Goal: Contribute content: Contribute content

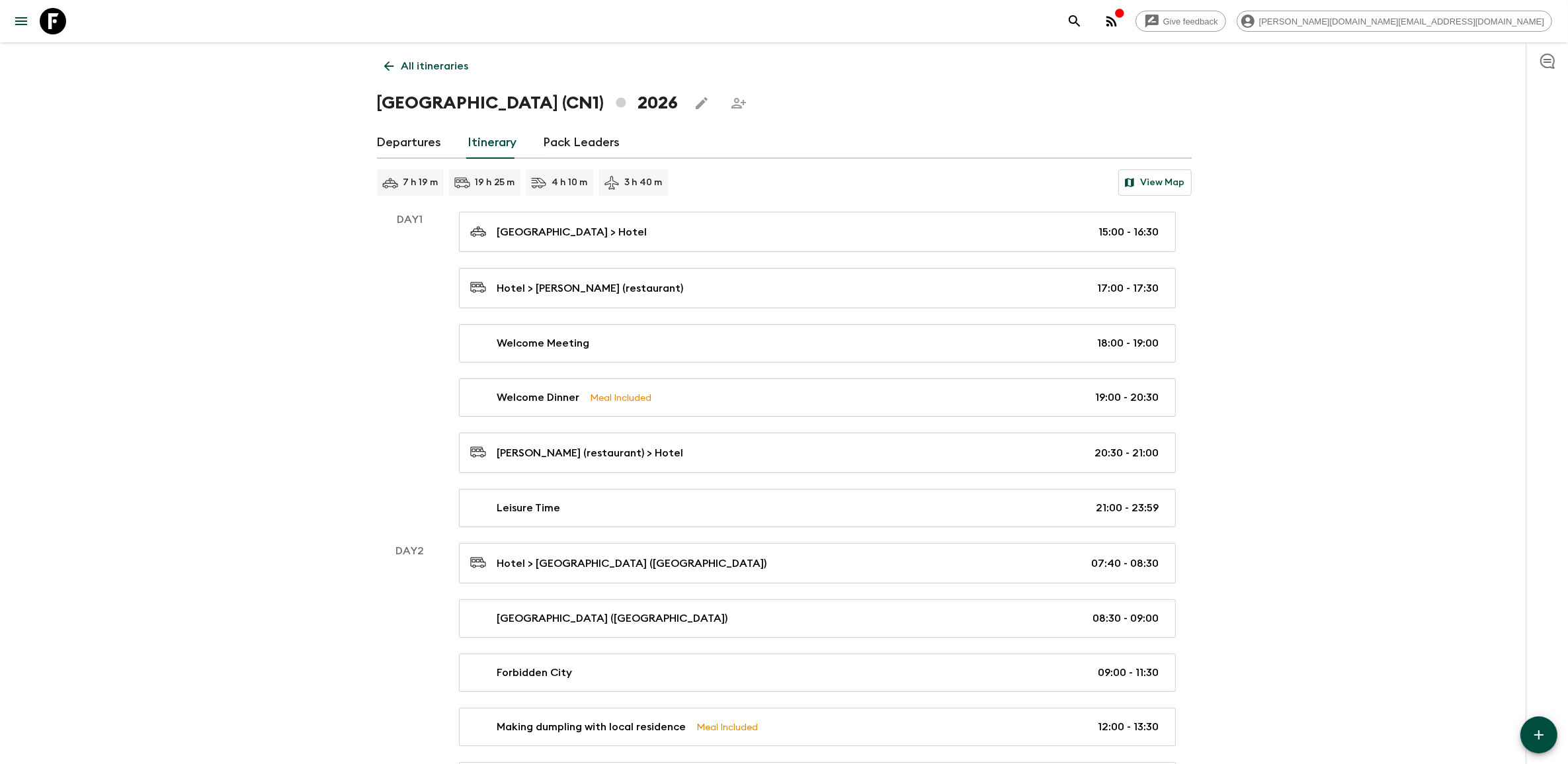
click at [65, 28] on icon at bounding box center [53, 21] width 26 height 26
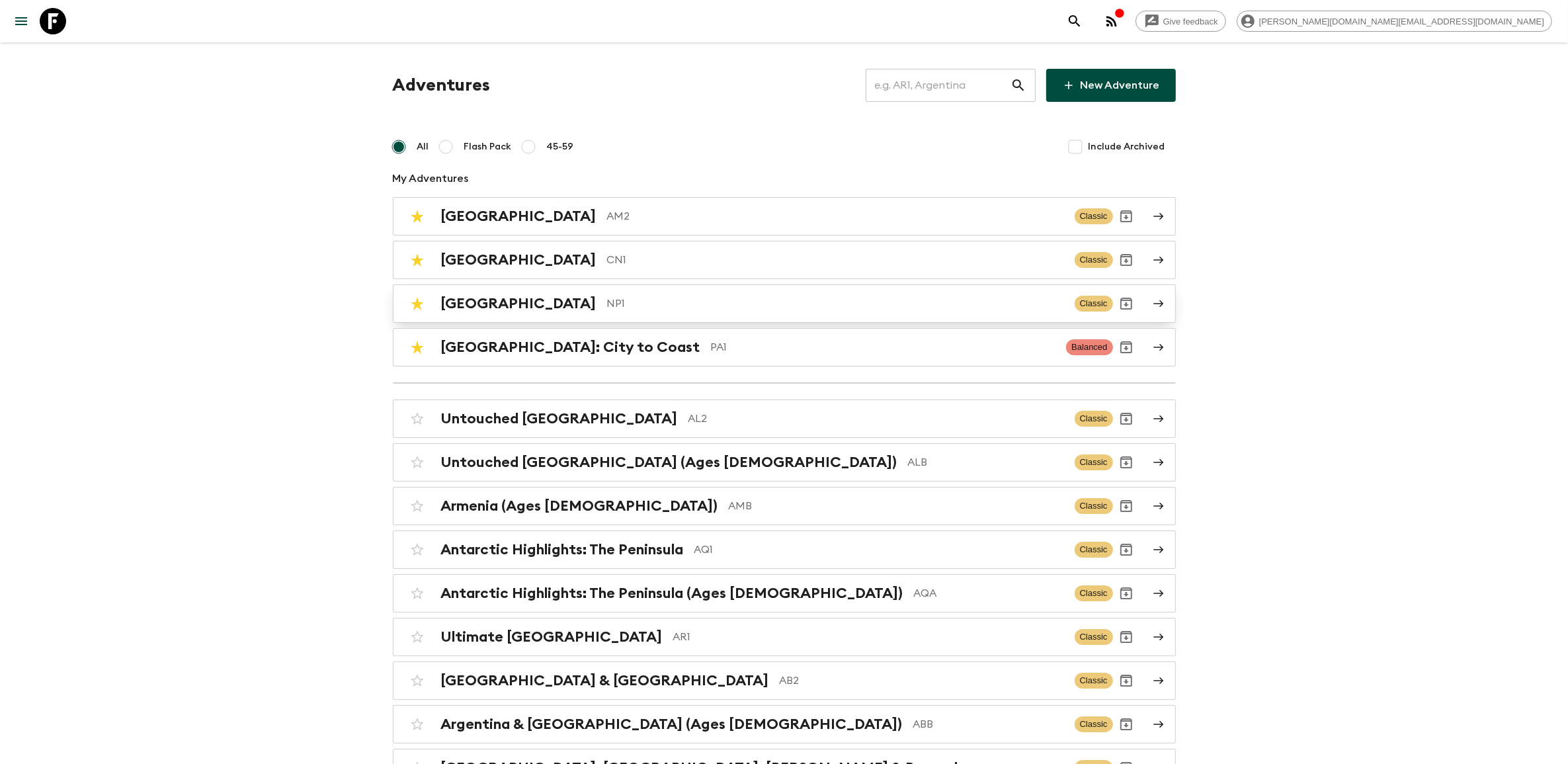
click at [393, 146] on p "NP1" at bounding box center [835, 303] width 457 height 16
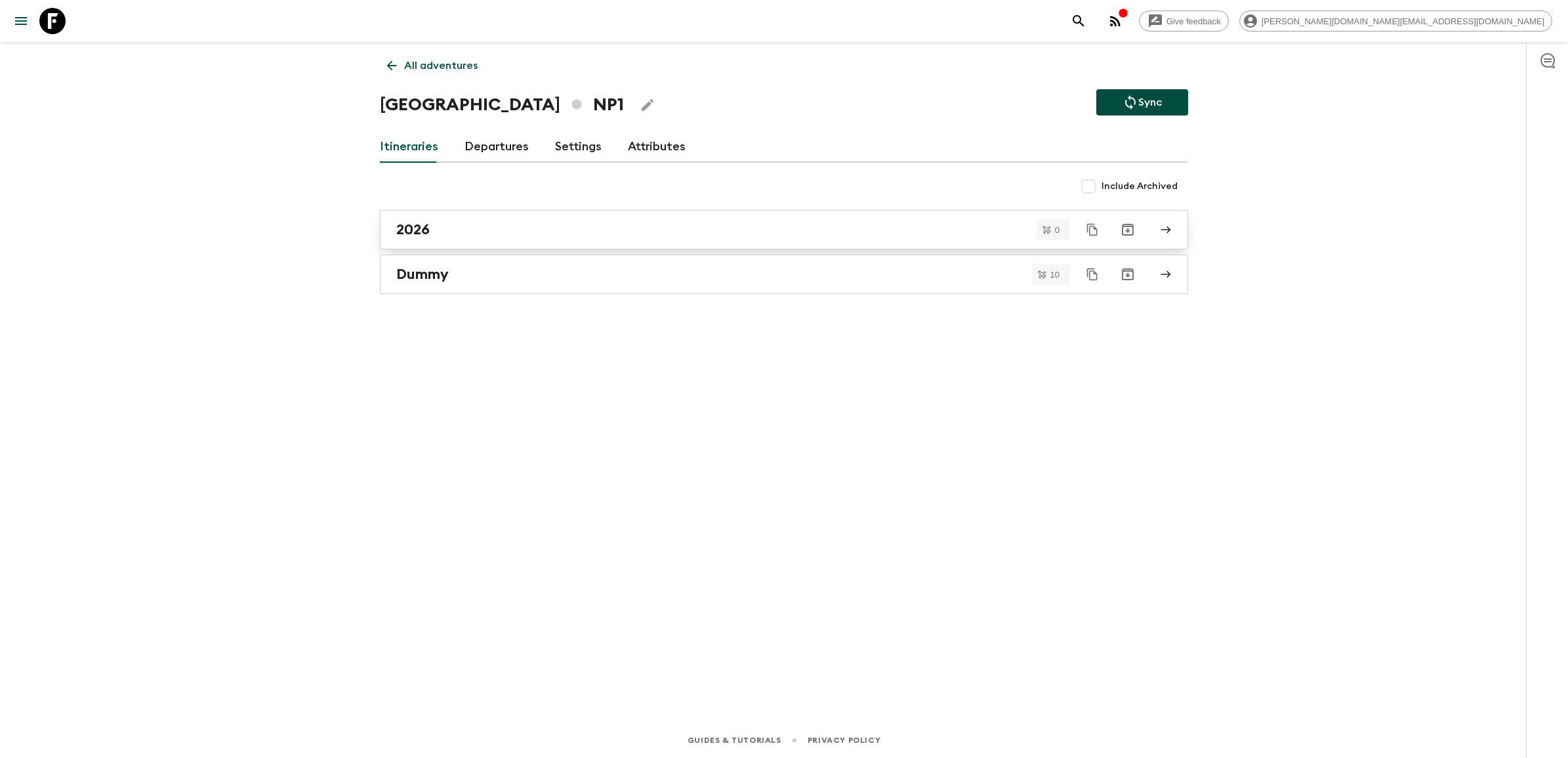
click at [390, 145] on div "2026" at bounding box center [772, 229] width 750 height 17
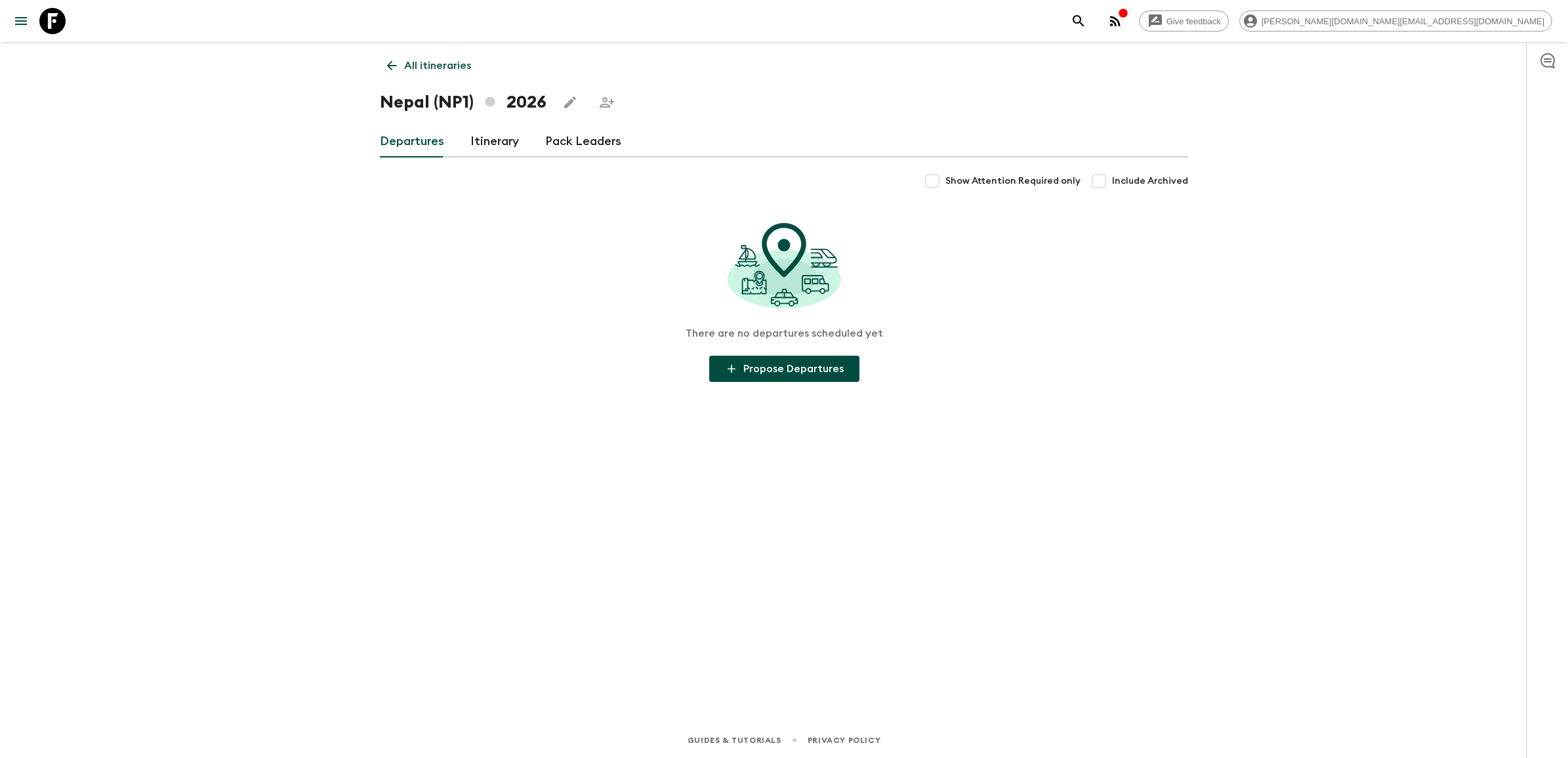
click at [390, 145] on link "Itinerary" at bounding box center [495, 142] width 49 height 32
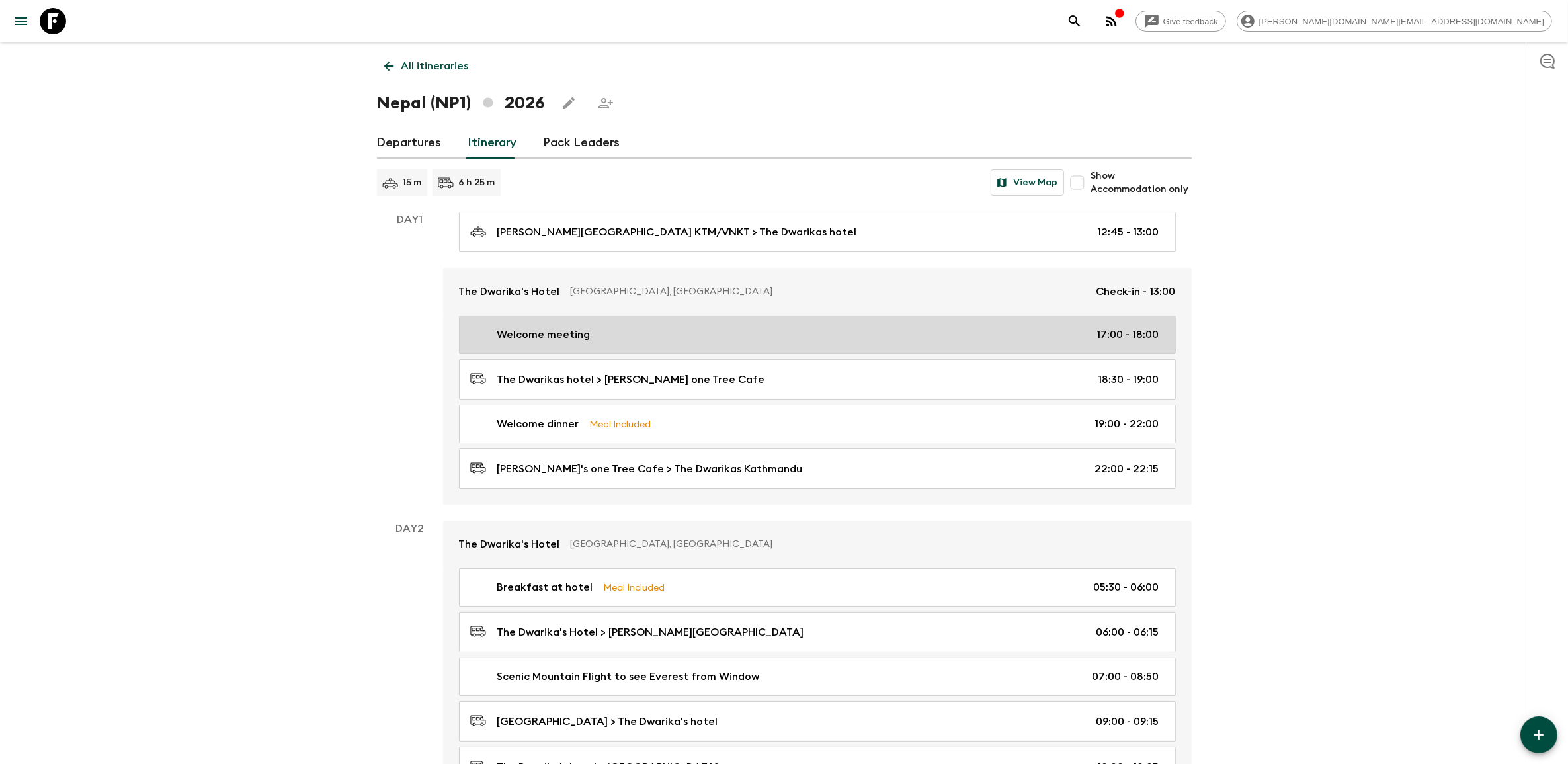
click at [393, 146] on link "Welcome meeting 17:00 - 18:00" at bounding box center [817, 334] width 717 height 39
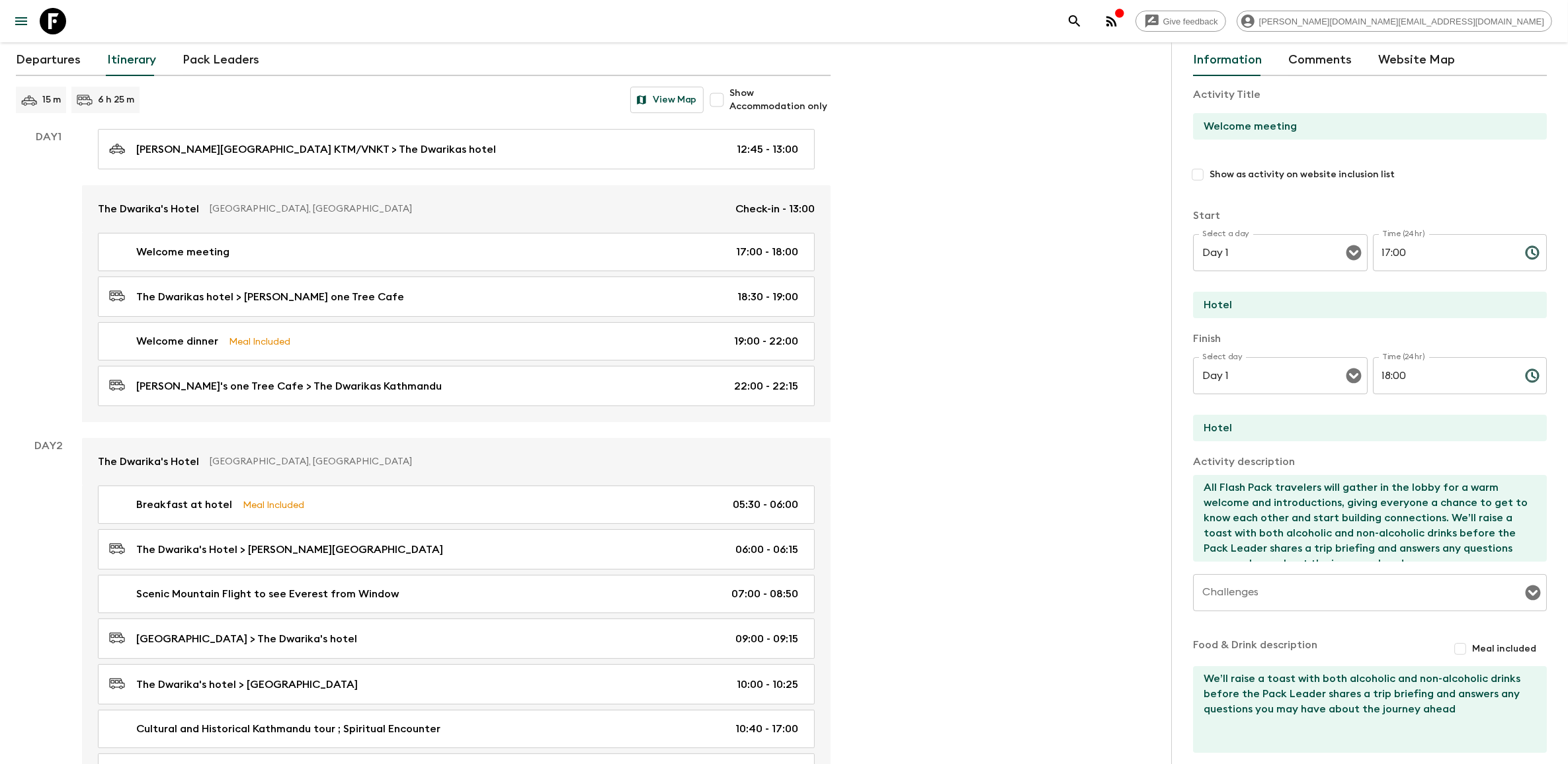
scroll to position [32, 0]
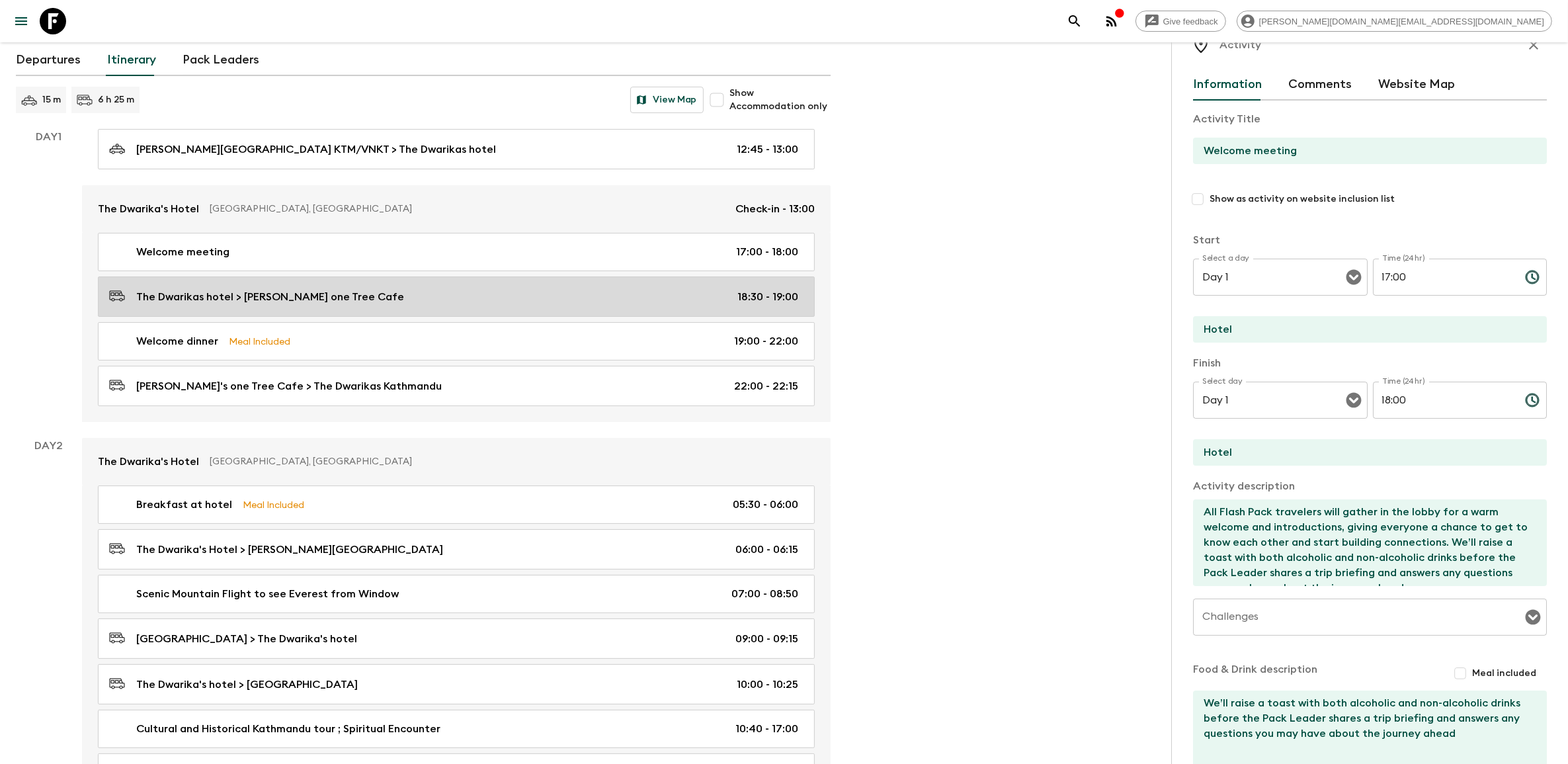
click at [393, 146] on link "The Dwarikas hotel > Sams one Tree Cafe 18:30 - 19:00" at bounding box center [456, 296] width 717 height 41
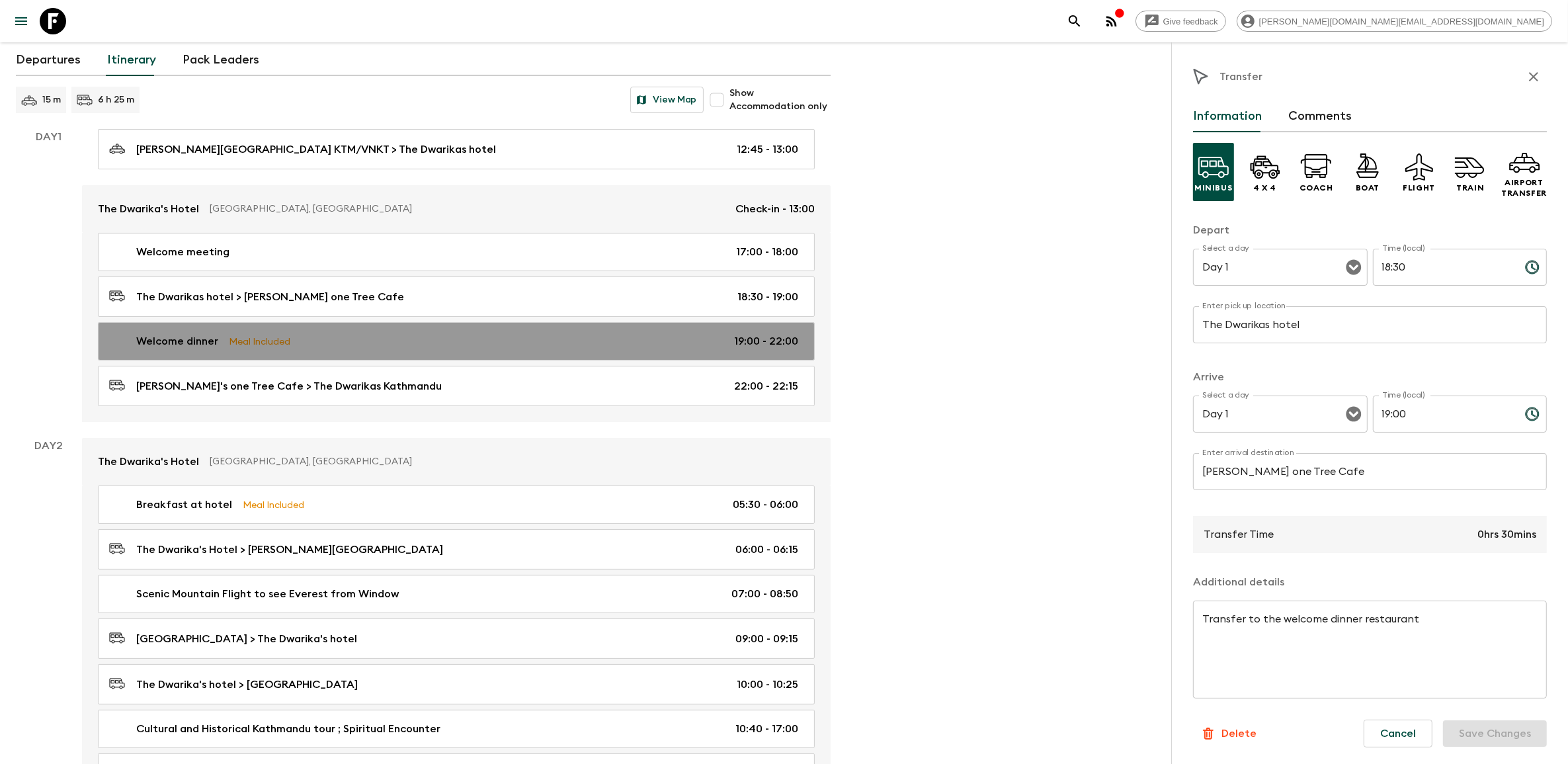
click at [393, 146] on div "Welcome dinner Meal Included 19:00 - 22:00" at bounding box center [454, 340] width 689 height 16
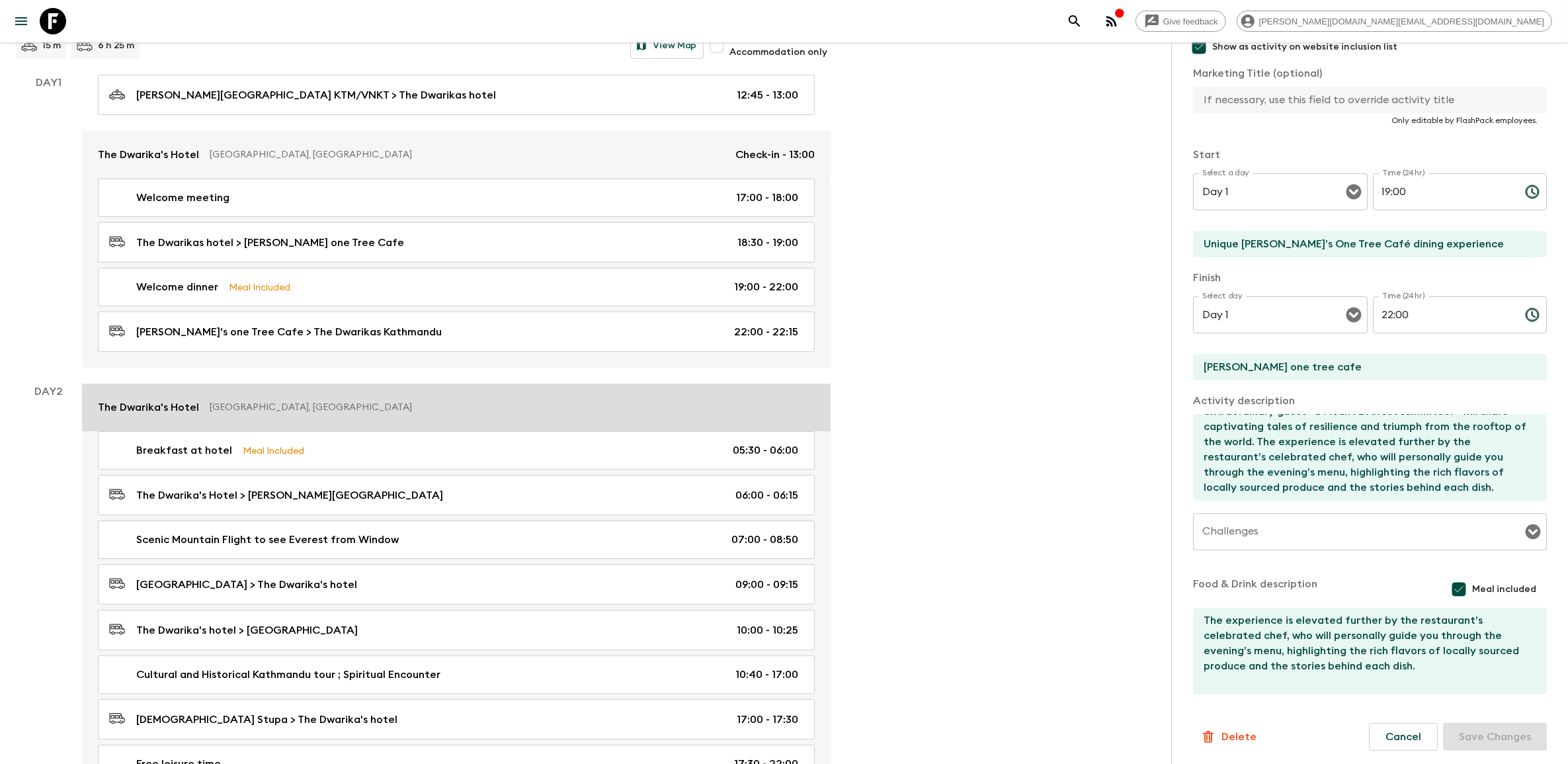
scroll to position [165, 0]
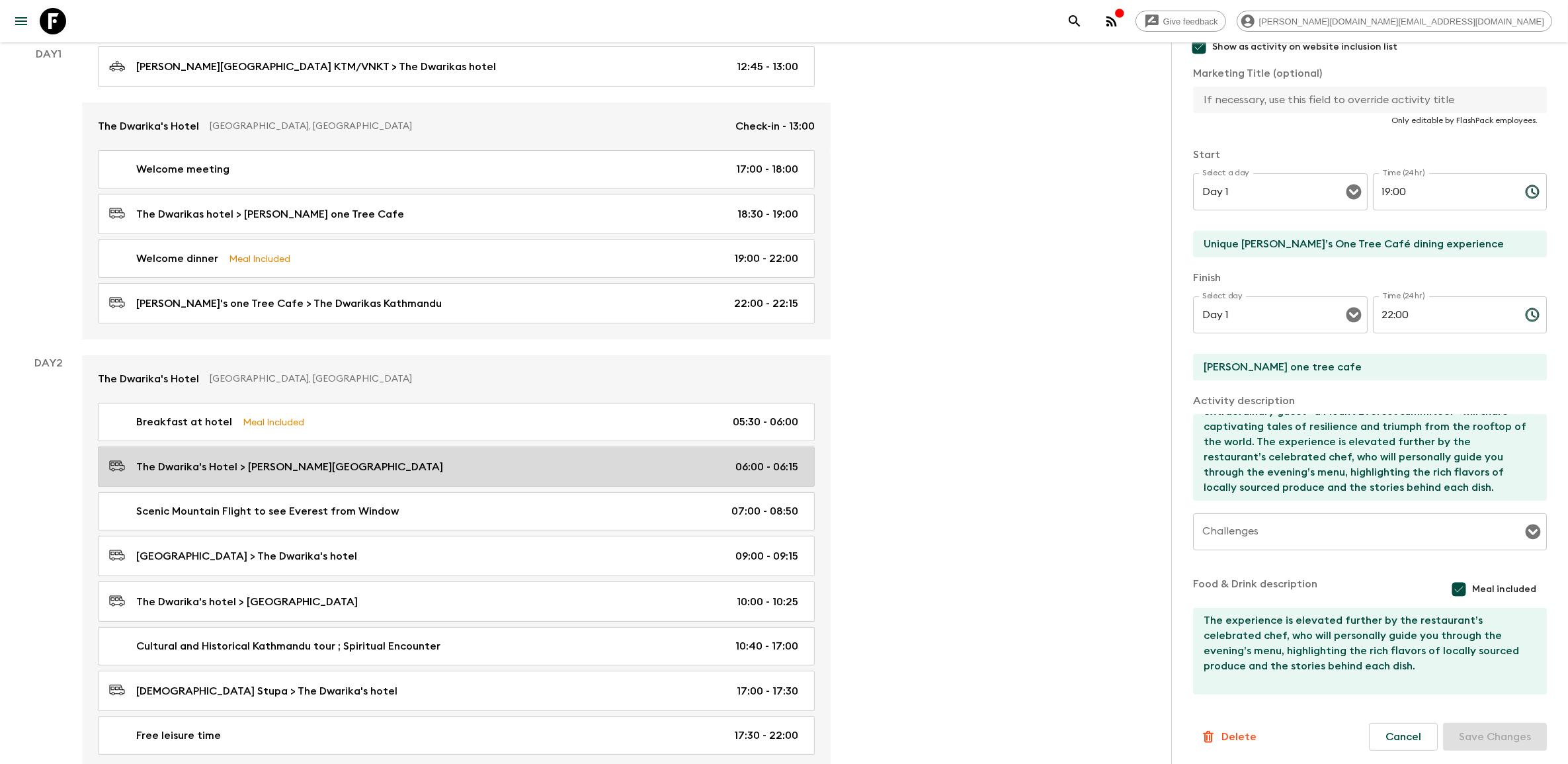
click at [393, 146] on div "The Dwarika's Hotel > Tribhuwan International Airport 06:00 - 06:15" at bounding box center [454, 466] width 689 height 18
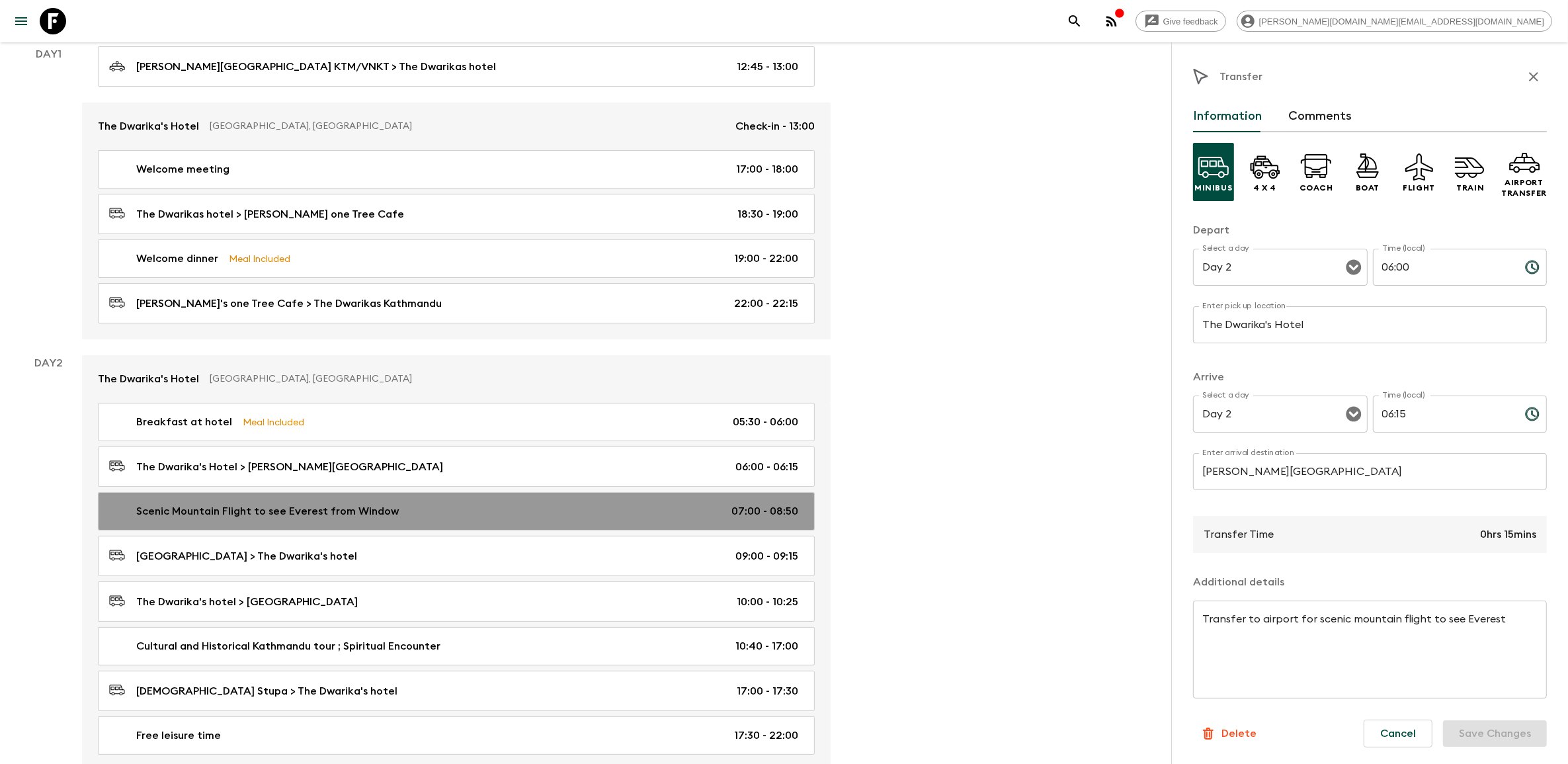
click at [393, 146] on div "Scenic Mountain Flight to see Everest from Window 07:00 - 08:50" at bounding box center [454, 511] width 689 height 16
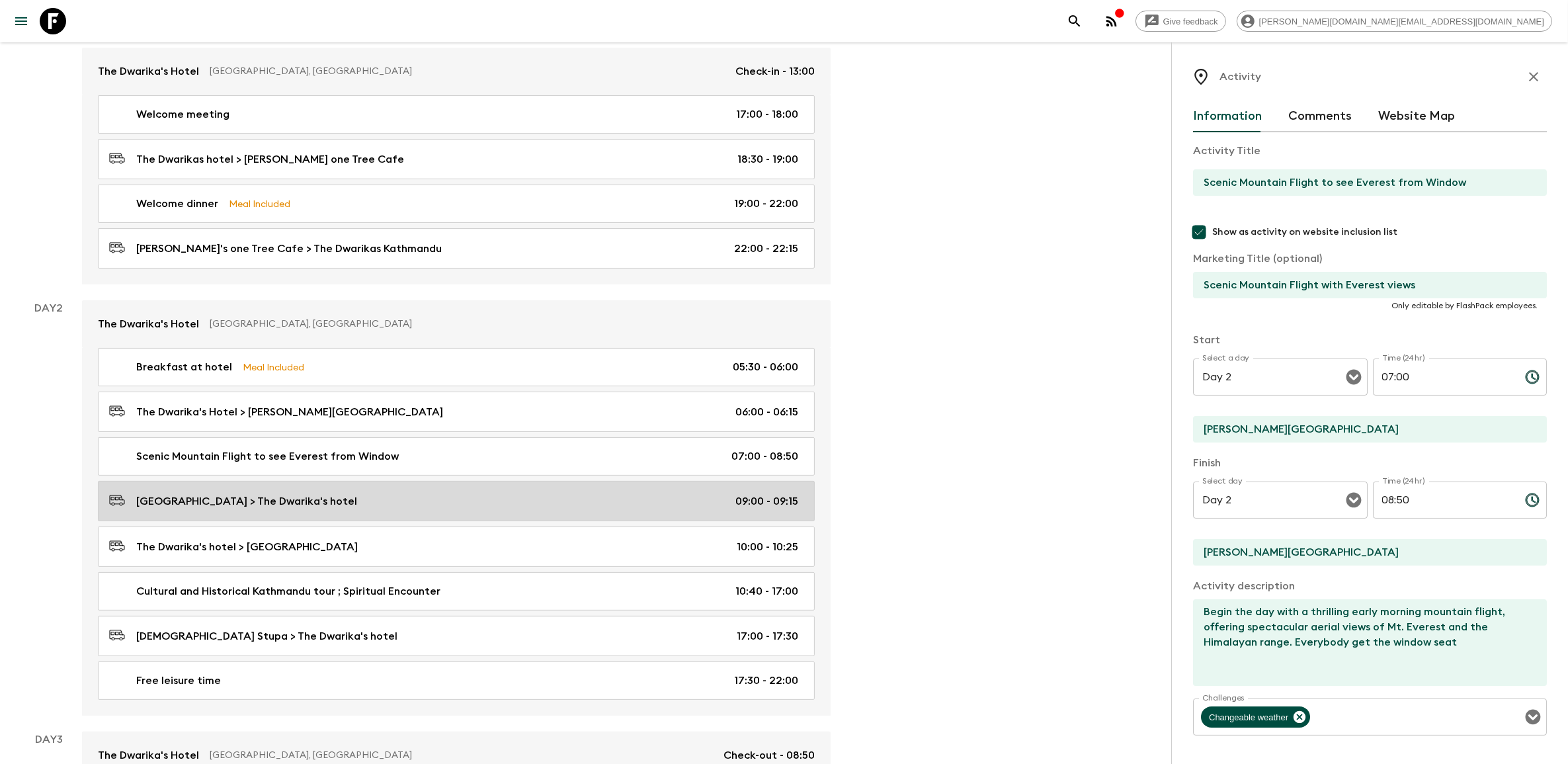
scroll to position [248, 0]
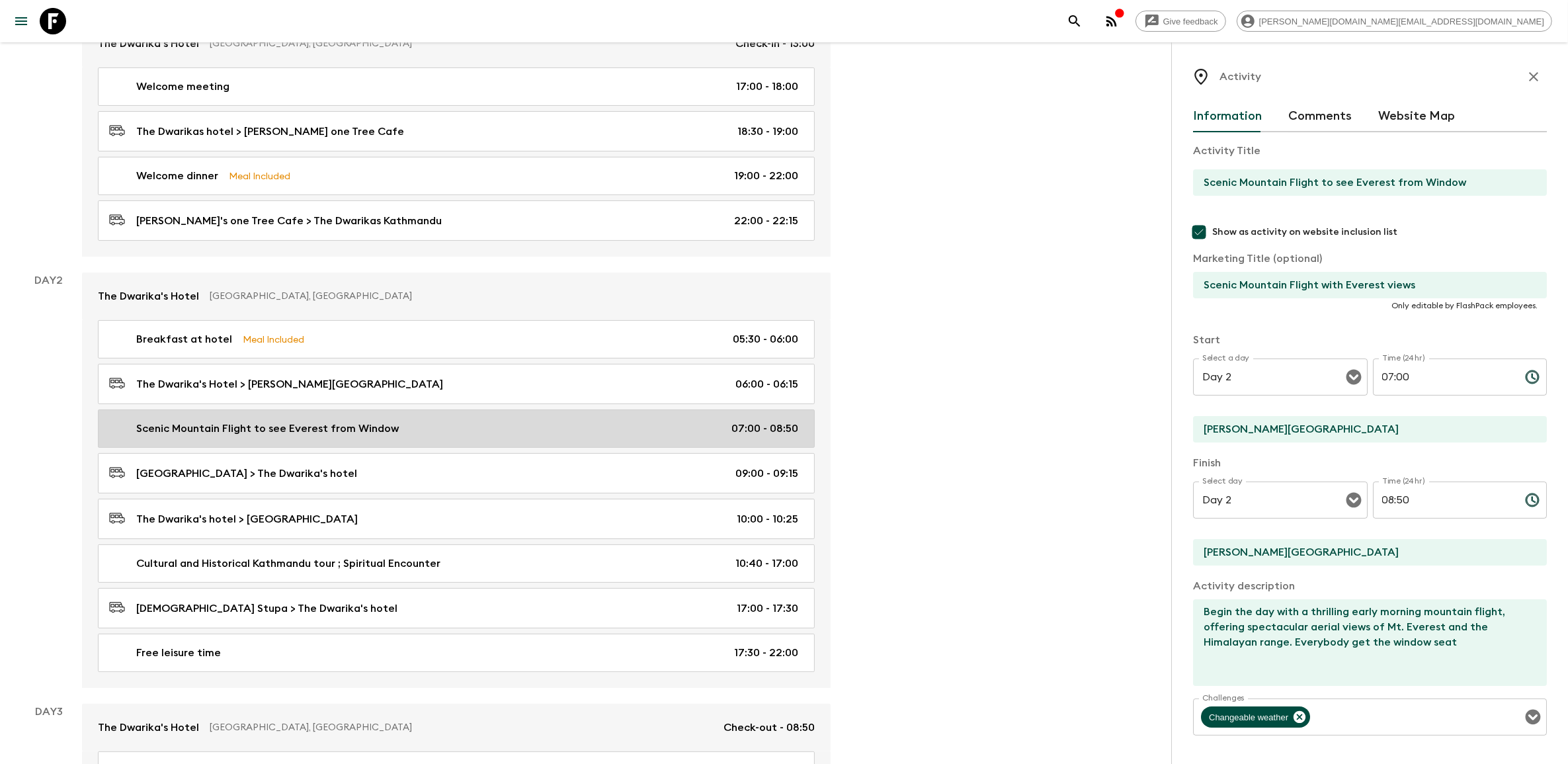
click at [327, 146] on link "Scenic Mountain Flight to see Everest from Window 07:00 - 08:50" at bounding box center [456, 428] width 717 height 39
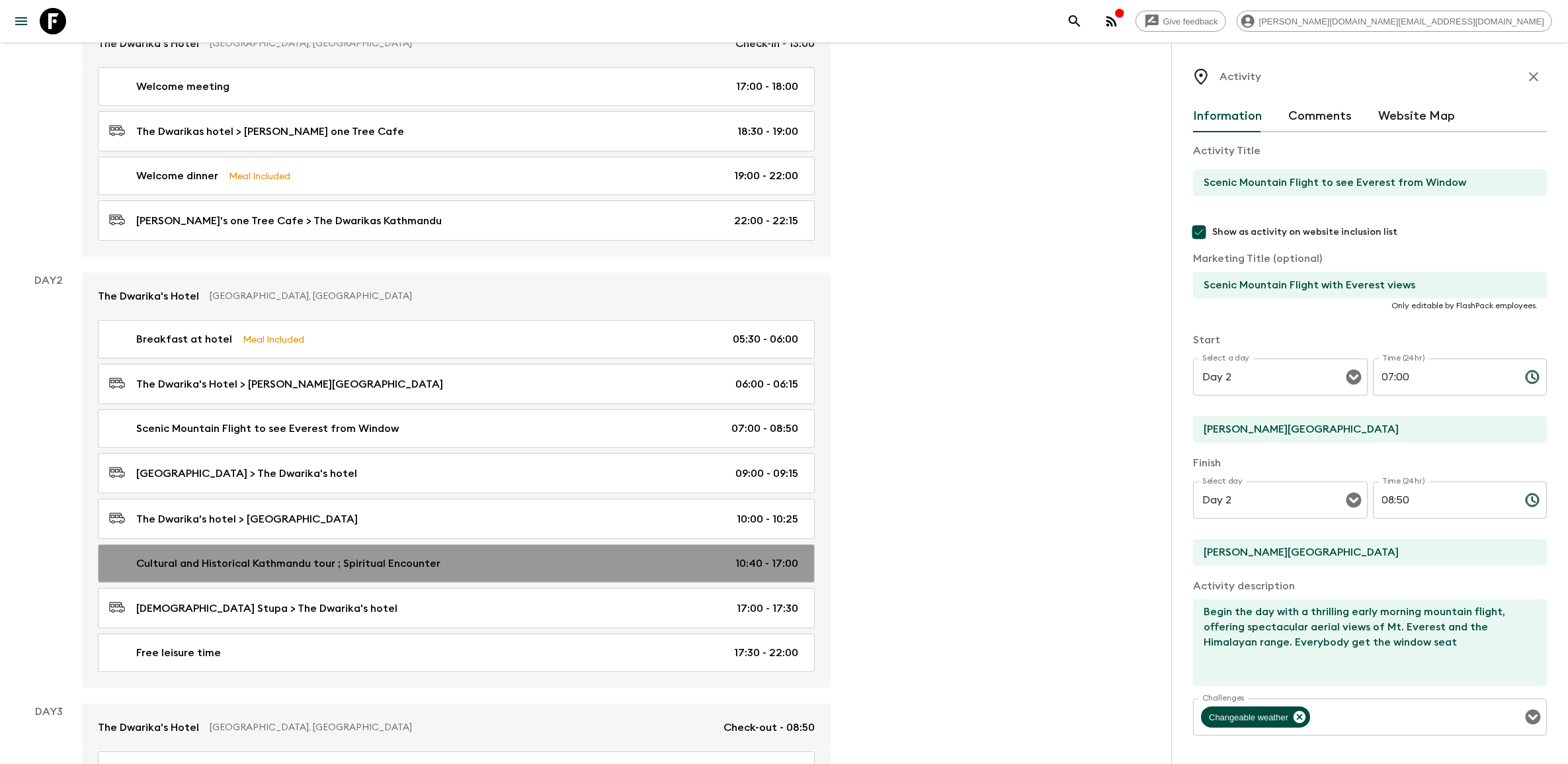
click at [380, 146] on p "Cultural and Historical Kathmandu tour ; Spiritual Encounter" at bounding box center [288, 563] width 305 height 16
type input "Cultural and Historical Kathmandu tour ; Spiritual Encounter"
type input "Private audience with a revered Rinpoche"
type input "Swaymbhunath"
type input "Bouddhanath Stupa"
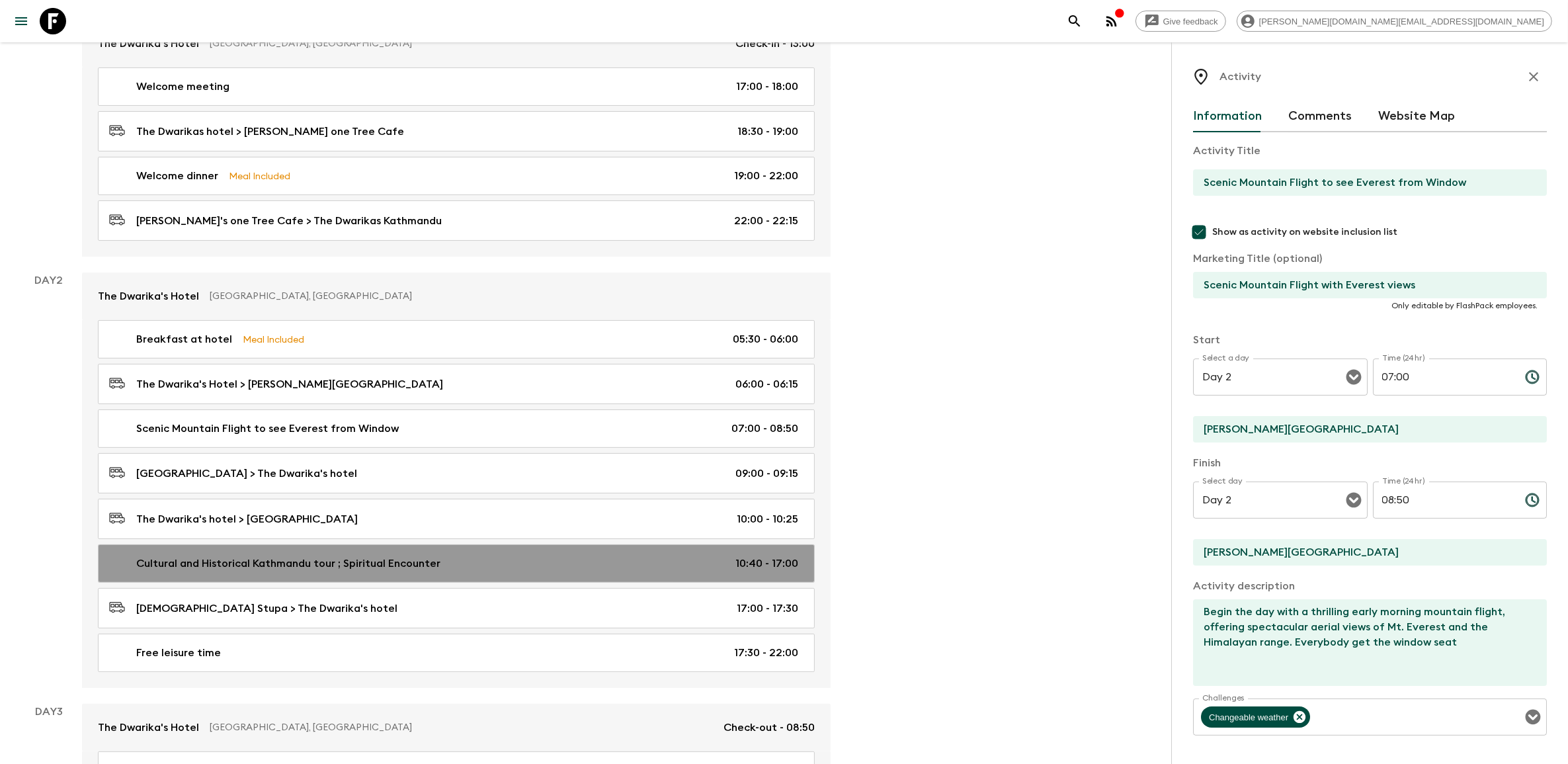
type textarea "Immerse yourself in Kathmandu’s spiritual heart with visits to the iconic Swaya…"
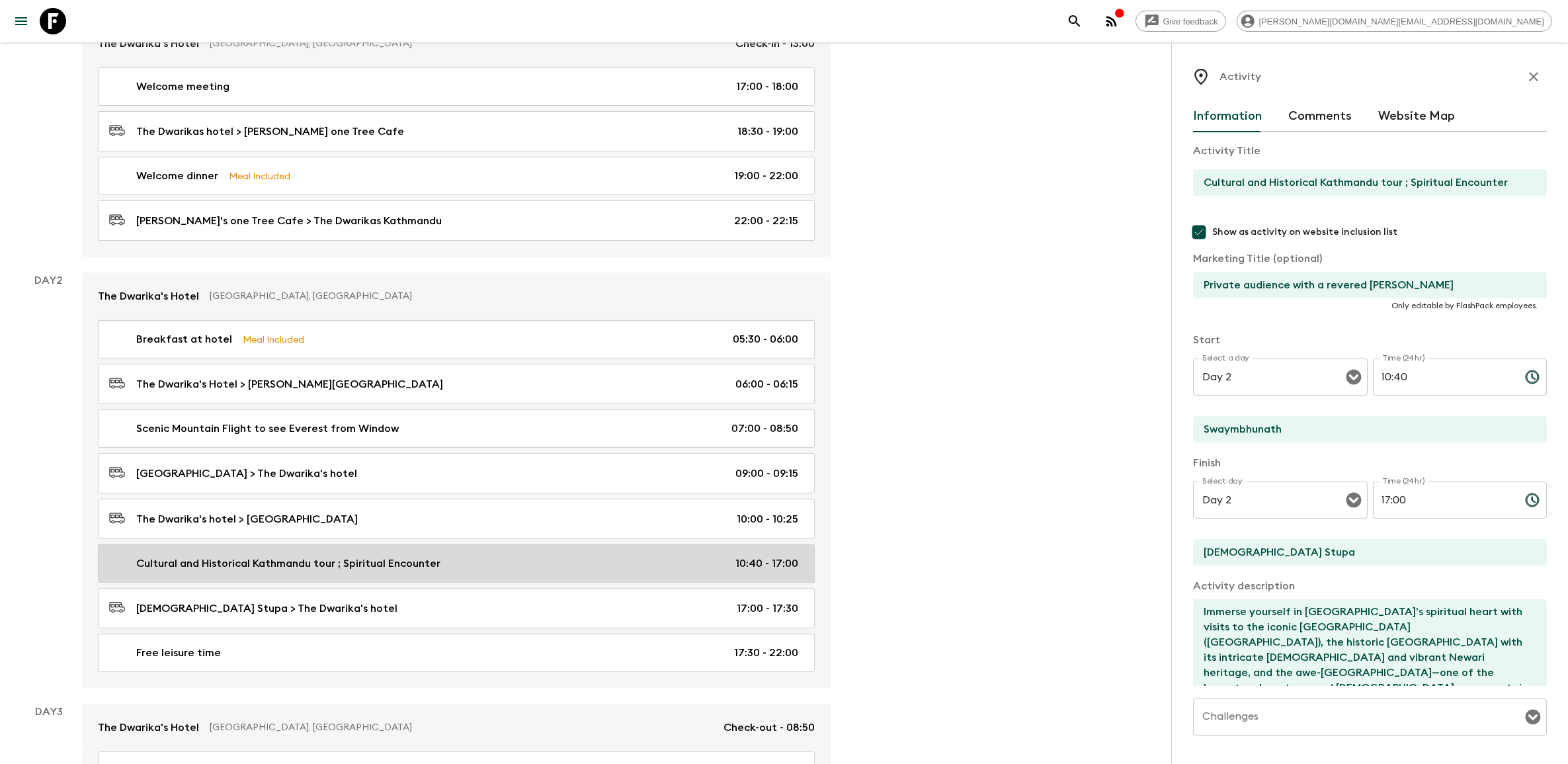
type input "10:40"
type input "17:00"
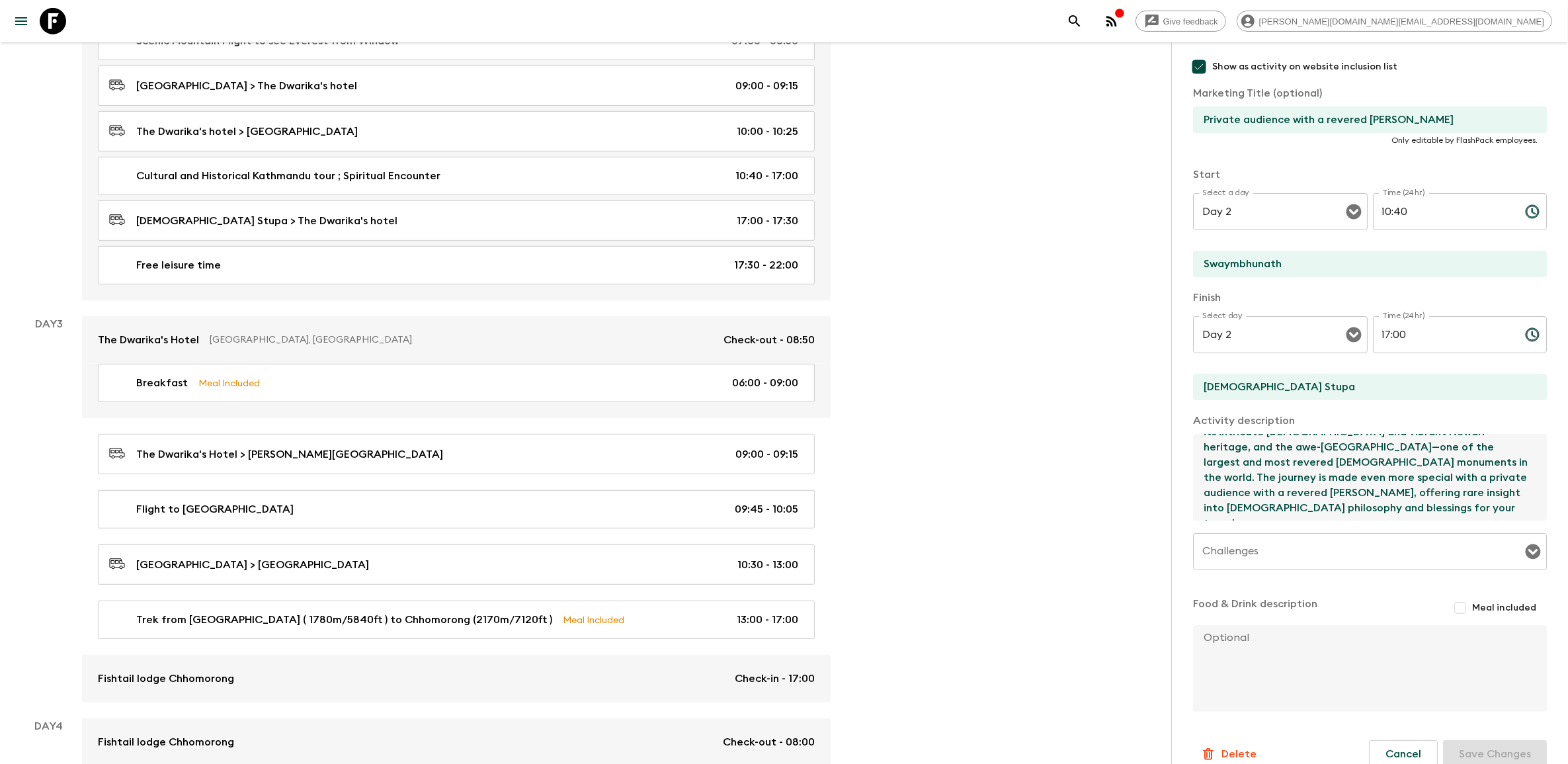
scroll to position [661, 0]
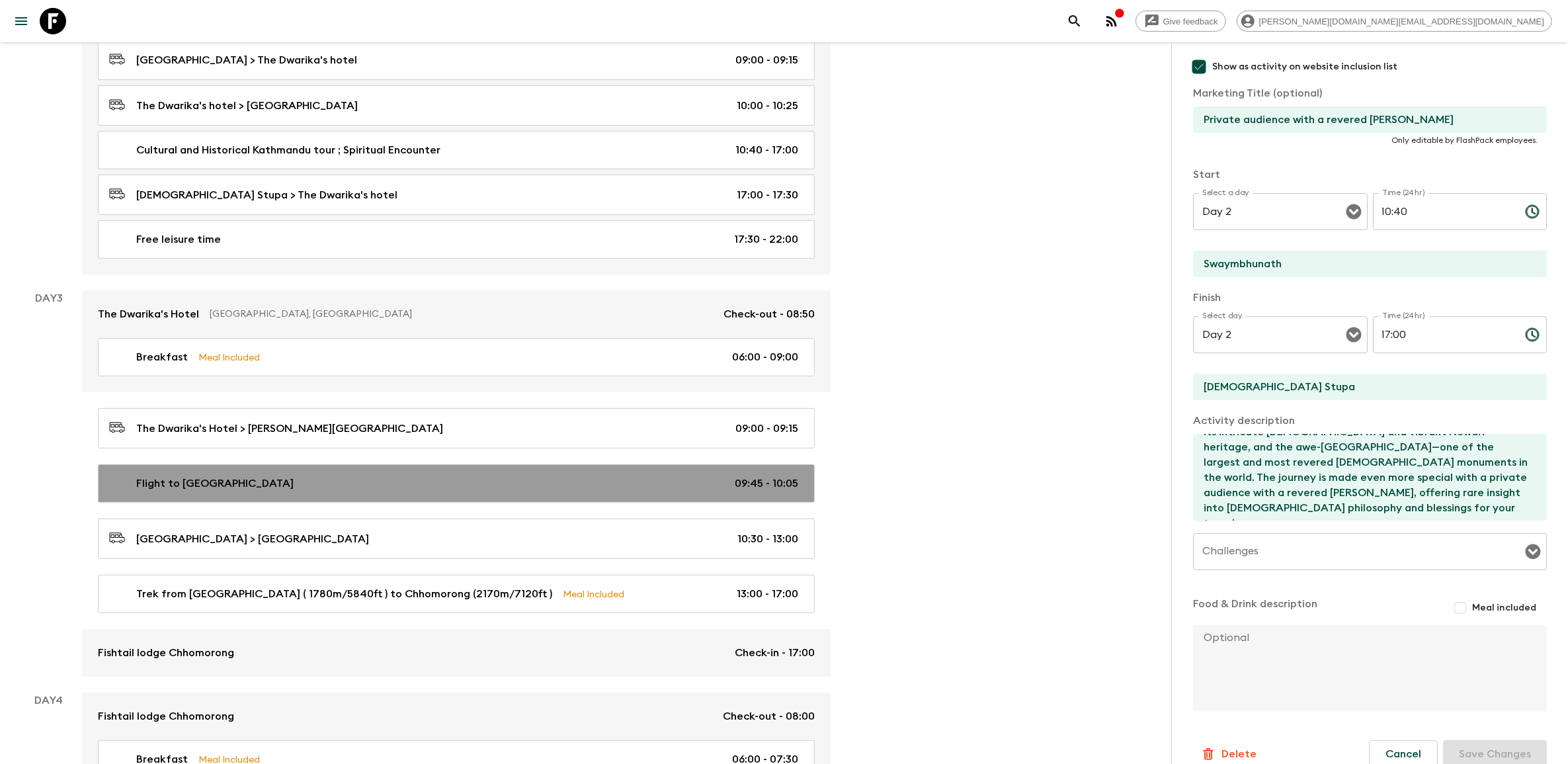
click at [393, 146] on div "Flight to Pokhara 09:45 - 10:05" at bounding box center [454, 483] width 689 height 16
type input "Flight to [GEOGRAPHIC_DATA]"
checkbox input "false"
type input "Tribhuwan International Airport"
type input "Pokhara Airport"
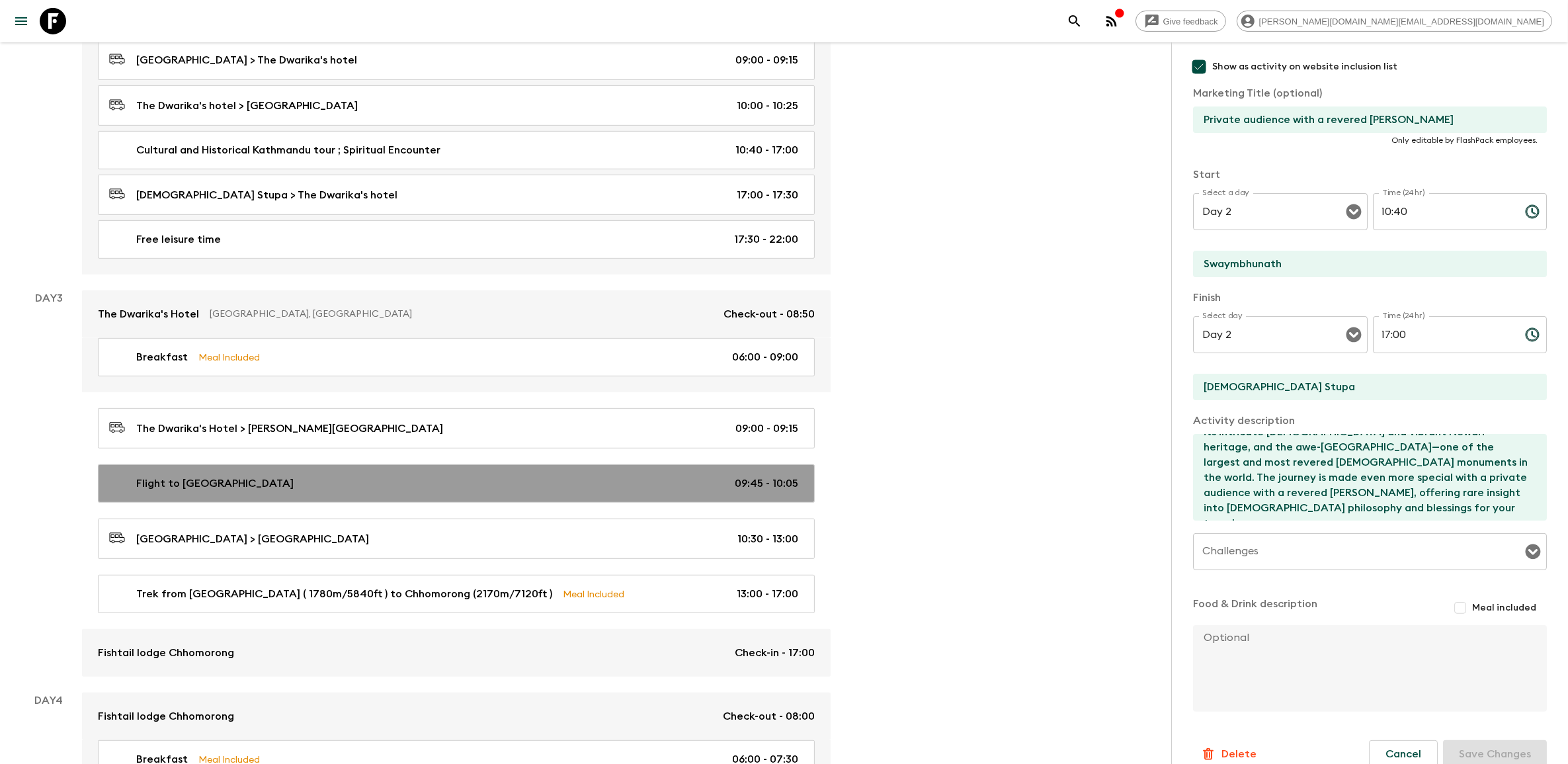
type textarea "Flight to pokhara , we suggest to take the right window seat to see the Himalay…"
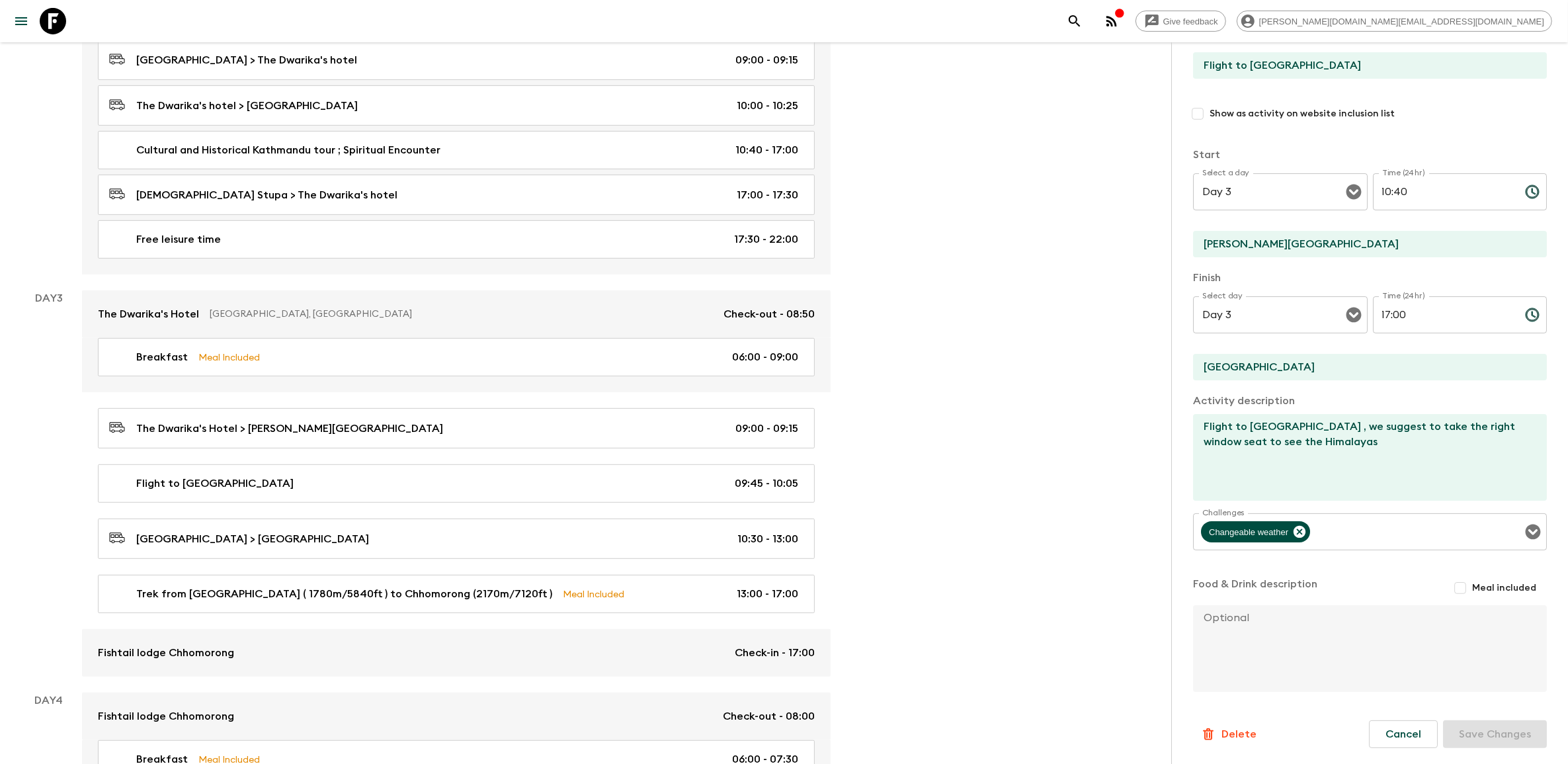
type input "Day 3"
type input "09:45"
type input "Day 3"
type input "10:05"
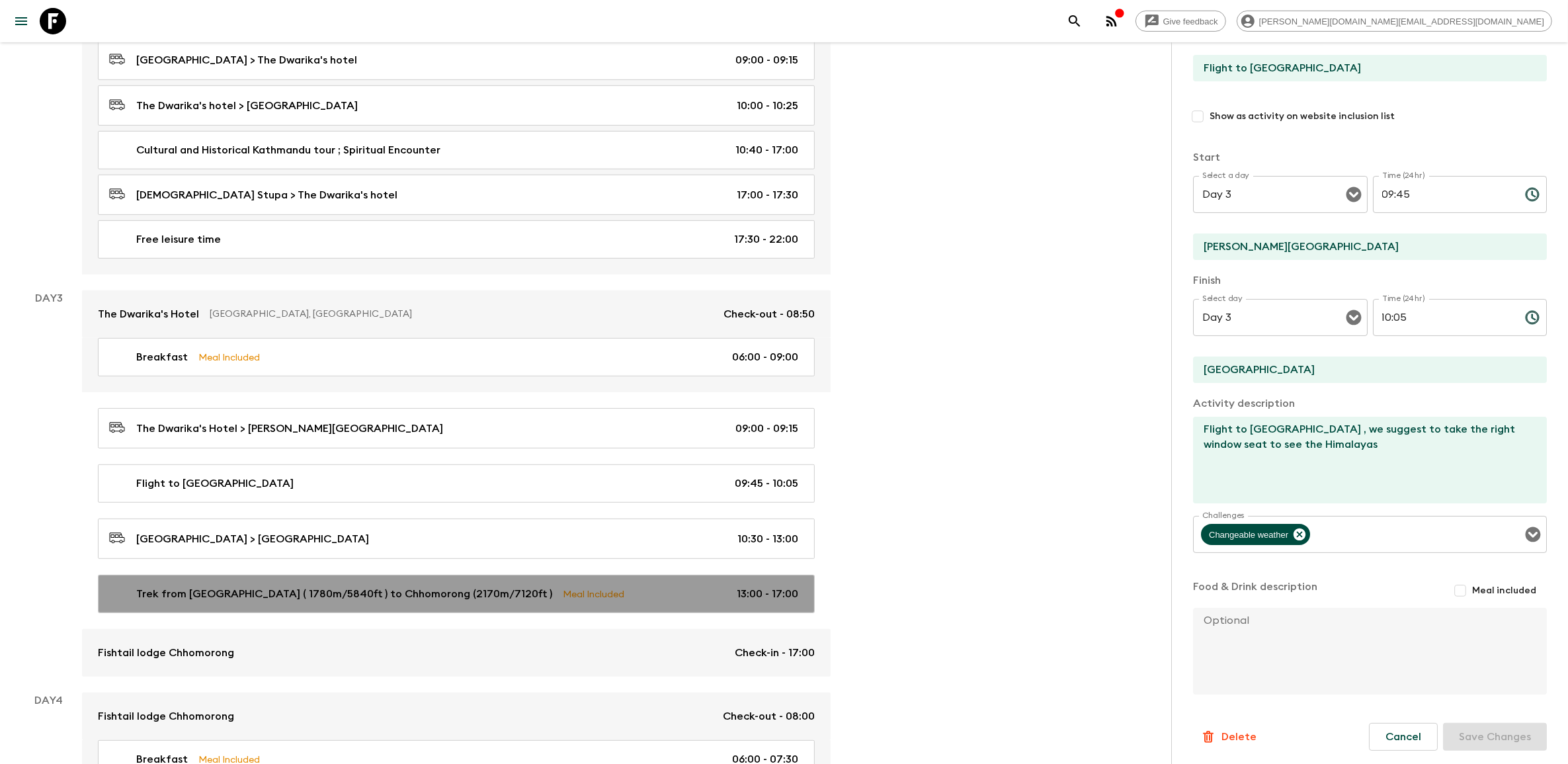
click at [393, 146] on div "Trek from Jhinu ( 1780m/5840ft ) to Chhomorong (2170m/7120ft ) Meal Included 13…" at bounding box center [454, 593] width 689 height 16
type input "Trek from [GEOGRAPHIC_DATA] ( 1780m/5840ft ) to Chhomorong (2170m/7120ft )"
checkbox input "true"
type input "[PERSON_NAME]"
type input "Chhomorong"
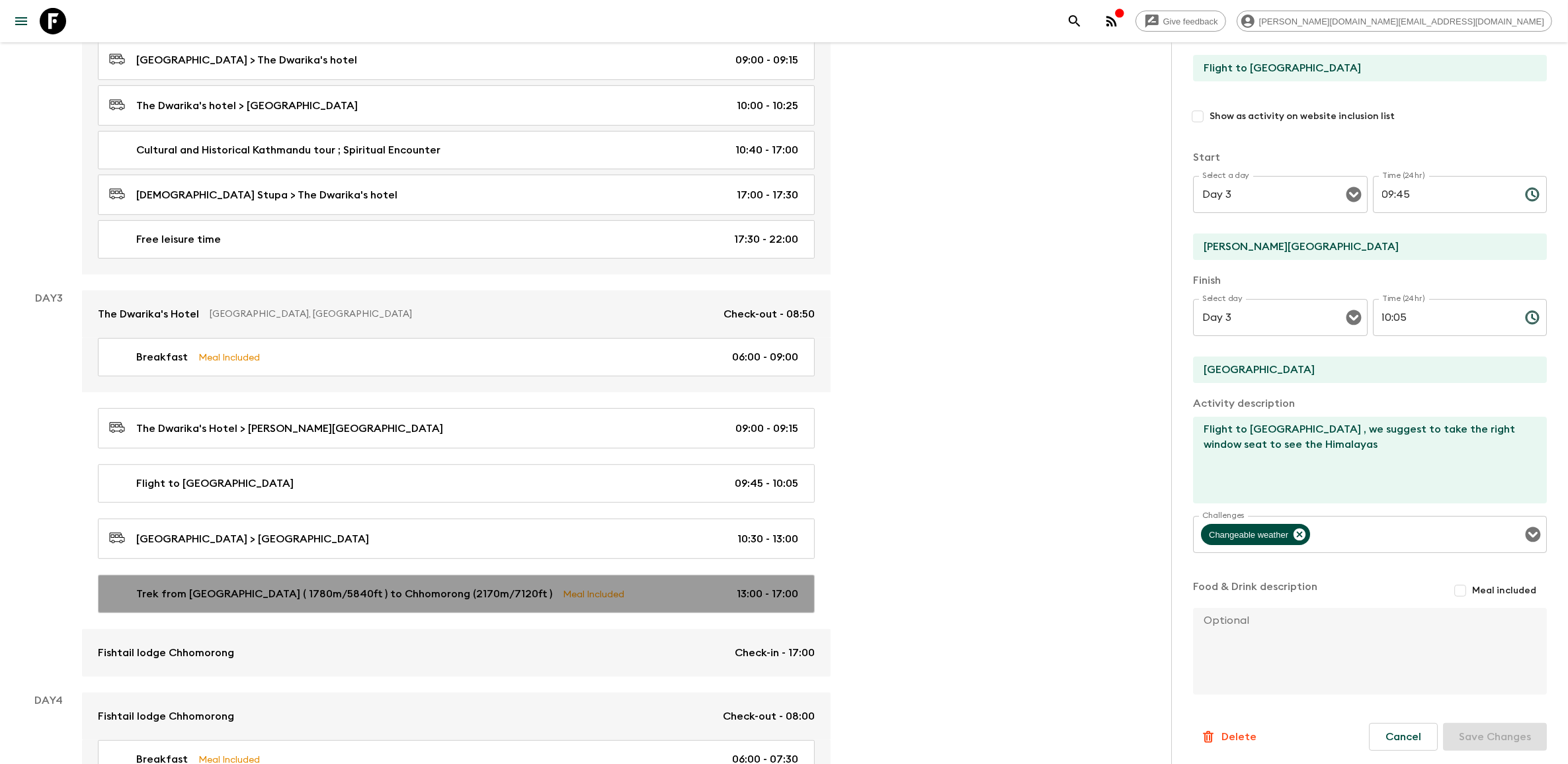
type textarea "The hike starts with a steady uphill climb on stone-paved trails, weaving past …"
checkbox input "true"
type textarea "Lunch and dinner both included , lunch after we stop at [PERSON_NAME] before th…"
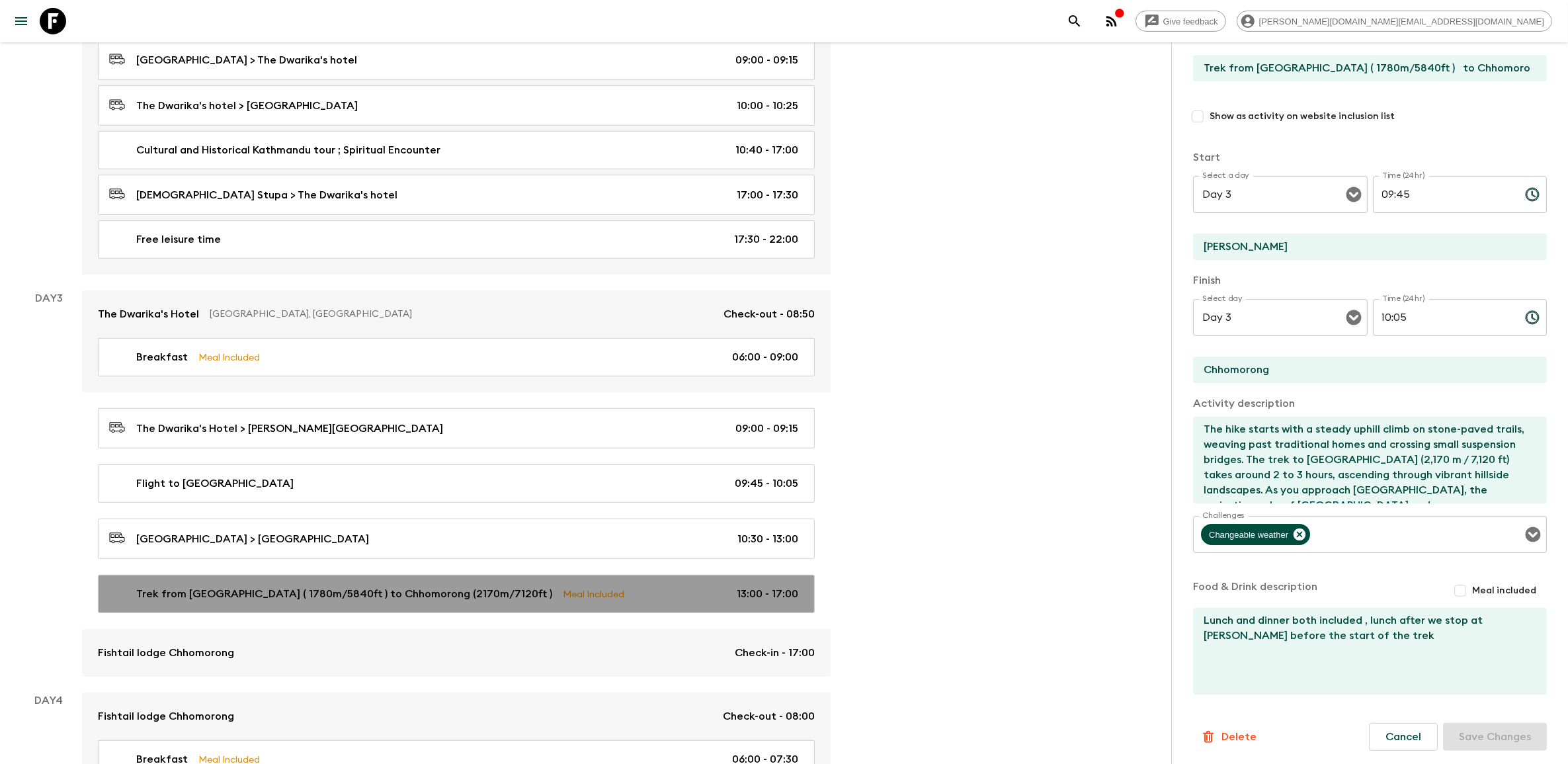
type input "13:00"
type input "17:00"
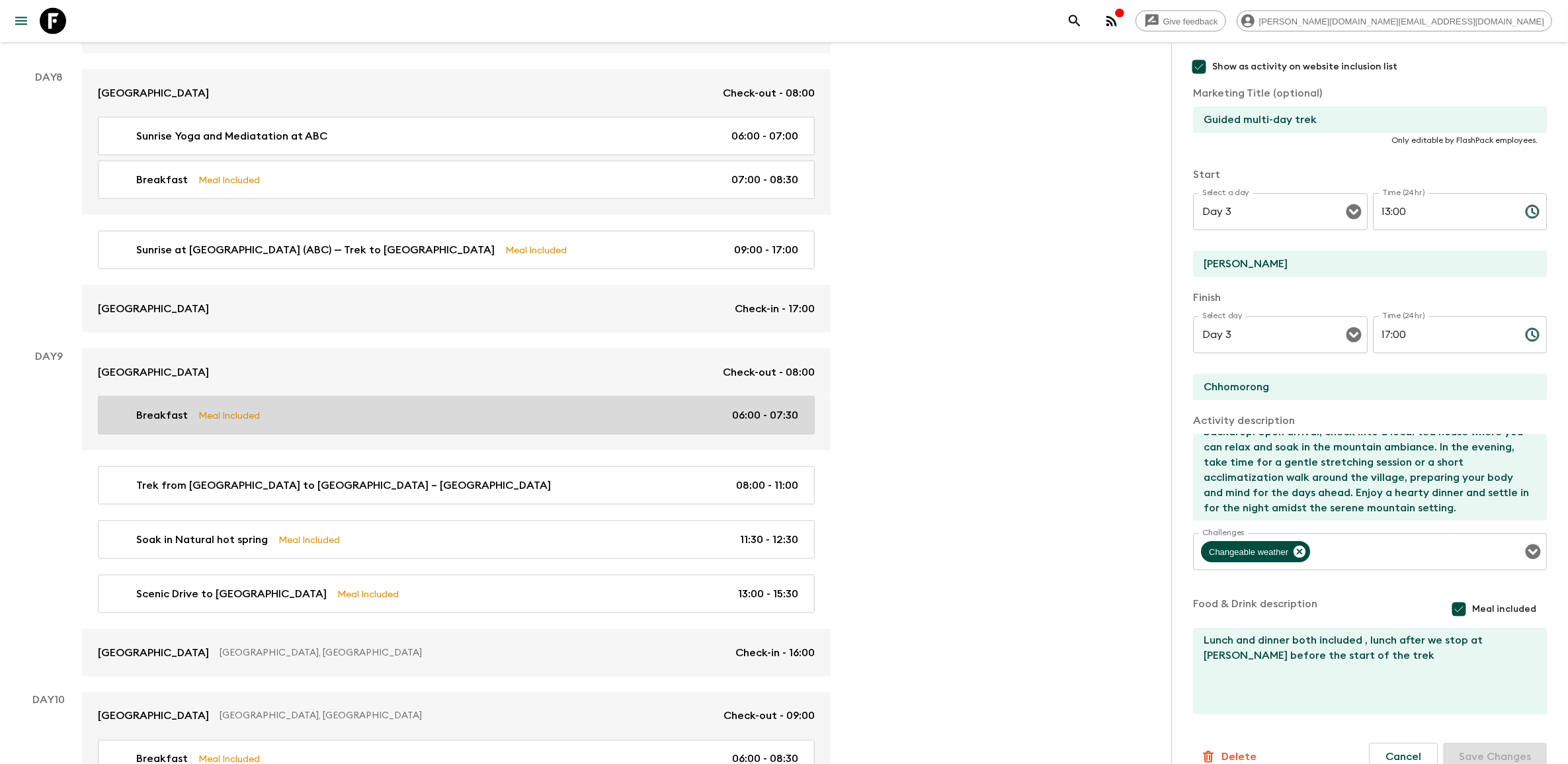
scroll to position [2563, 0]
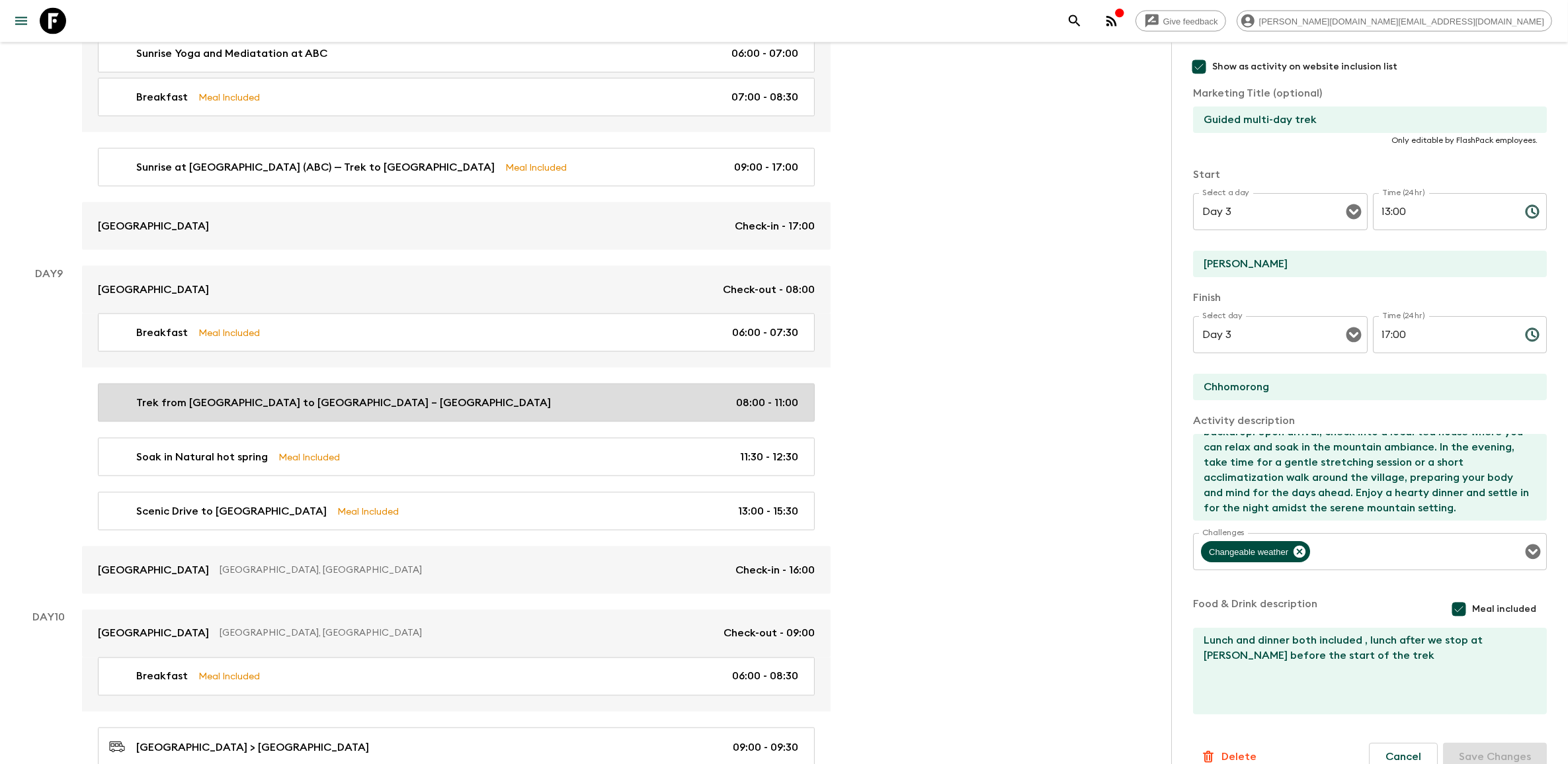
click at [393, 146] on div "Trek from Bamboo to Jhinu Hot Springs – Soak 08:00 - 11:00" at bounding box center [454, 403] width 689 height 16
type input "Trek from [GEOGRAPHIC_DATA] to [GEOGRAPHIC_DATA] – [GEOGRAPHIC_DATA]"
type input "Bamboo"
type textarea "After breakfast in Bamboo (2,310 m / 7,580 ft), begin your trek downhill to the…"
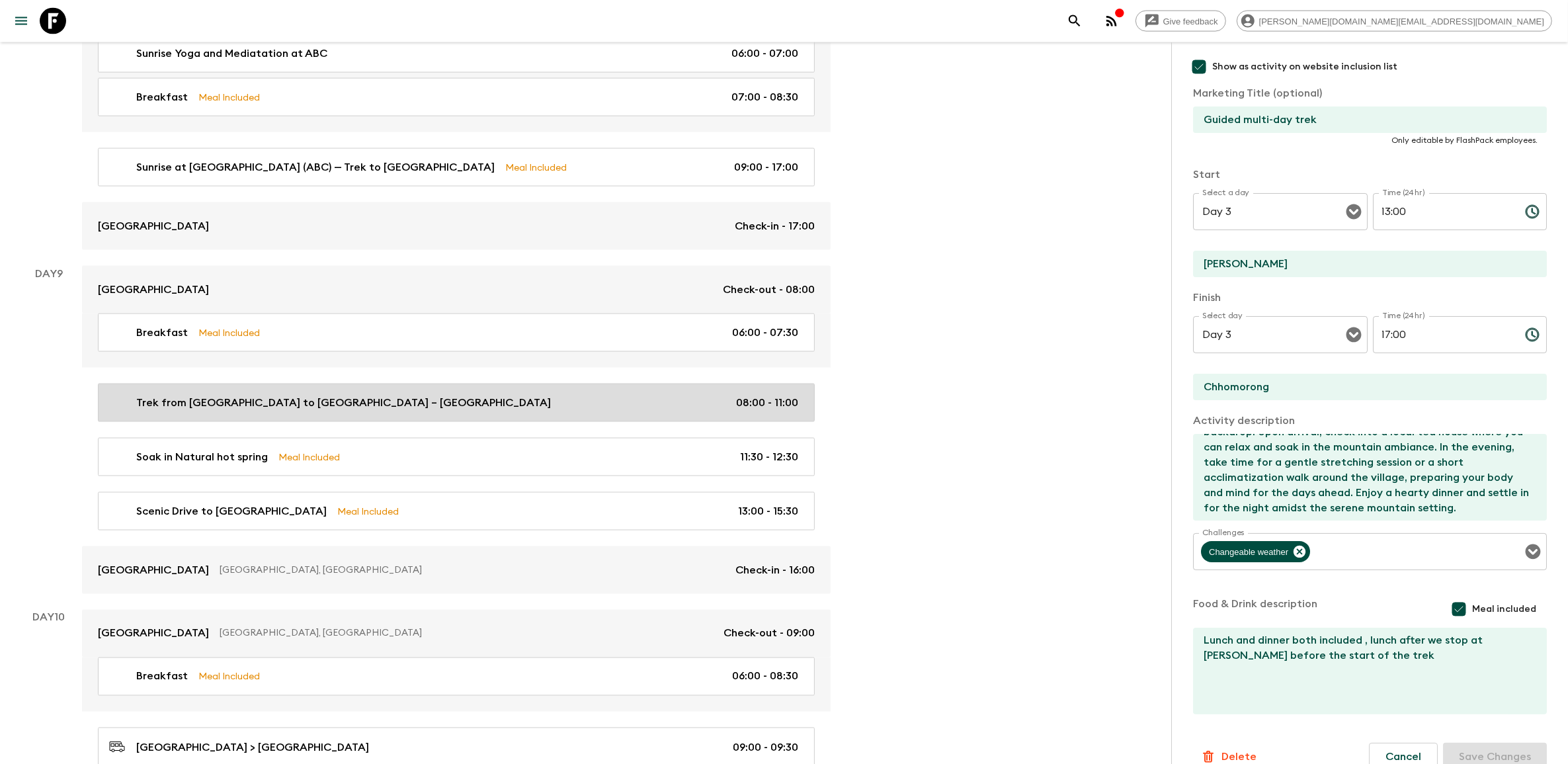
checkbox input "false"
type input "Jhinu Hot Springs"
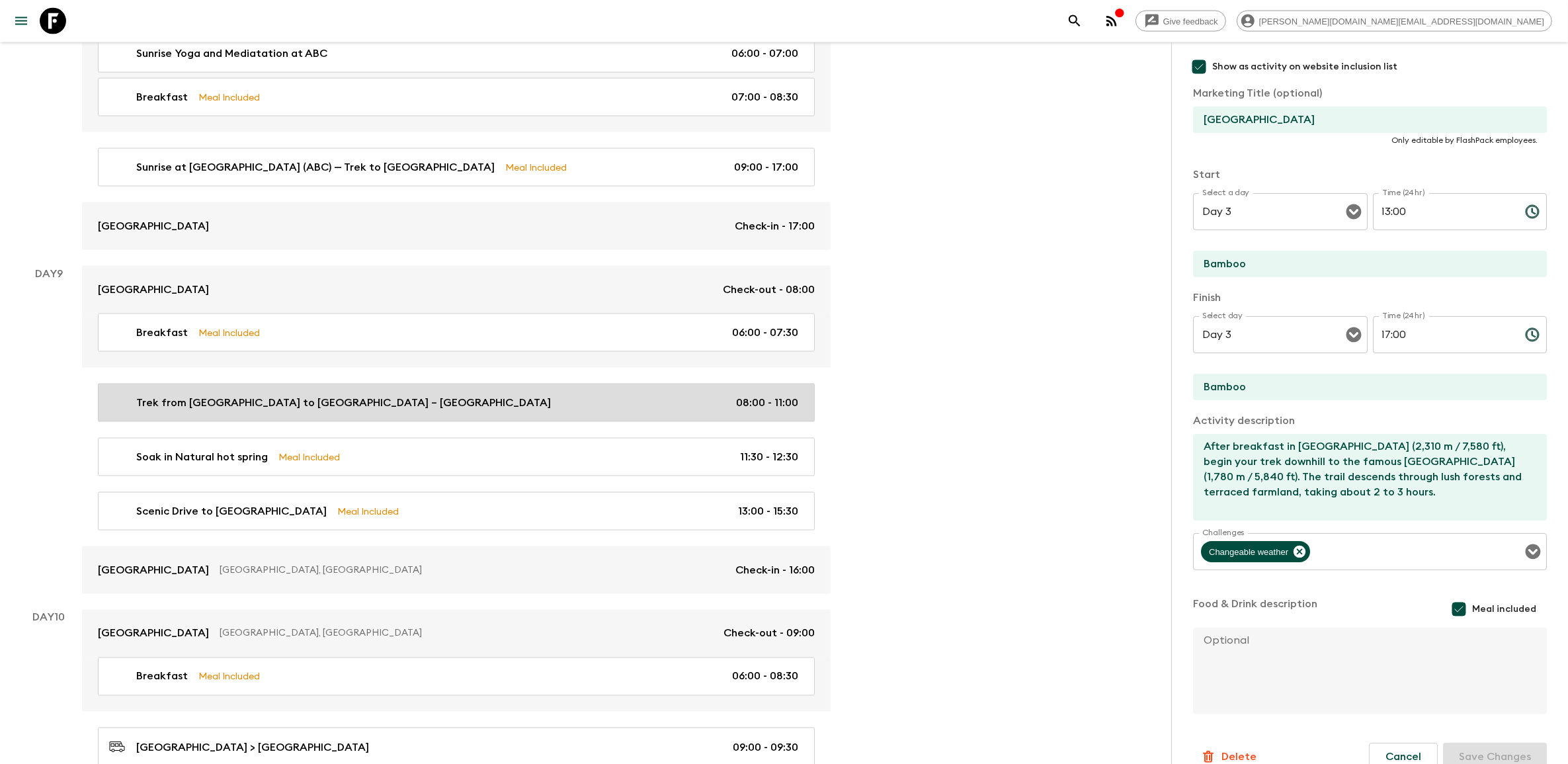
type input "Day 9"
type input "08:00"
type input "Day 9"
type input "11:00"
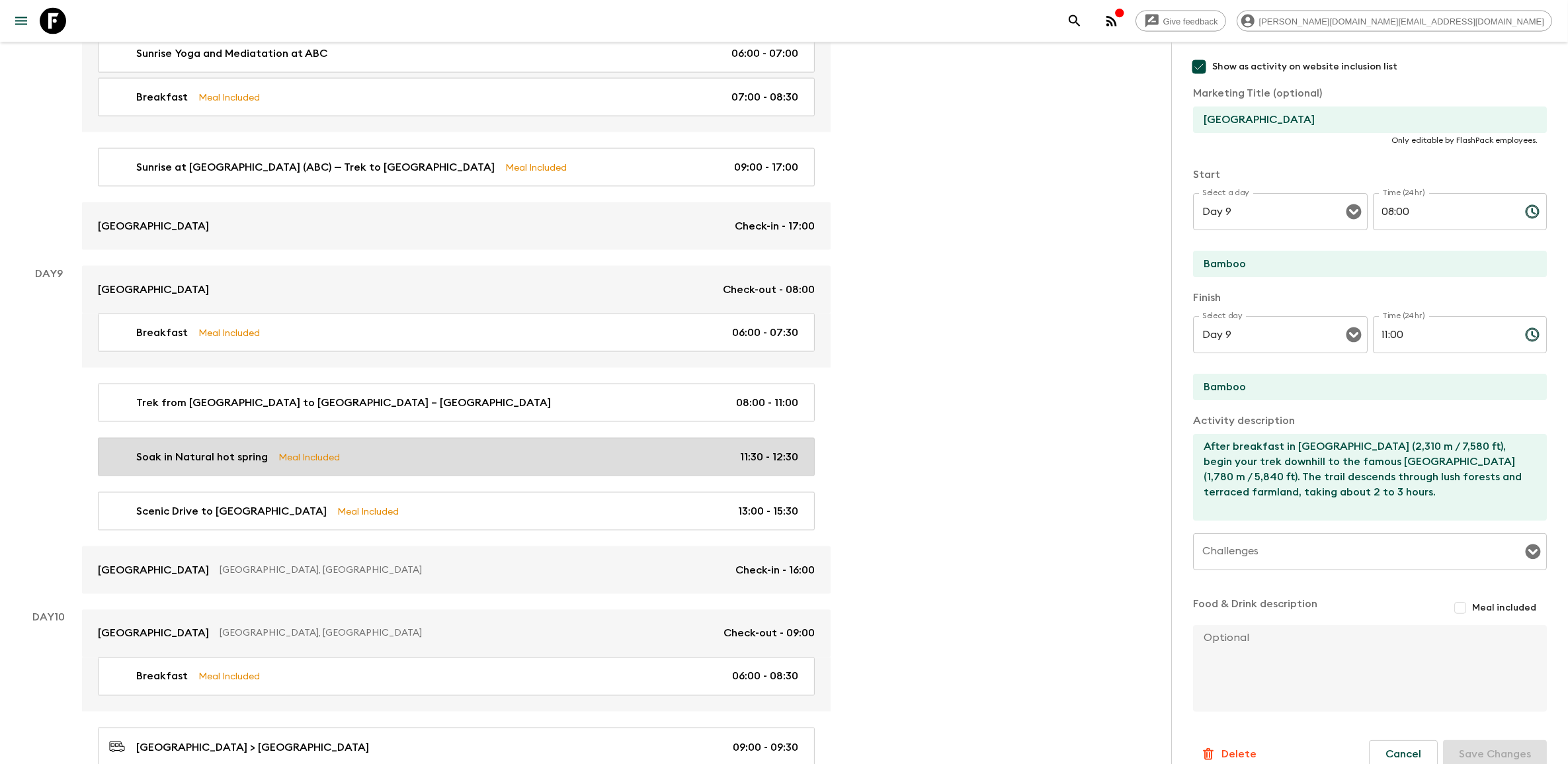
click at [393, 146] on div "Soak in Natural hot spring Meal Included 11:30 - 12:30" at bounding box center [454, 457] width 689 height 16
type input "Soak in Natural hot spring"
checkbox input "false"
type input "Jhinu hot spring"
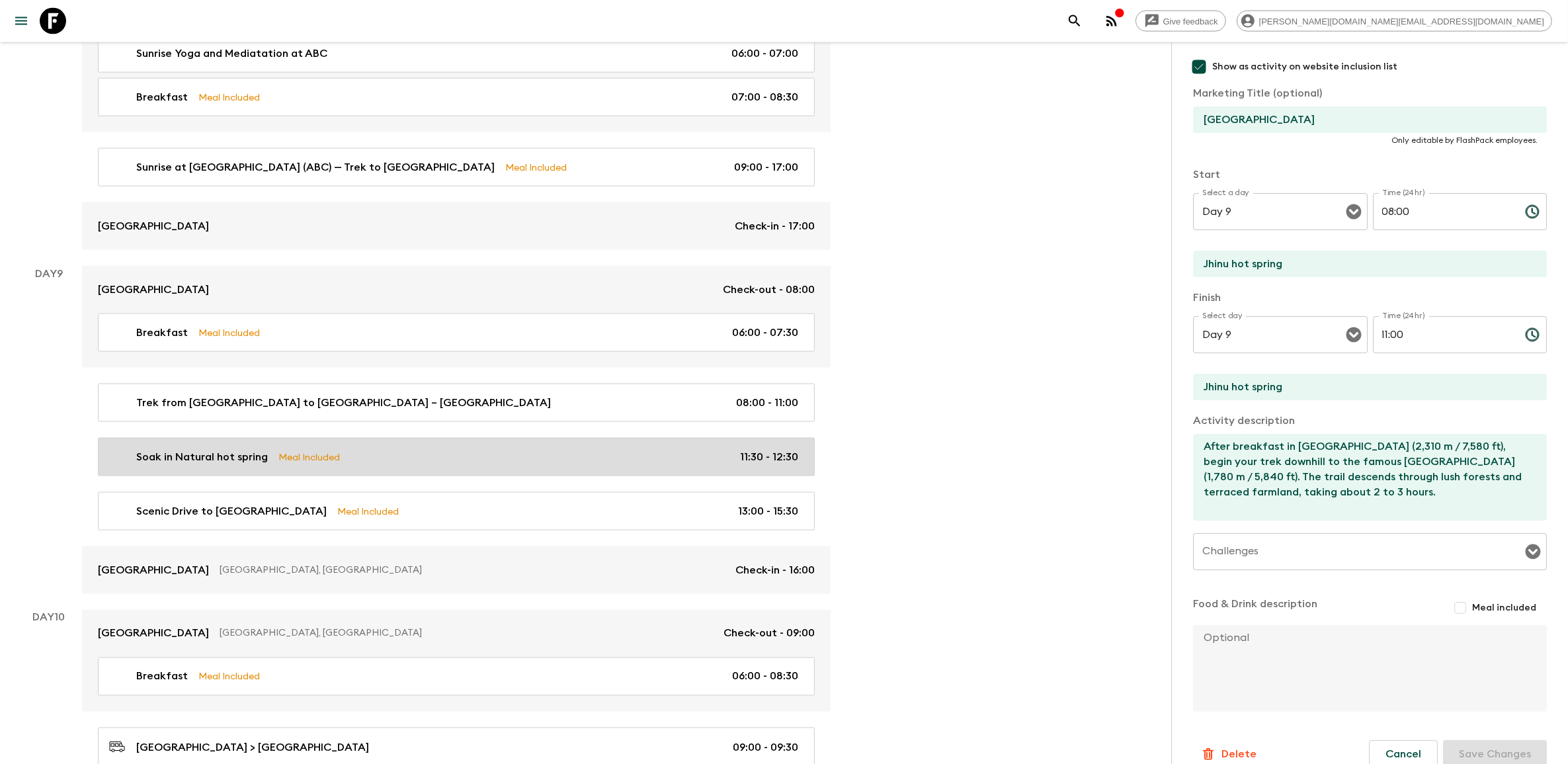
type textarea "After days on the trail, we’ll arrive in Jhinu with the promise of pure bliss w…"
checkbox input "true"
type textarea "Lunch after the hot-spring soak"
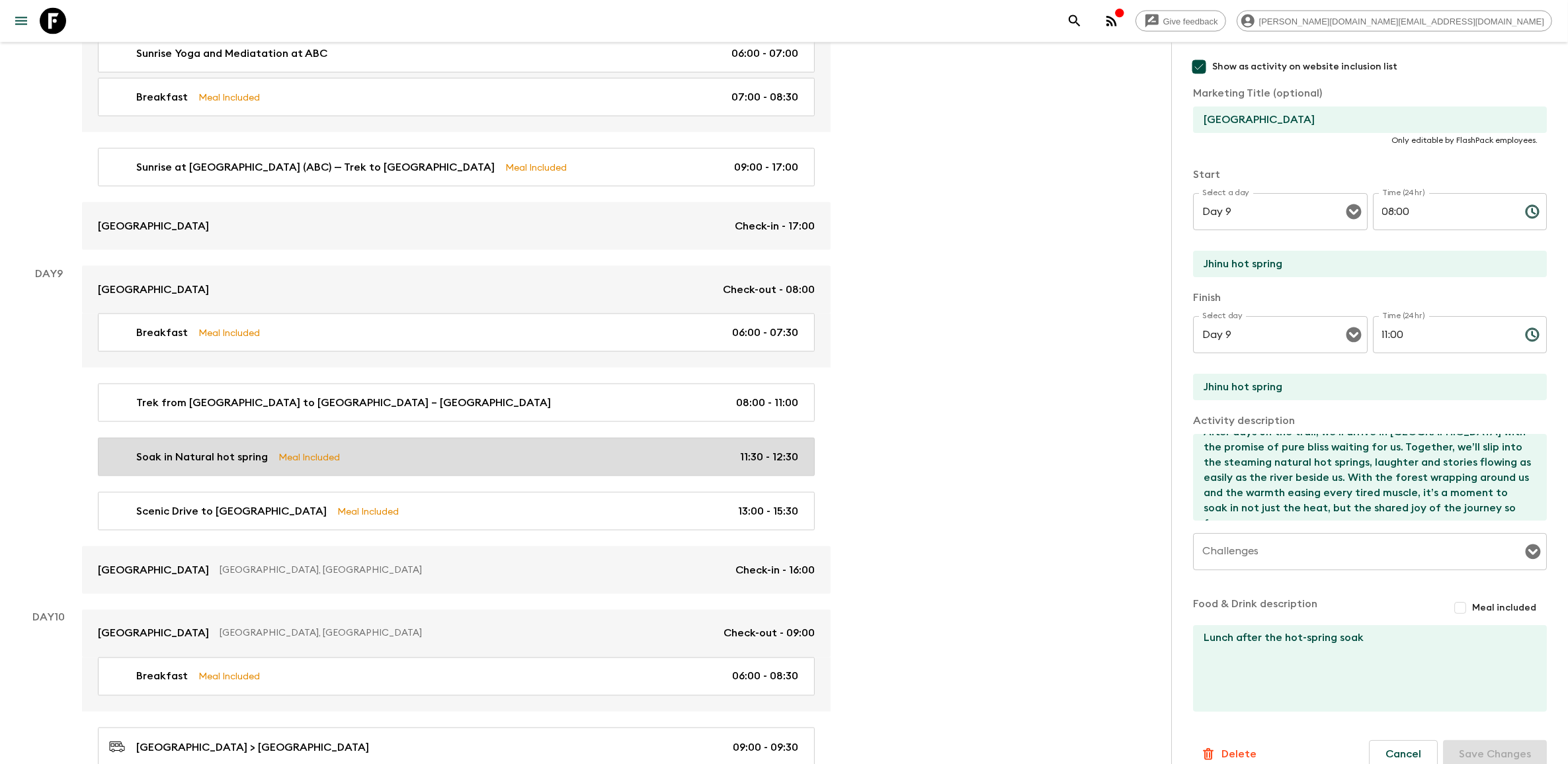
type input "11:30"
type input "12:30"
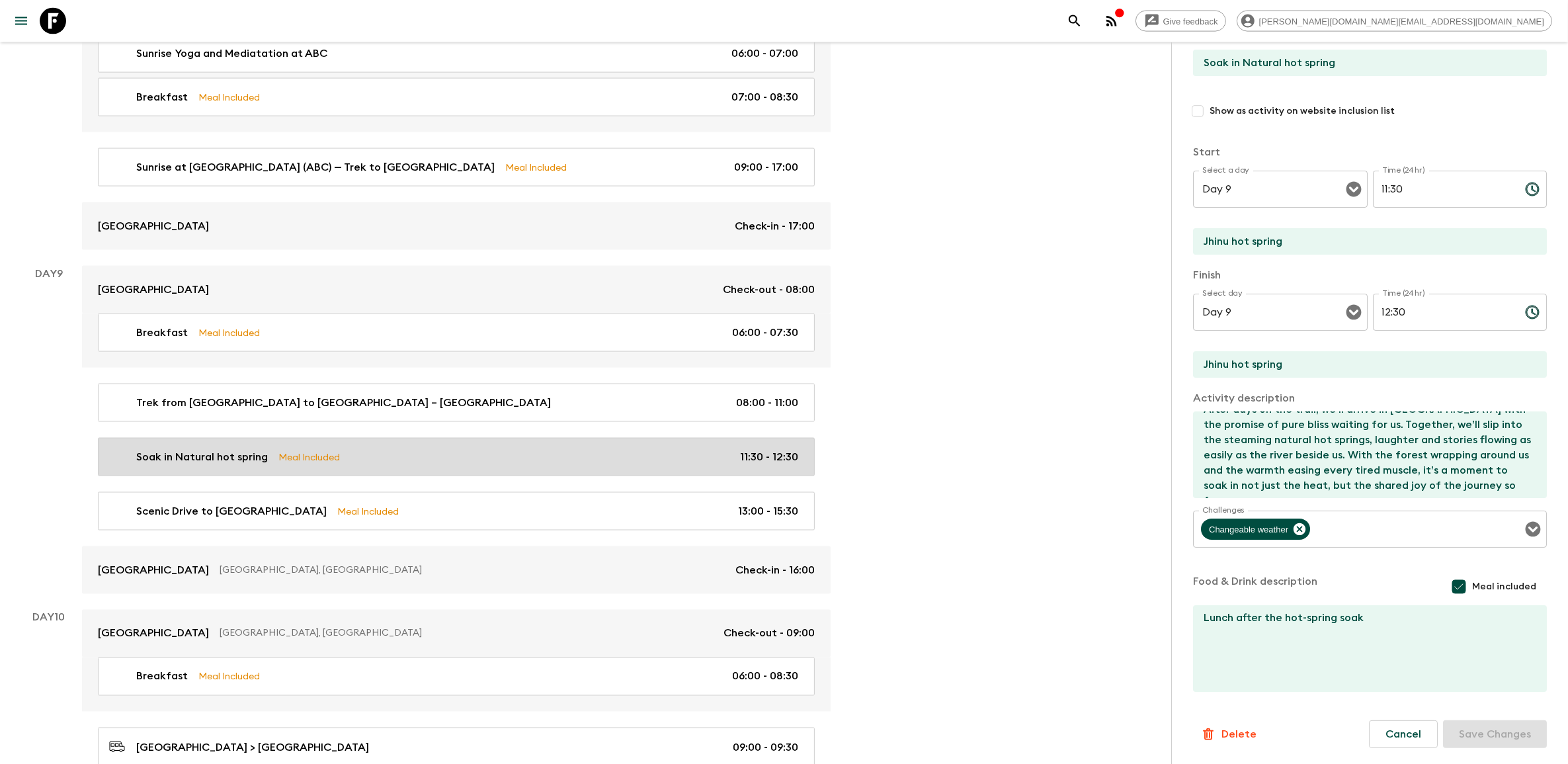
scroll to position [30, 0]
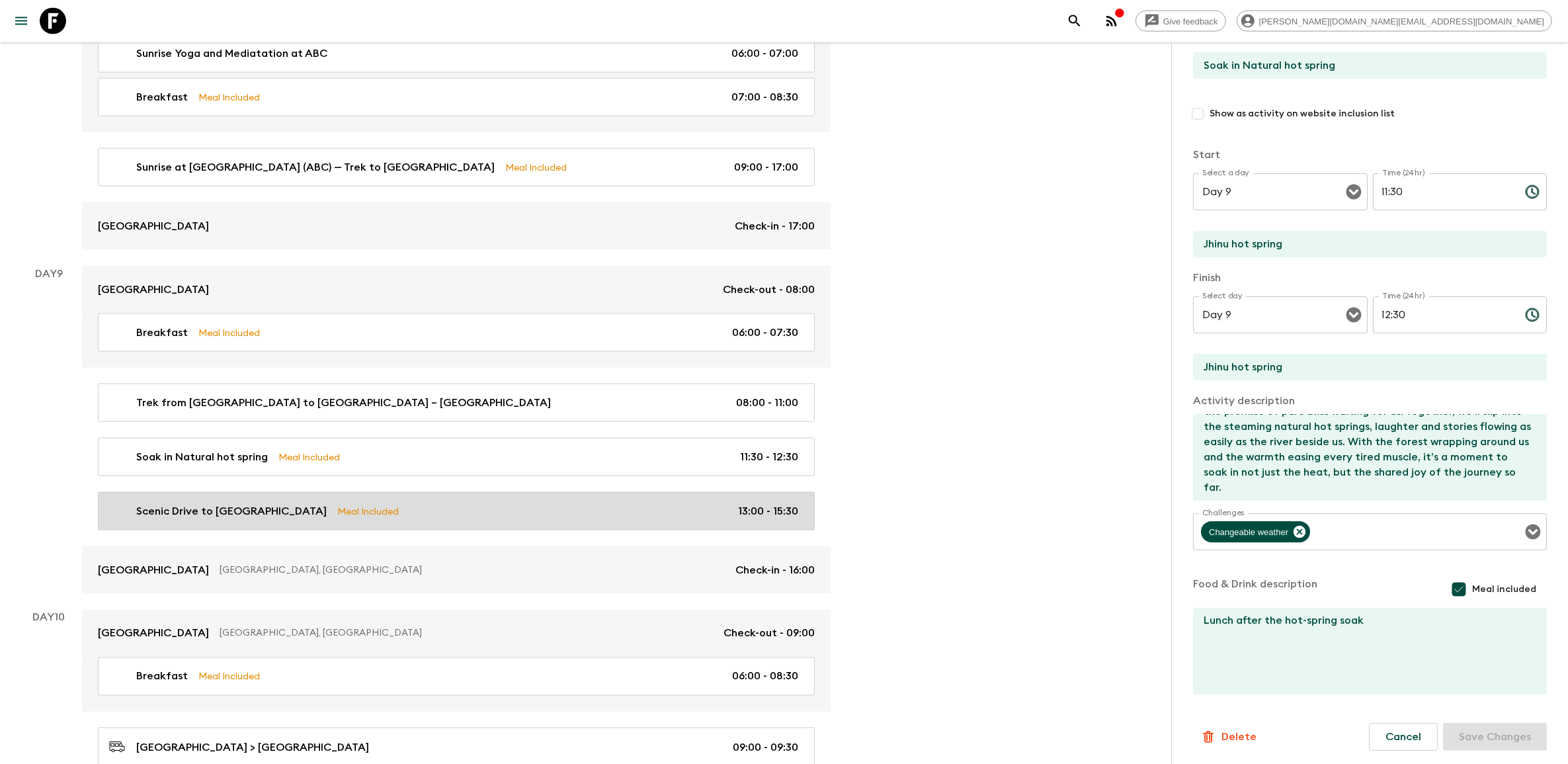
click at [393, 146] on div "Scenic Drive to Pokhara Meal Included 13:00 - 15:30" at bounding box center [454, 511] width 689 height 16
type input "Scenic Drive to [GEOGRAPHIC_DATA]"
type input "[PERSON_NAME]"
type input "Pokhara"
type textarea "Following your relaxing soak, you’ll take a scenic 2.5-hour drive back to Pokha…"
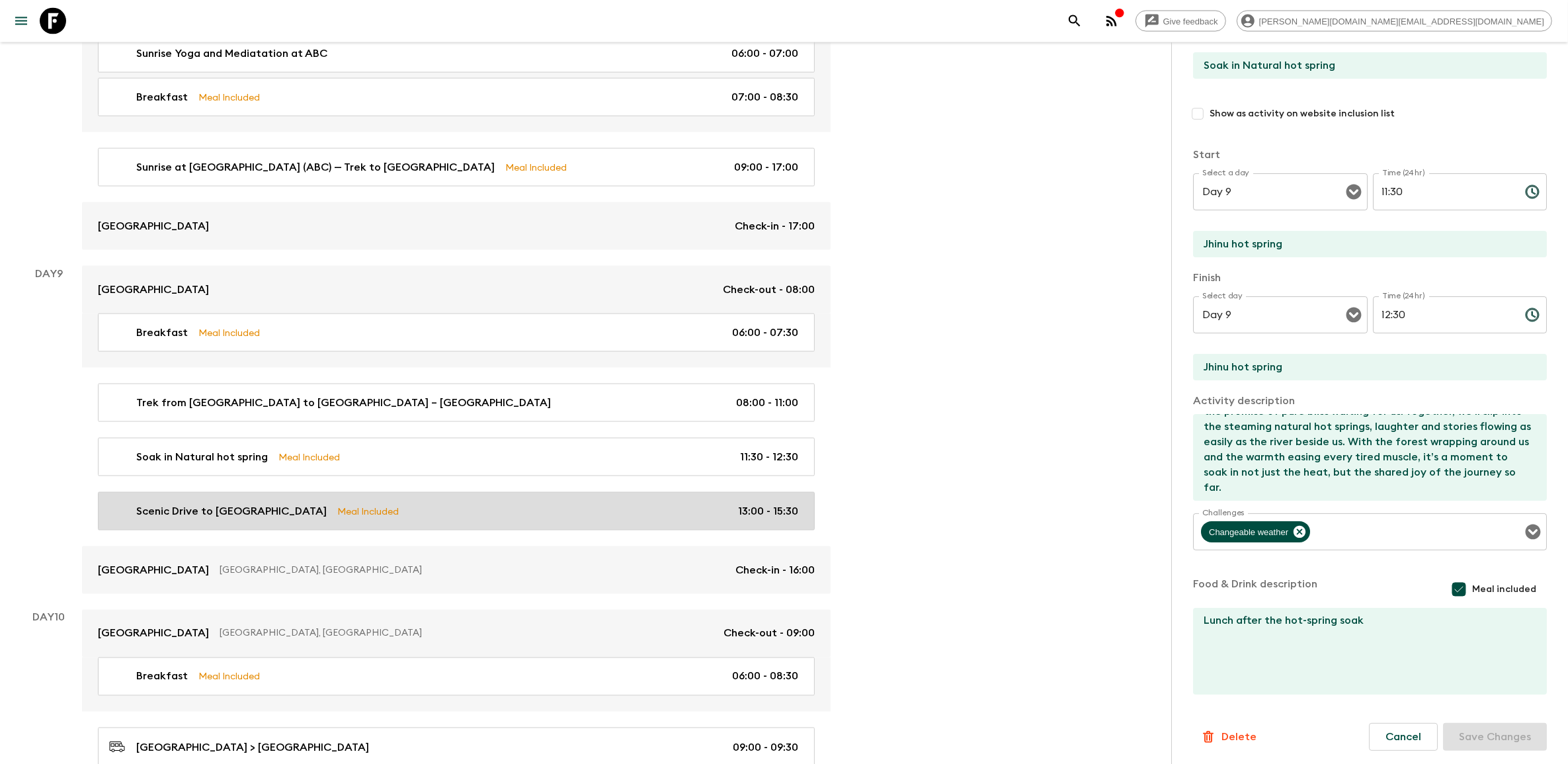
type textarea "Dinner own your own at famous lakeside ; In the evening, savor a delicious dinn…"
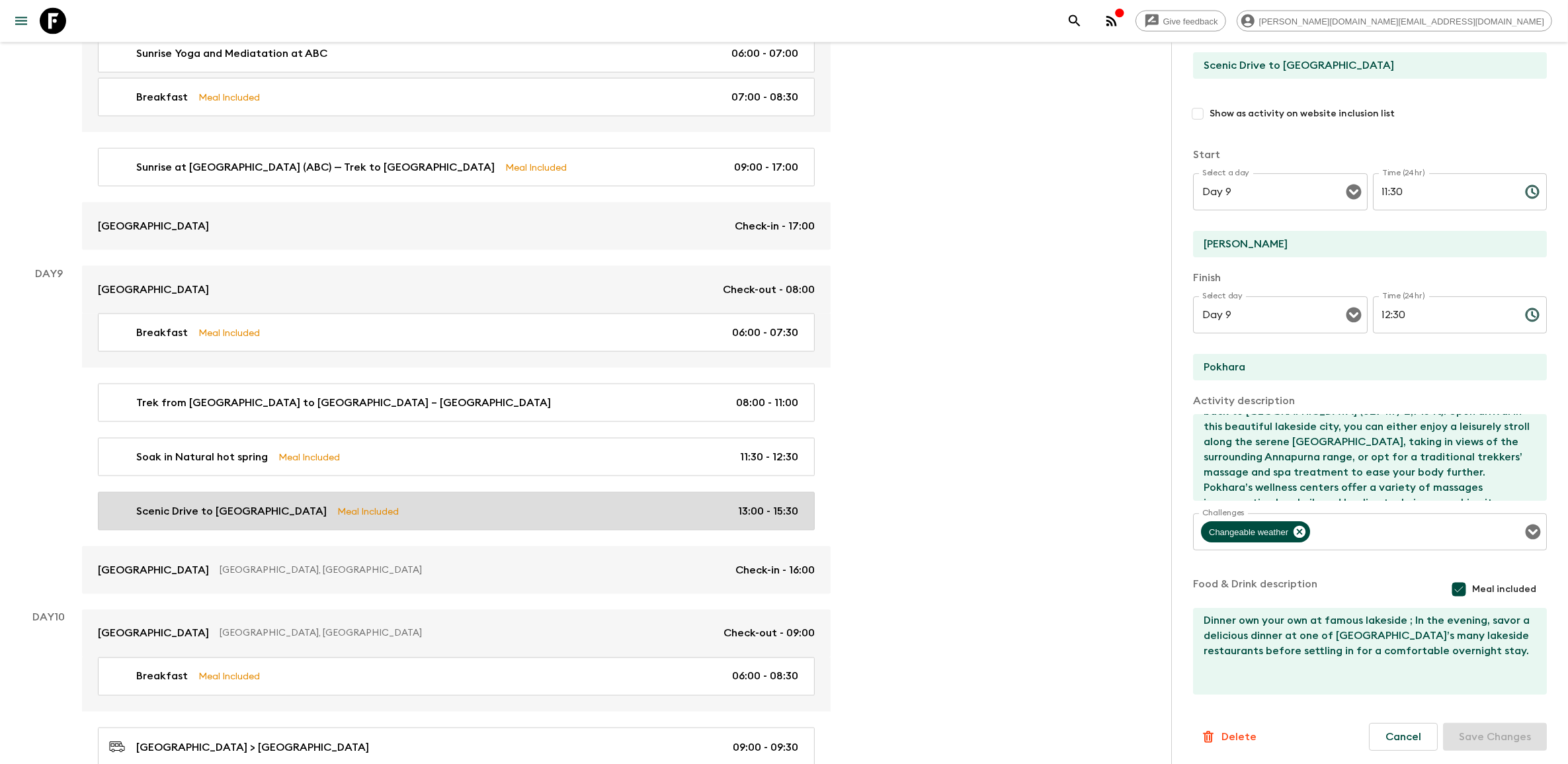
type input "13:00"
type input "15:30"
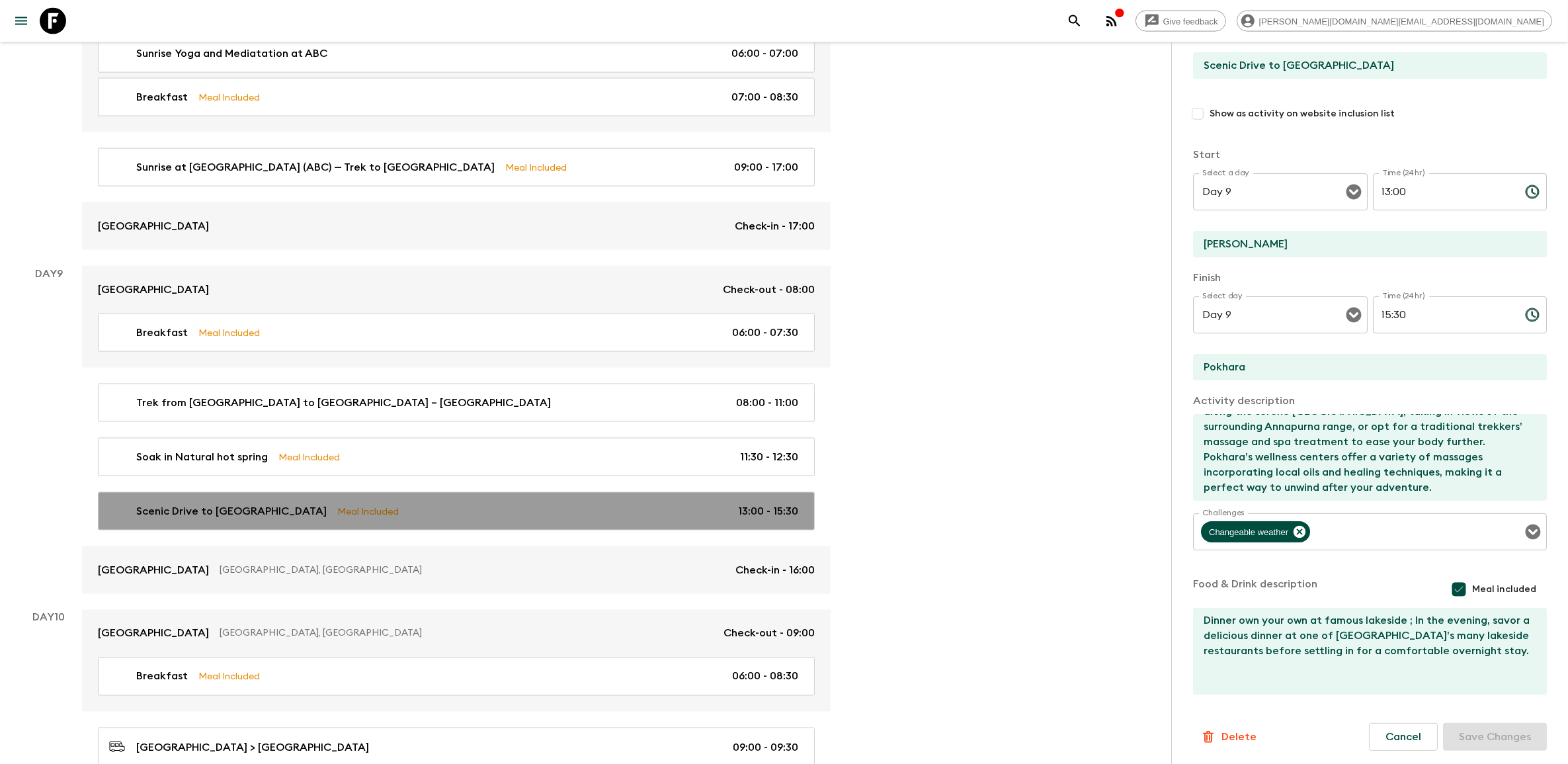
click at [393, 146] on link "Scenic Drive to Pokhara Meal Included 13:00 - 15:30" at bounding box center [456, 511] width 717 height 39
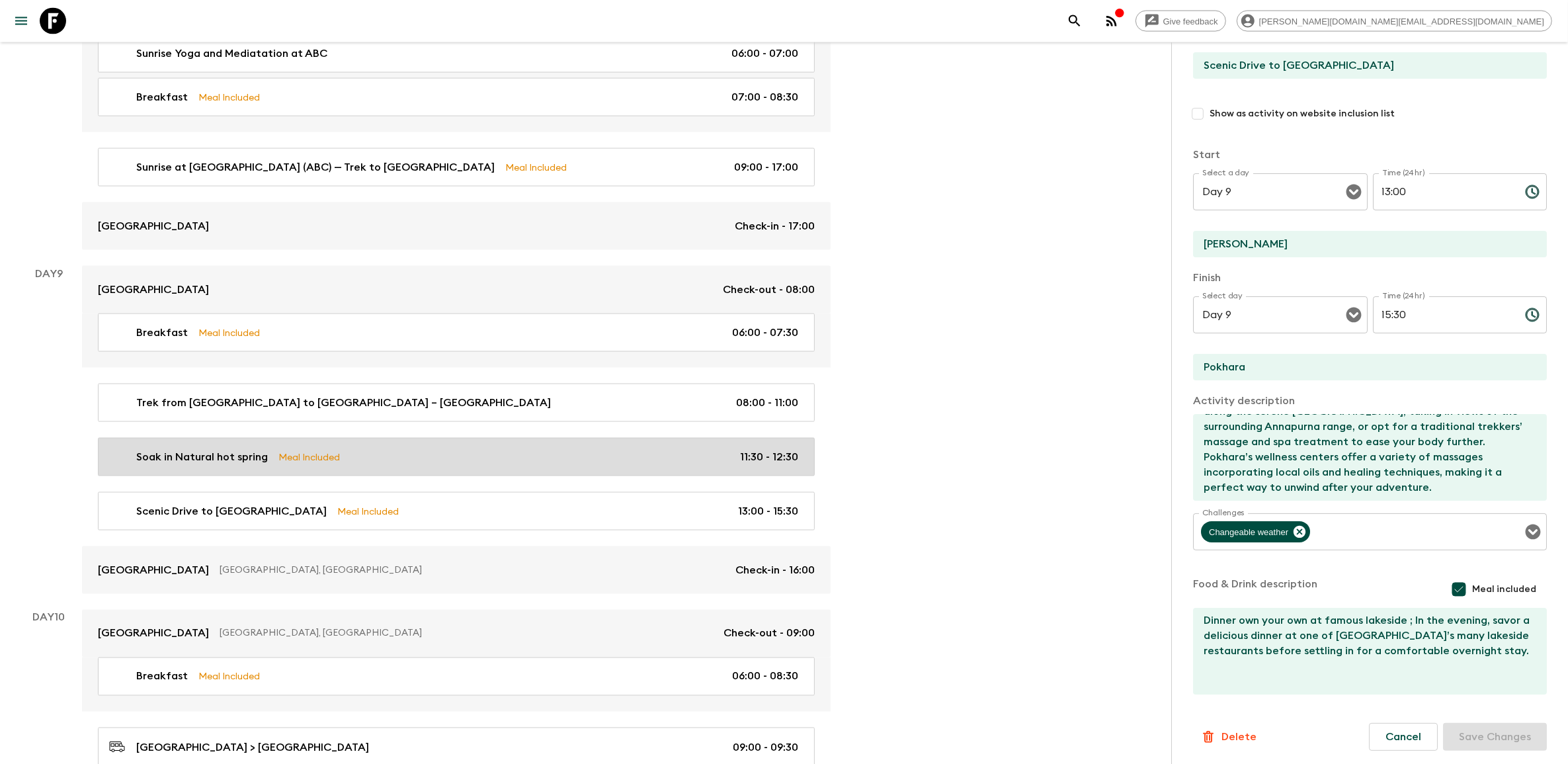
click at [393, 146] on div "Soak in Natural hot spring Meal Included 11:30 - 12:30" at bounding box center [454, 457] width 689 height 16
type input "Soak in Natural hot spring"
type input "Jhinu hot spring"
type textarea "After days on the trail, we’ll arrive in Jhinu with the promise of pure bliss w…"
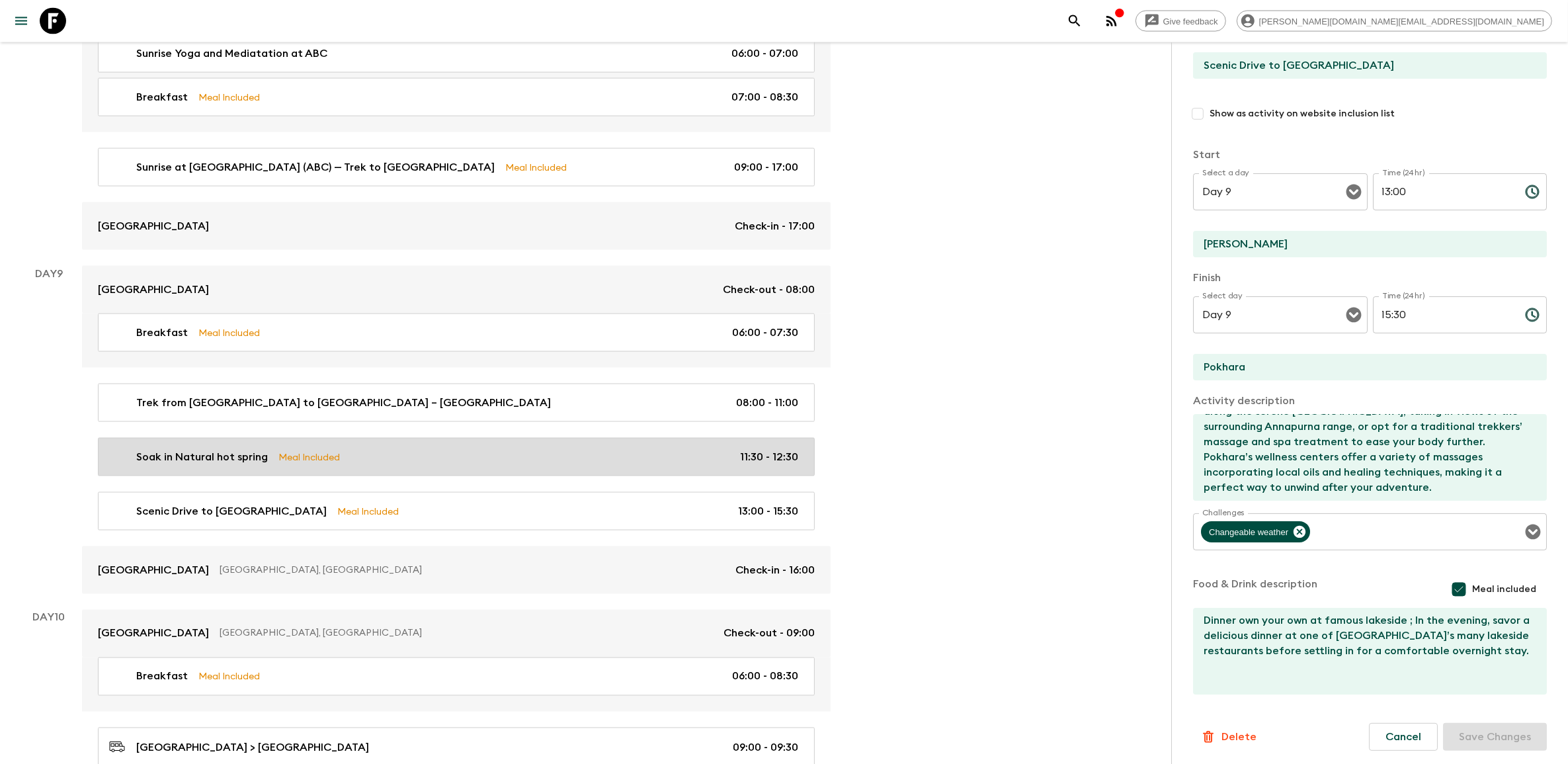
type textarea "Lunch after the hot-spring soak"
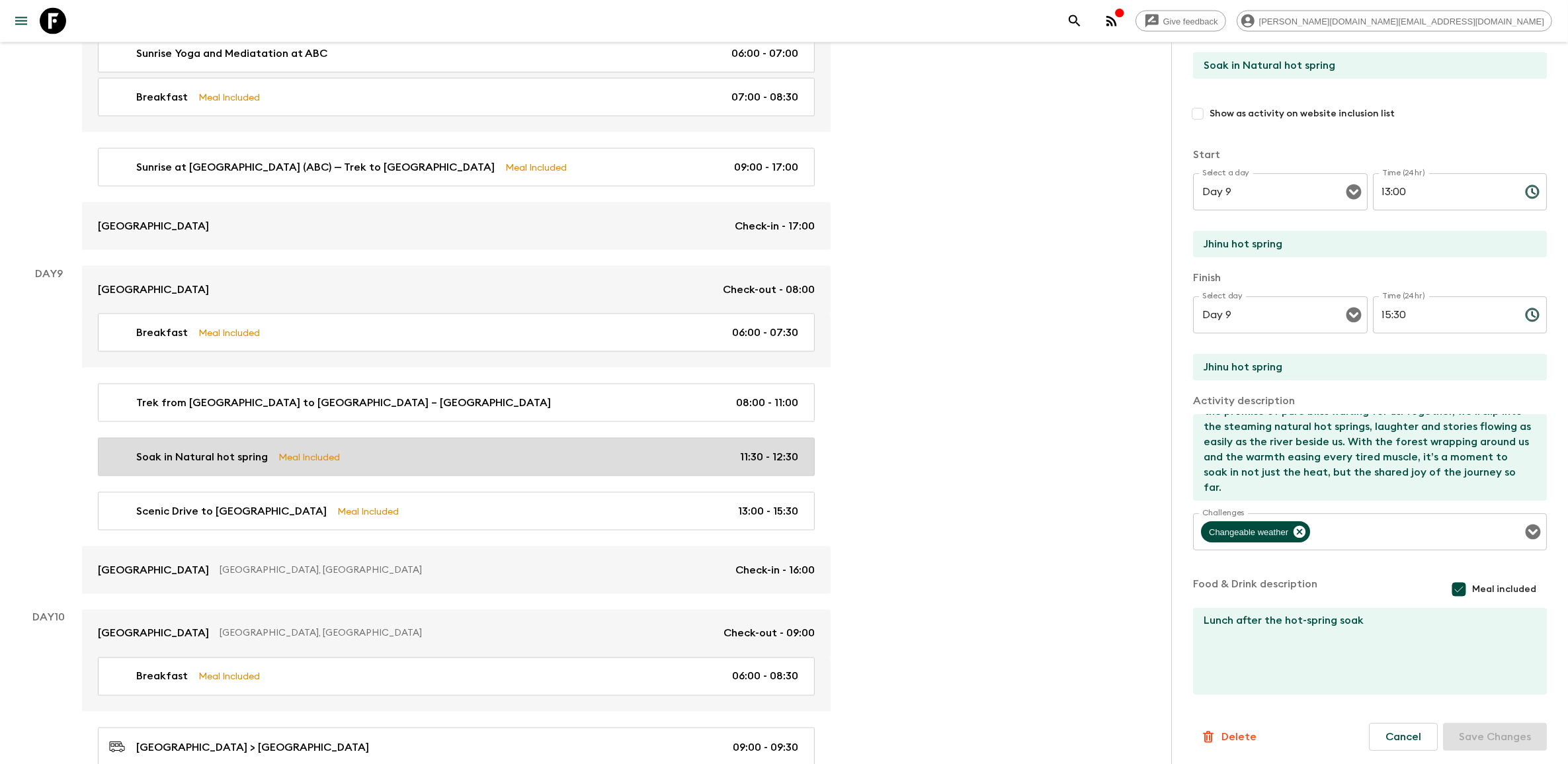
type input "11:30"
type input "12:30"
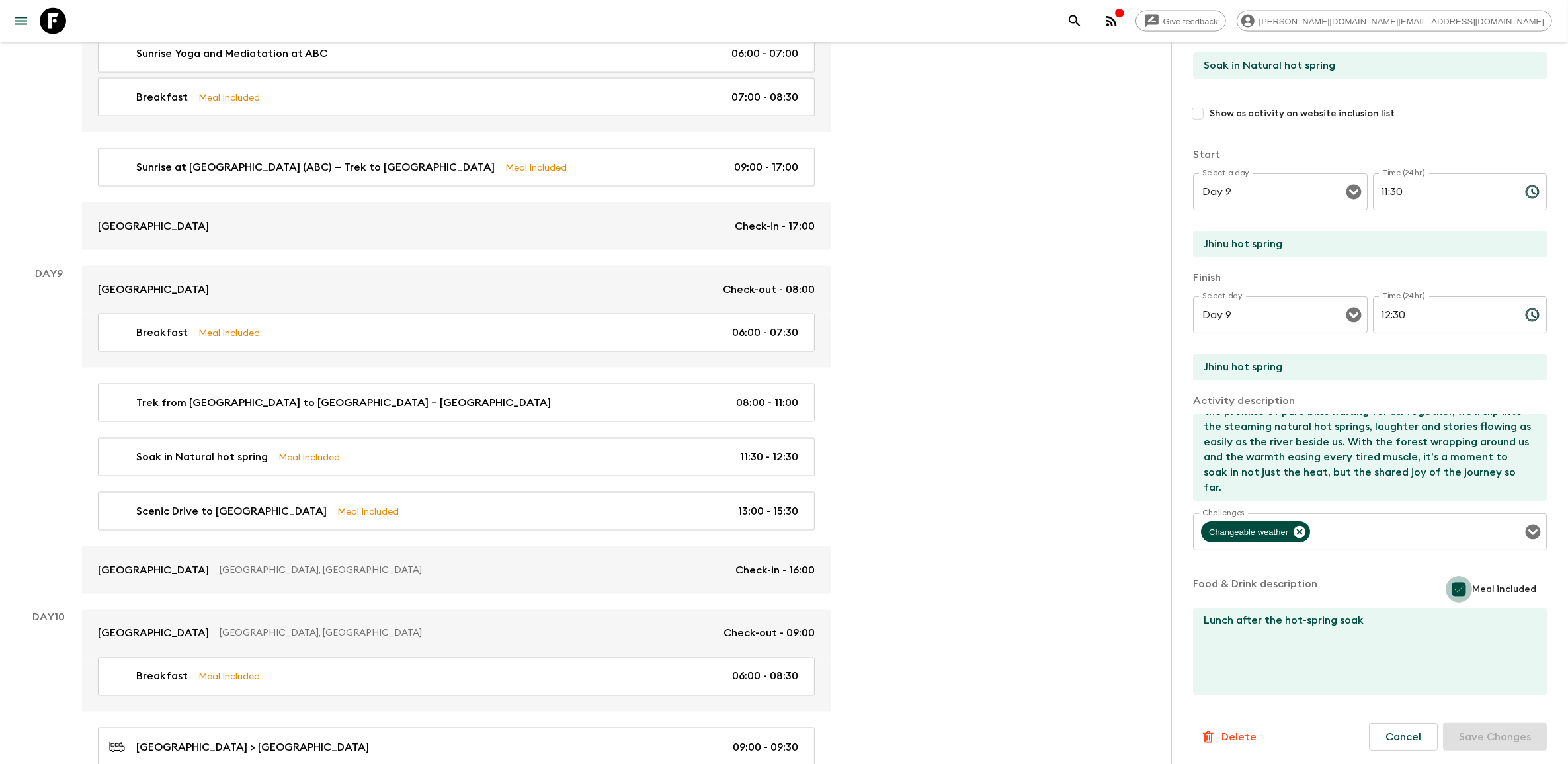
click at [393, 146] on input "Meal included" at bounding box center [1459, 590] width 26 height 26
checkbox input "false"
click at [393, 146] on textarea "Lunch after the hot-spring soak" at bounding box center [1364, 651] width 343 height 87
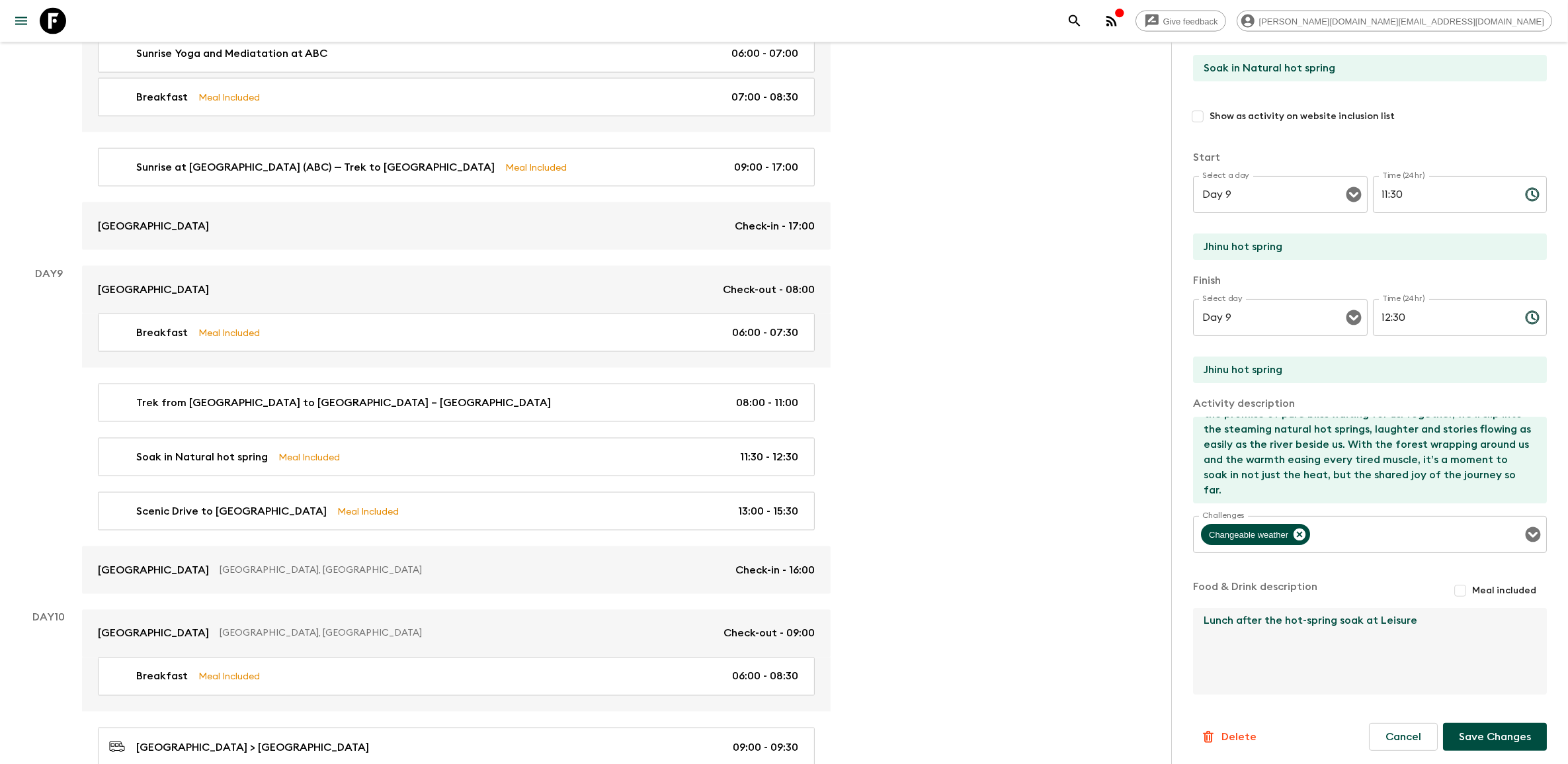
drag, startPoint x: 1435, startPoint y: 617, endPoint x: 1337, endPoint y: 617, distance: 98.0
click at [393, 146] on textarea "Lunch after the hot-spring soak at Leisure" at bounding box center [1364, 651] width 343 height 87
click at [393, 146] on button "Save Changes" at bounding box center [1494, 736] width 104 height 27
drag, startPoint x: 1427, startPoint y: 620, endPoint x: 1198, endPoint y: 616, distance: 229.0
click at [393, 146] on textarea "Lunch after the hot-spring independently" at bounding box center [1364, 651] width 343 height 87
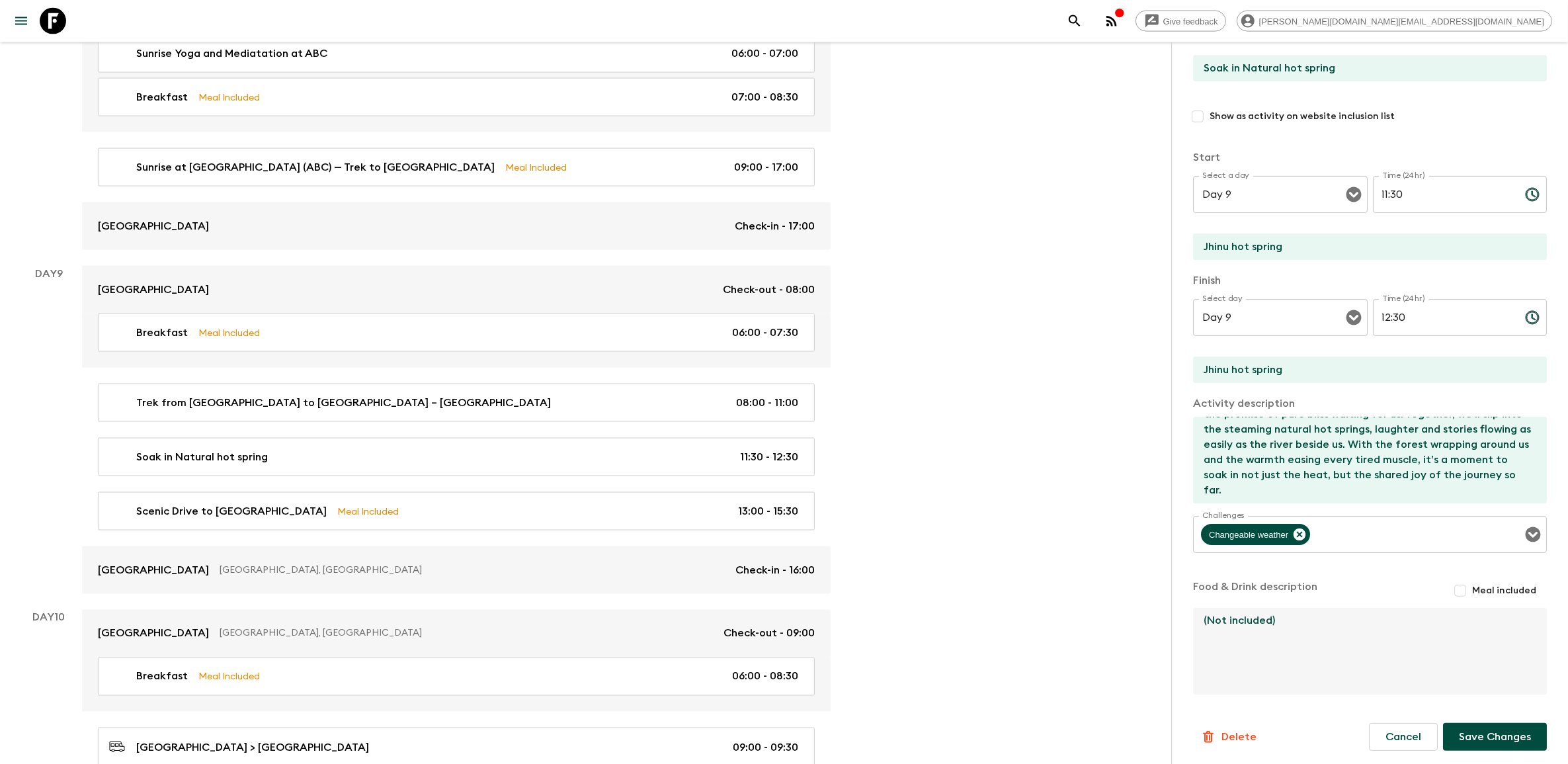
type textarea "(Not included)"
click at [393, 146] on form "Activity Title Soak in Natural hot spring Show as activity on website inclusion…" at bounding box center [1369, 384] width 354 height 733
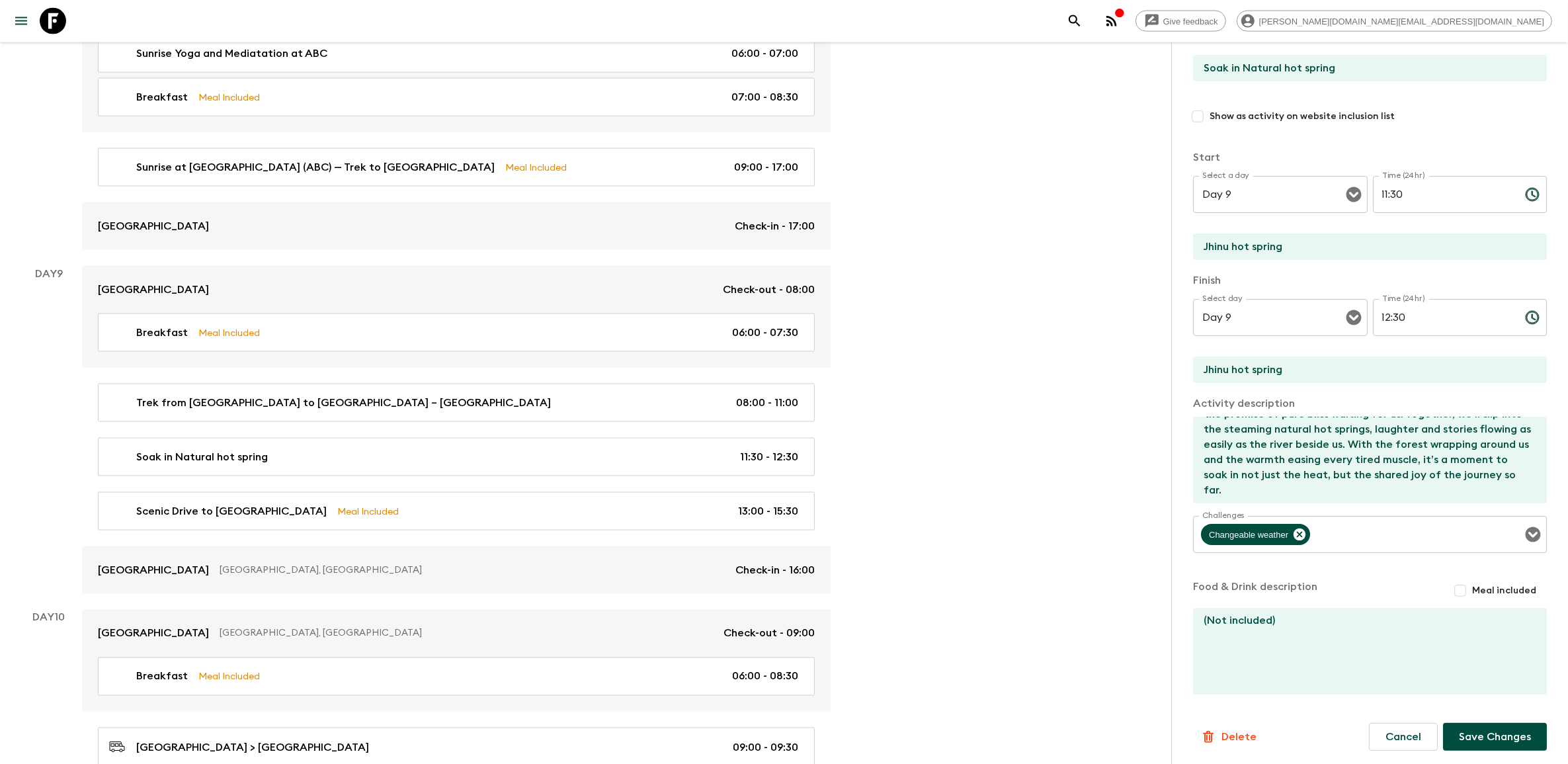
click at [393, 146] on button "Save Changes" at bounding box center [1494, 736] width 104 height 27
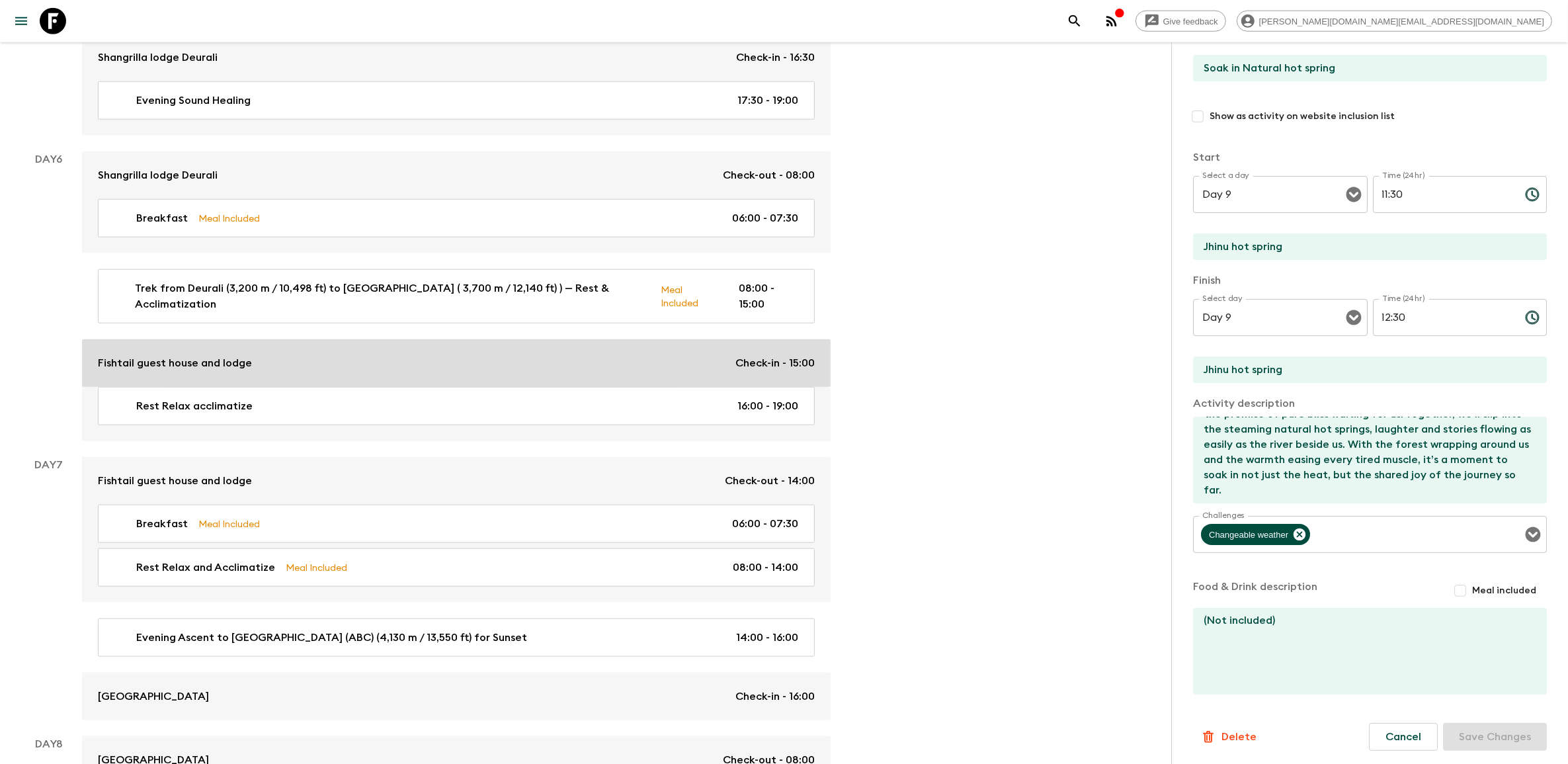
scroll to position [1819, 0]
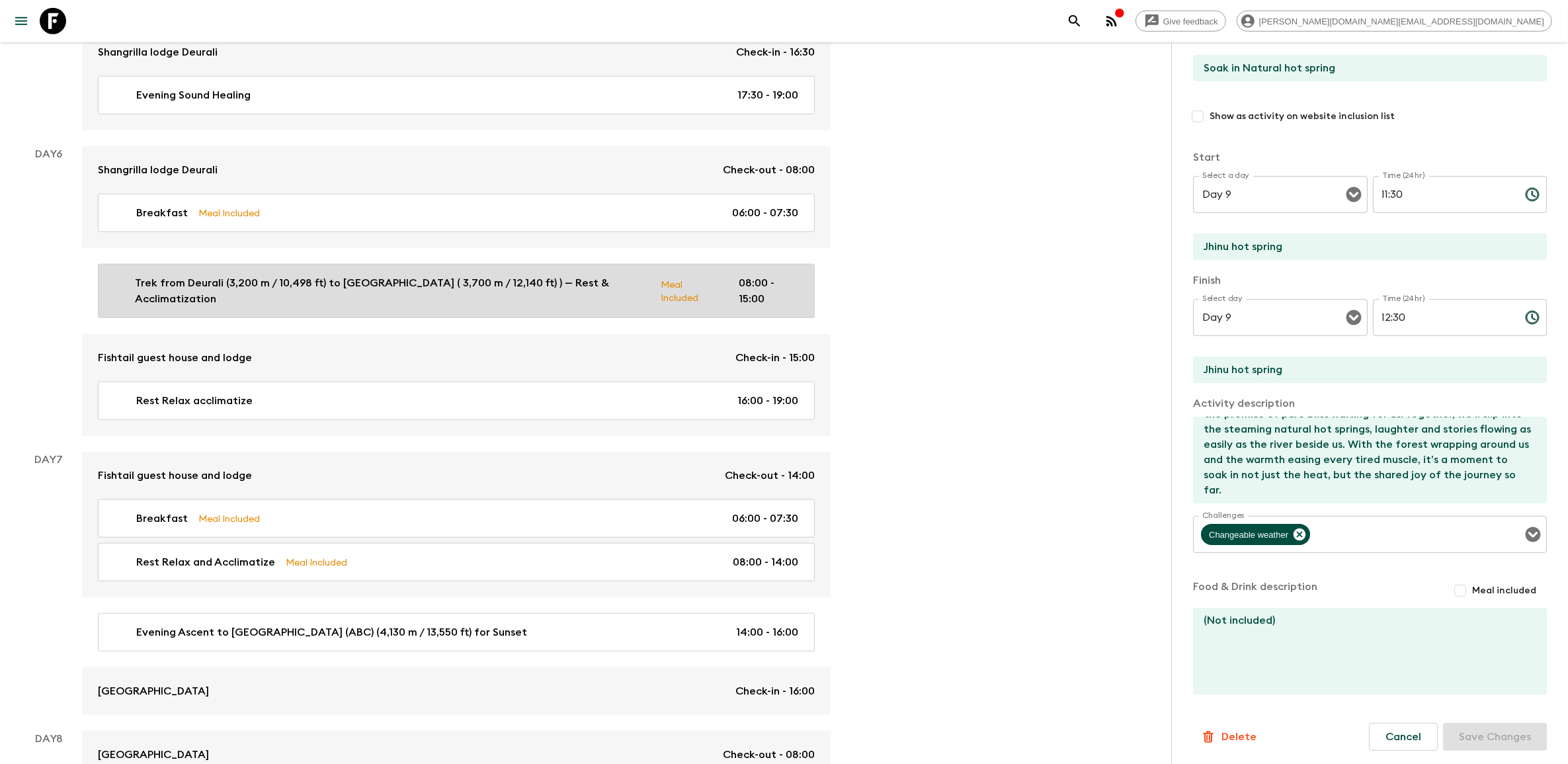
click at [339, 146] on link "Trek from Deurali (3,200 m / 10,498 ft) to Machapuchare Base Camp ( 3,700 m / 1…" at bounding box center [456, 291] width 717 height 54
type input "Trek from Deurali (3,200 m / 10,498 ft) to [GEOGRAPHIC_DATA] ( 3,700 m / 12,140…"
type input "Deurali"
type input "Machapuchare Base Camp MBC"
type textarea "Today’s trek brings you into the stunning alpine wilderness of the Annapurna Sa…"
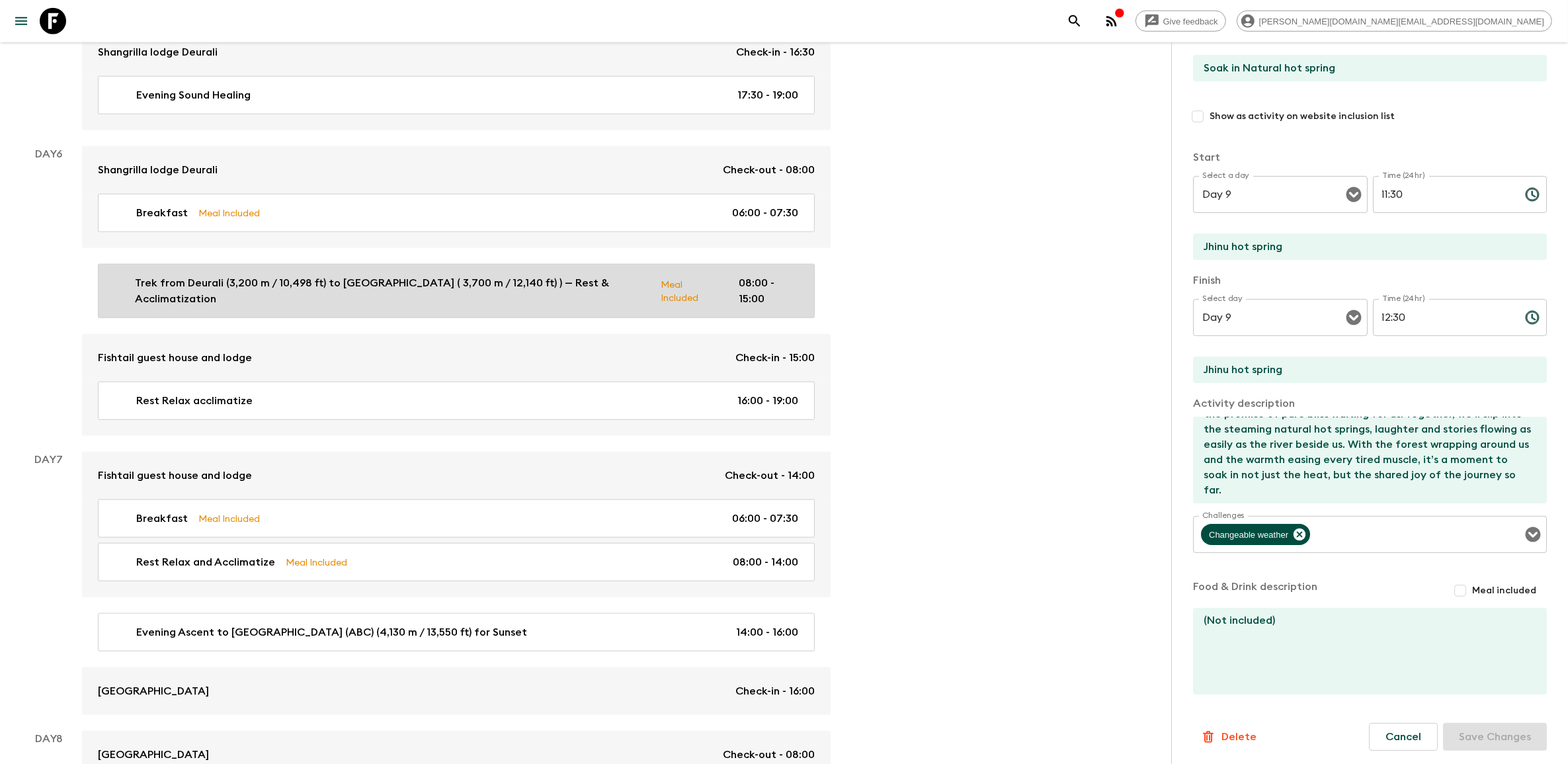
checkbox input "true"
type textarea "Lunch Pack lunch or at MBC if reached early Dinner at MBC lodge"
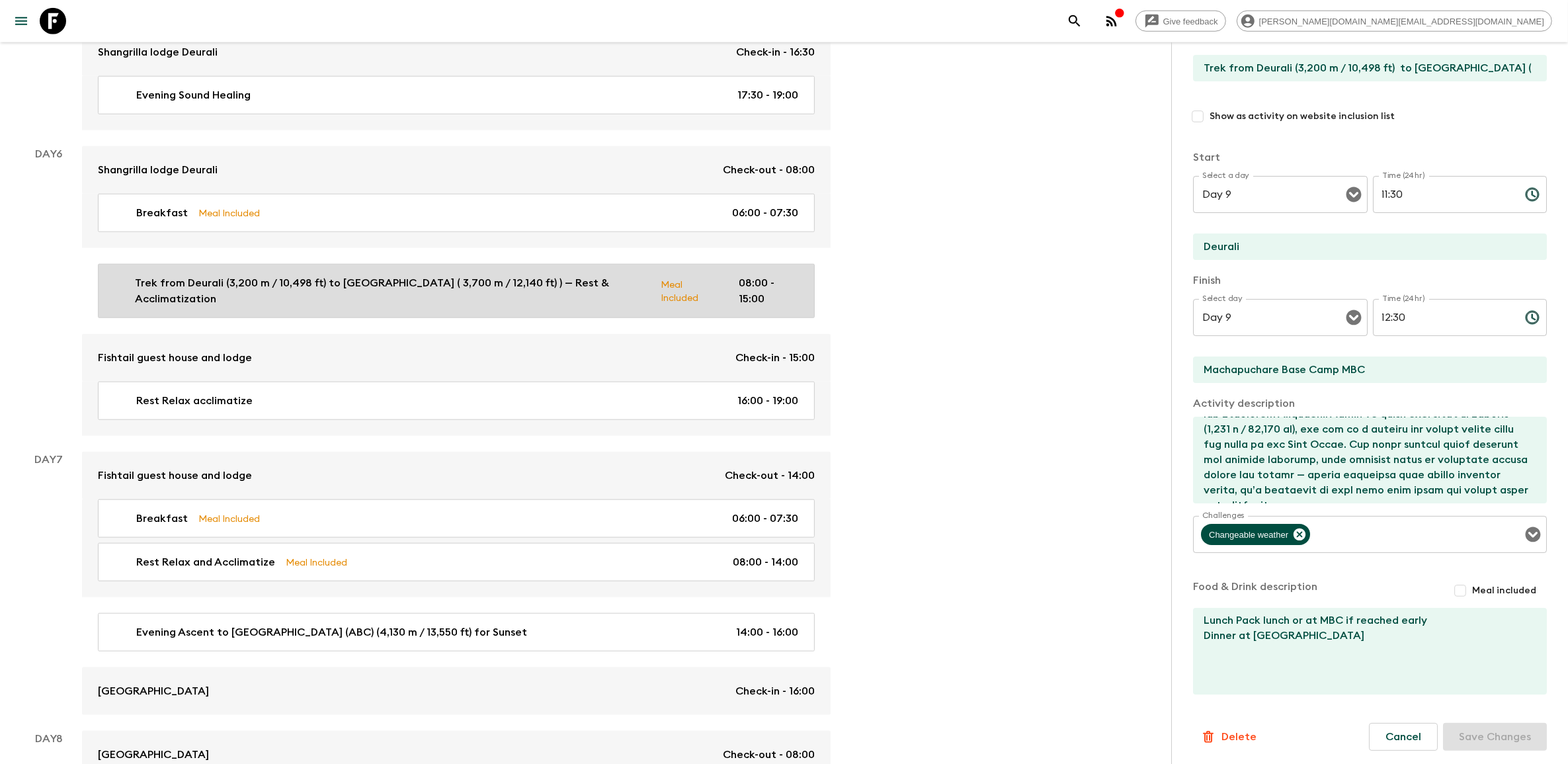
type input "Day 6"
type input "08:00"
type input "Day 6"
type input "15:00"
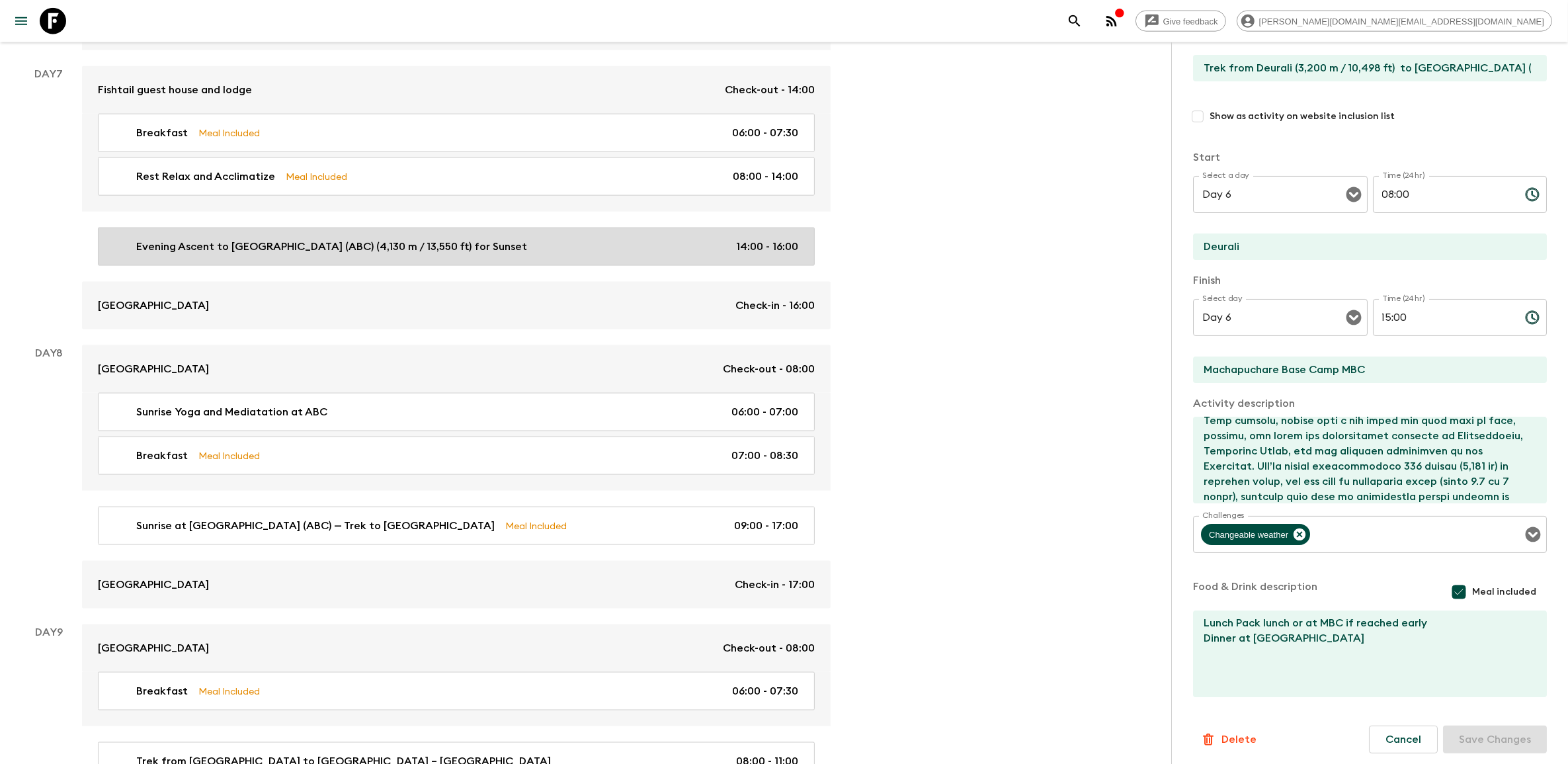
scroll to position [2233, 0]
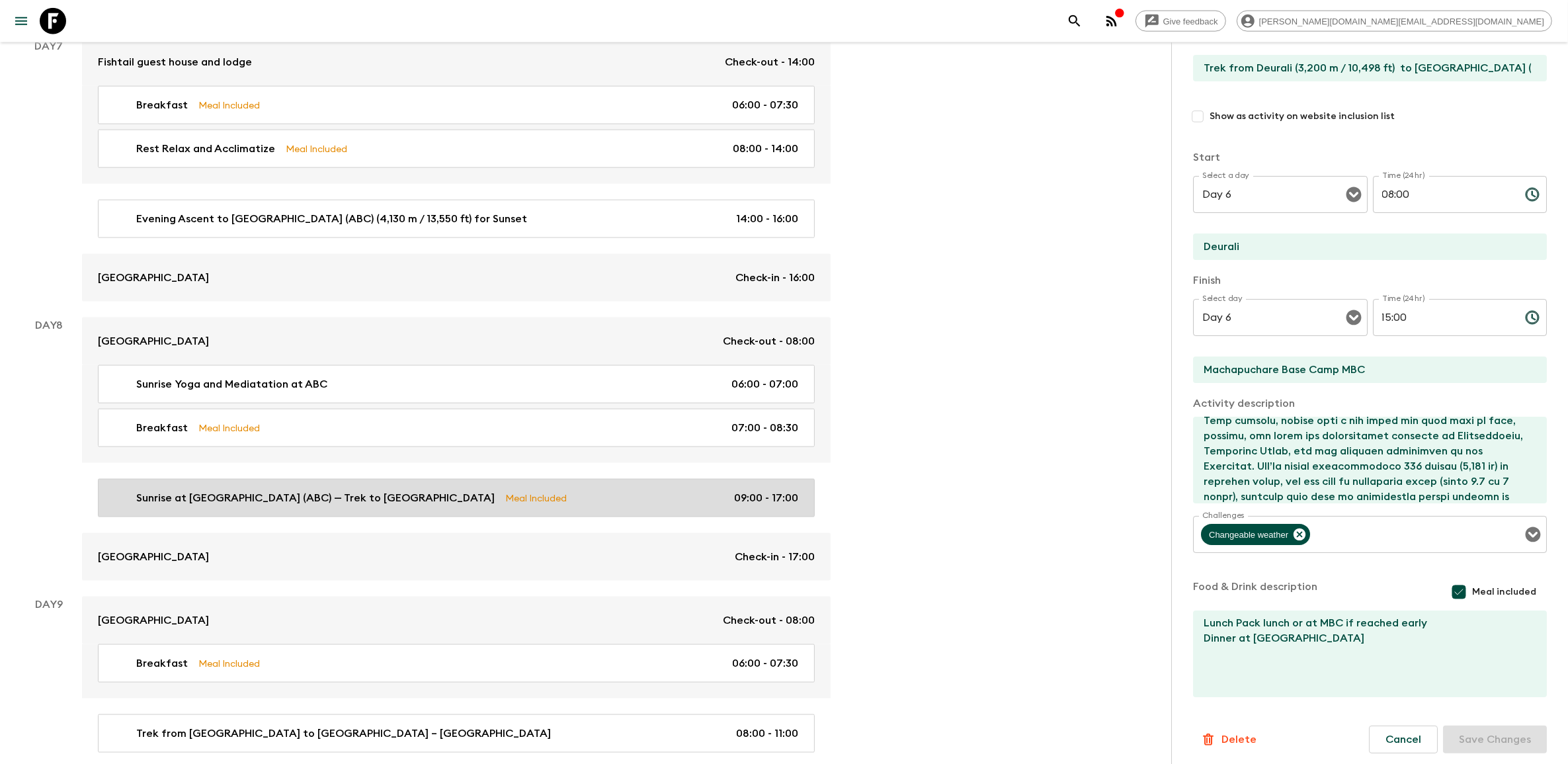
click at [393, 146] on div "Sunrise at Annapurna Base Camp (ABC) — Trek to Bamboo Meal Included 09:00 - 17:…" at bounding box center [454, 498] width 689 height 16
type input "Sunrise at [GEOGRAPHIC_DATA] (ABC) — Trek to [GEOGRAPHIC_DATA]"
type input "Annapurna Base Camp (ABC)"
type input "Bamboo ( 2310m/7580 ft )"
type textarea "Sunrise at Annapurna Base Camp (ABC) — Trek to Bamboo Wake early before dawn to…"
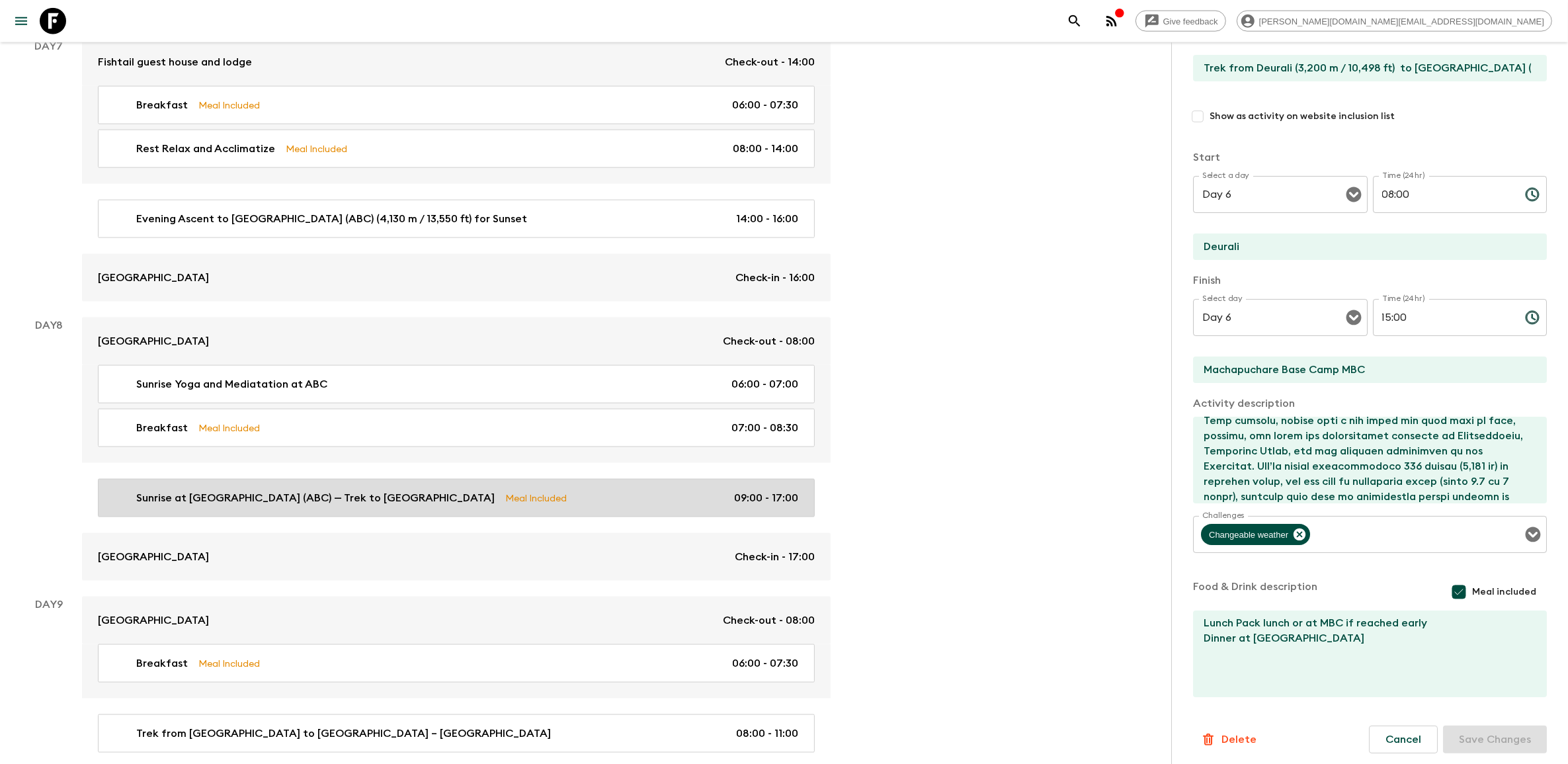
type textarea "Lunch at Himalaya 1300 Dinner at Bamboo Lodge"
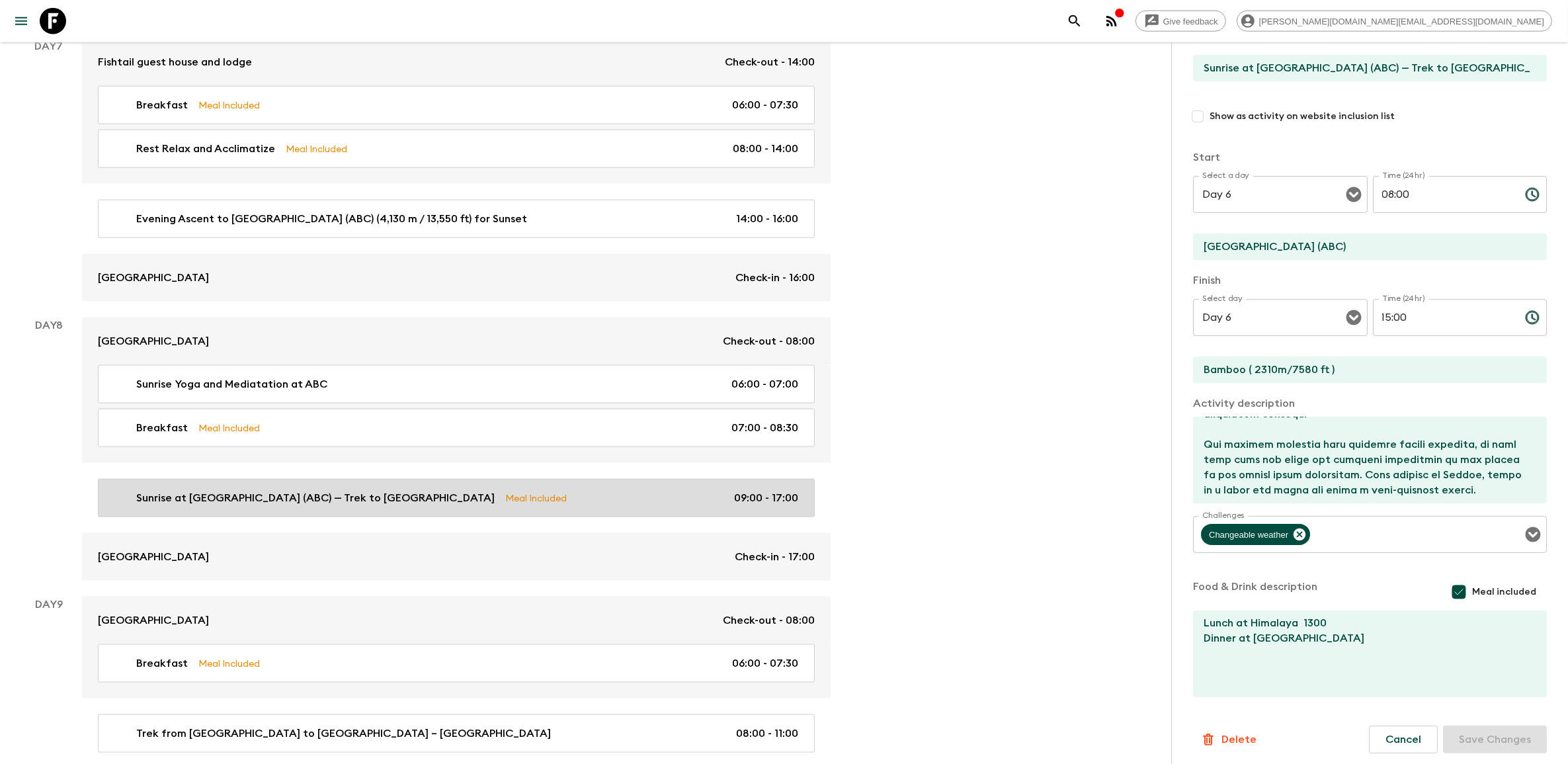
type input "Day 8"
type input "09:00"
type input "Day 8"
type input "17:00"
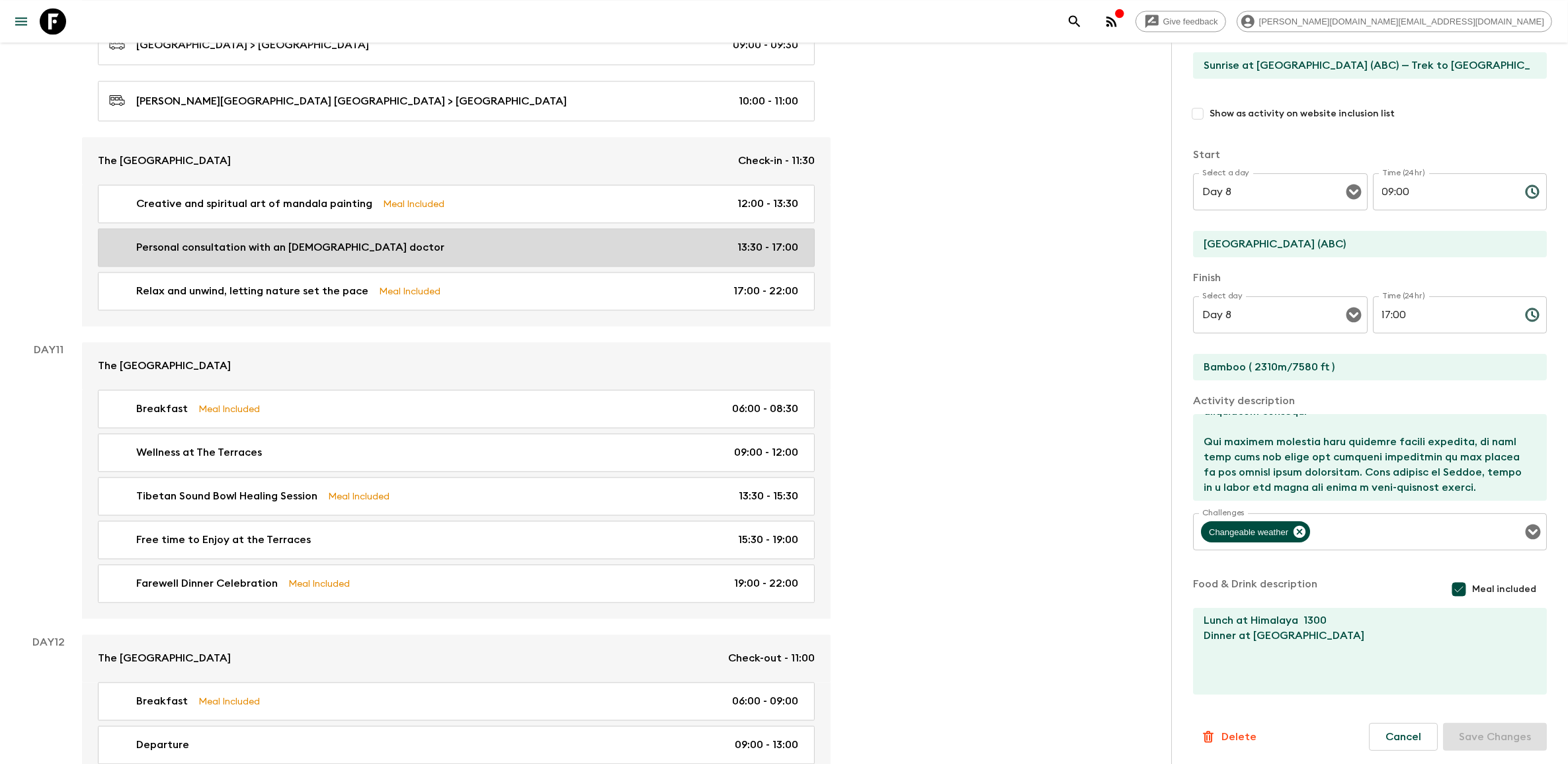
scroll to position [3342, 0]
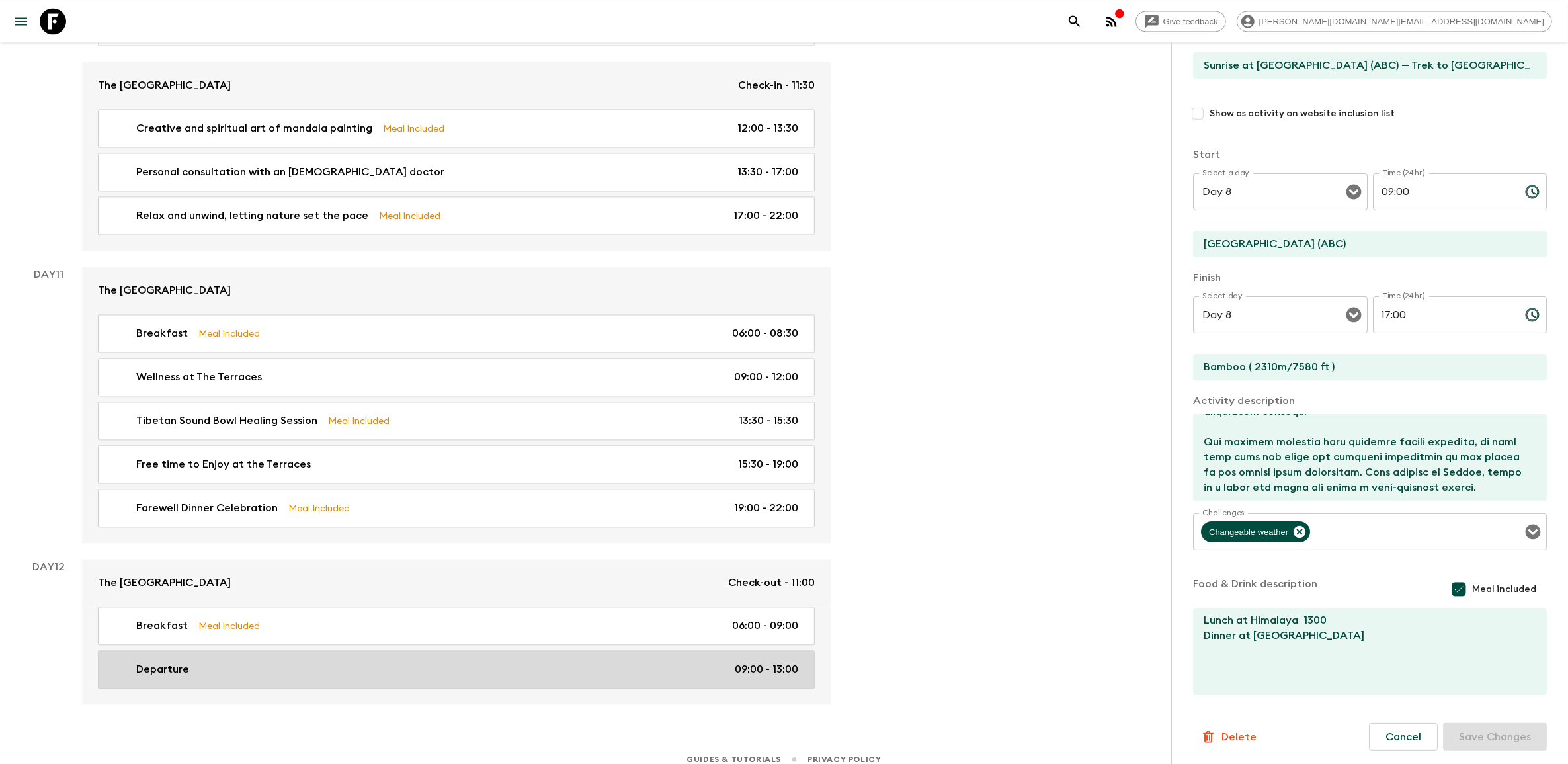
click at [393, 146] on div "Departure 09:00 - 13:00" at bounding box center [454, 669] width 689 height 16
type input "Departure"
type input "The [GEOGRAPHIC_DATA]"
type textarea "Departure: As our incredible journey comes to an end, we’ll bid each other fare…"
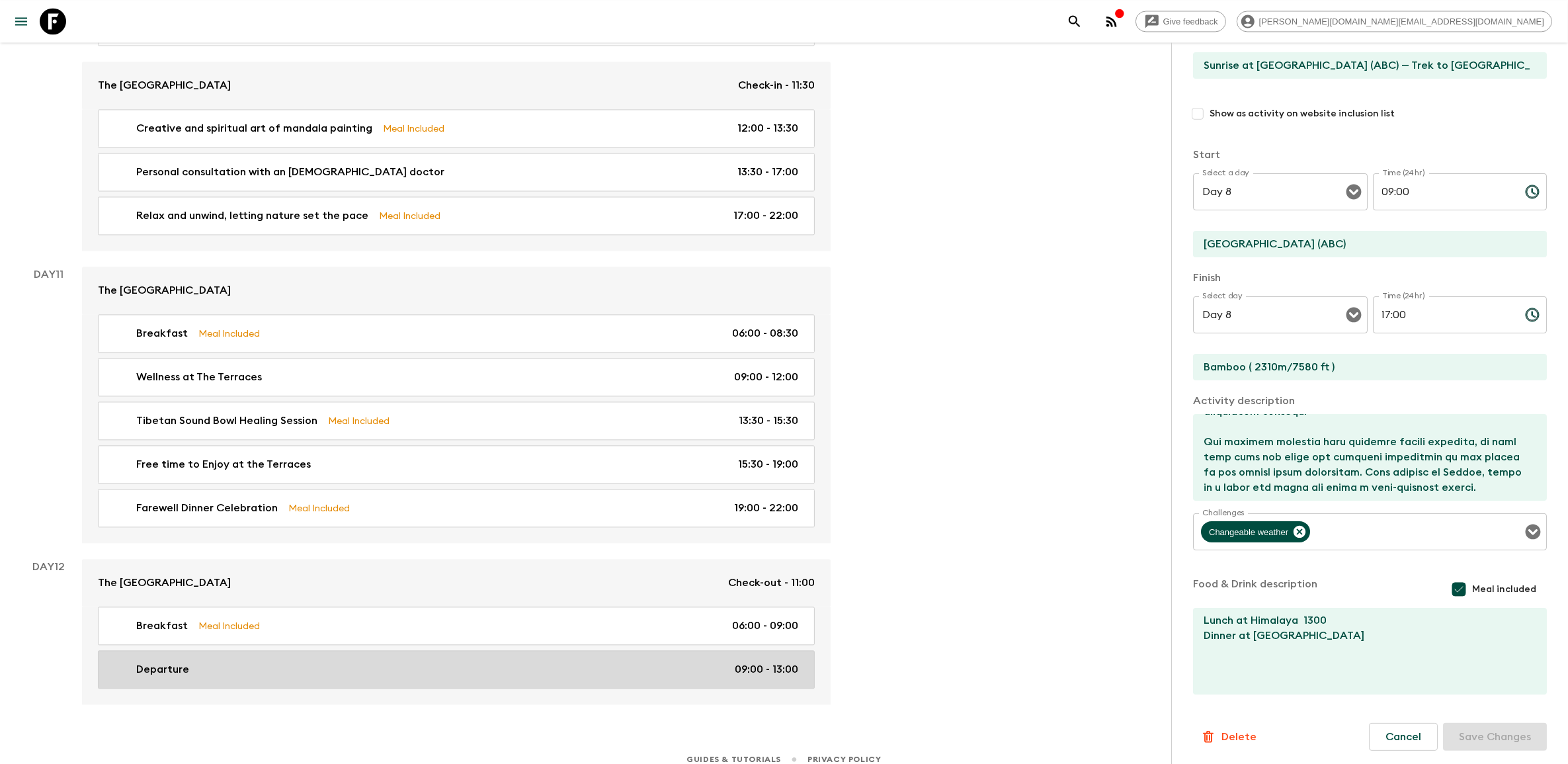
checkbox input "false"
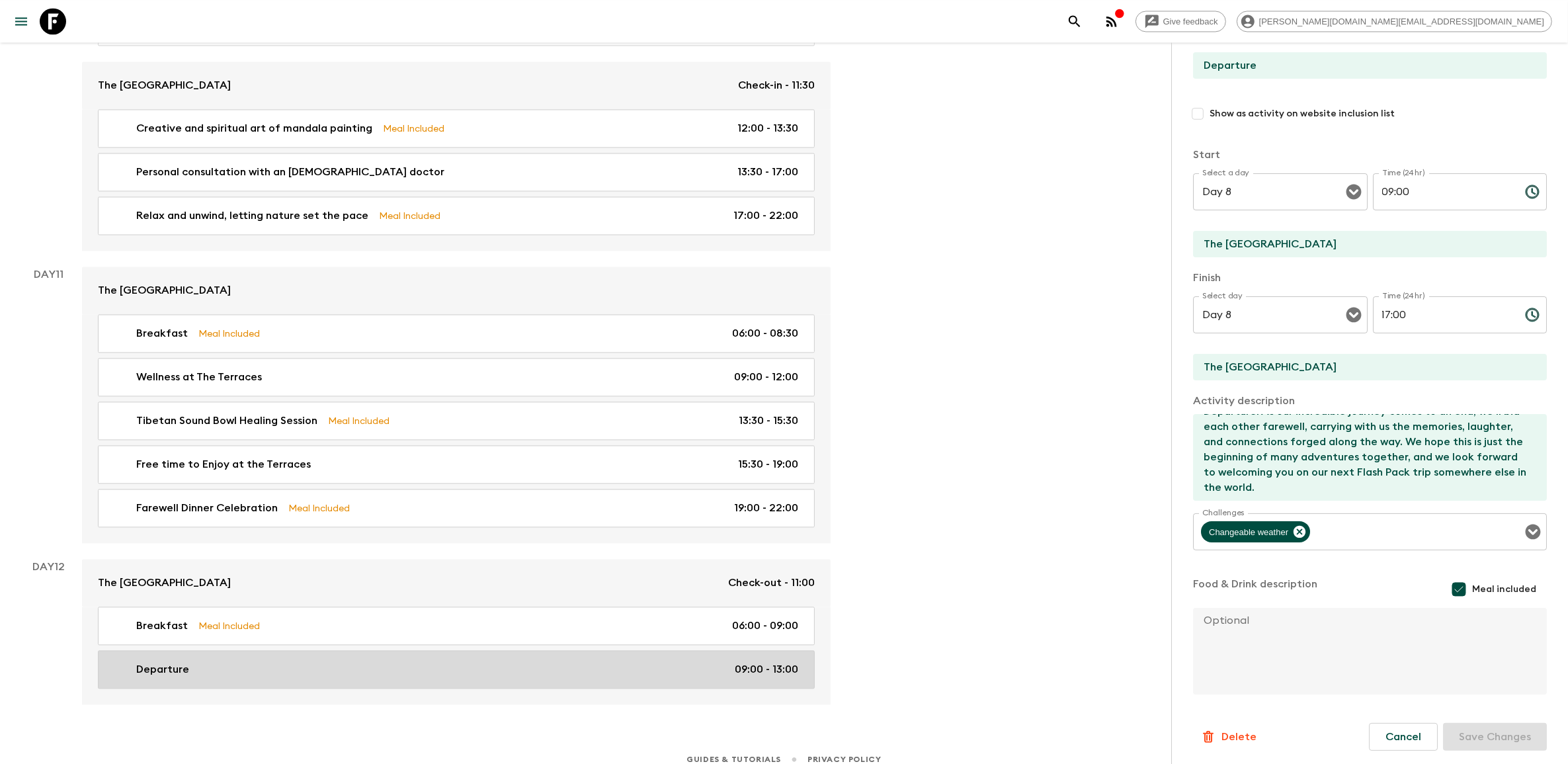
type input "Day 12"
type input "13:00"
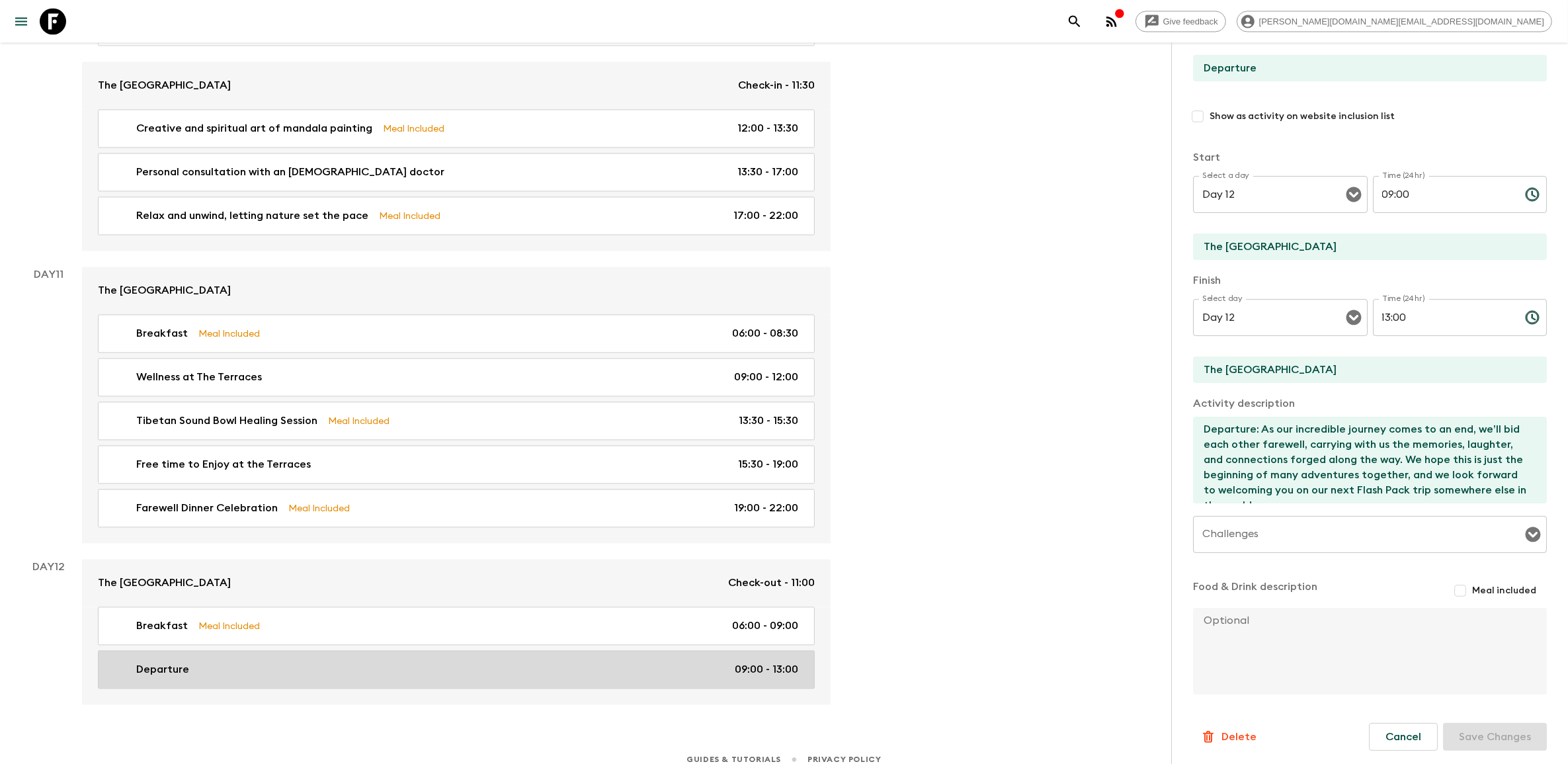
click at [393, 146] on div "Departure 09:00 - 13:00" at bounding box center [454, 669] width 689 height 16
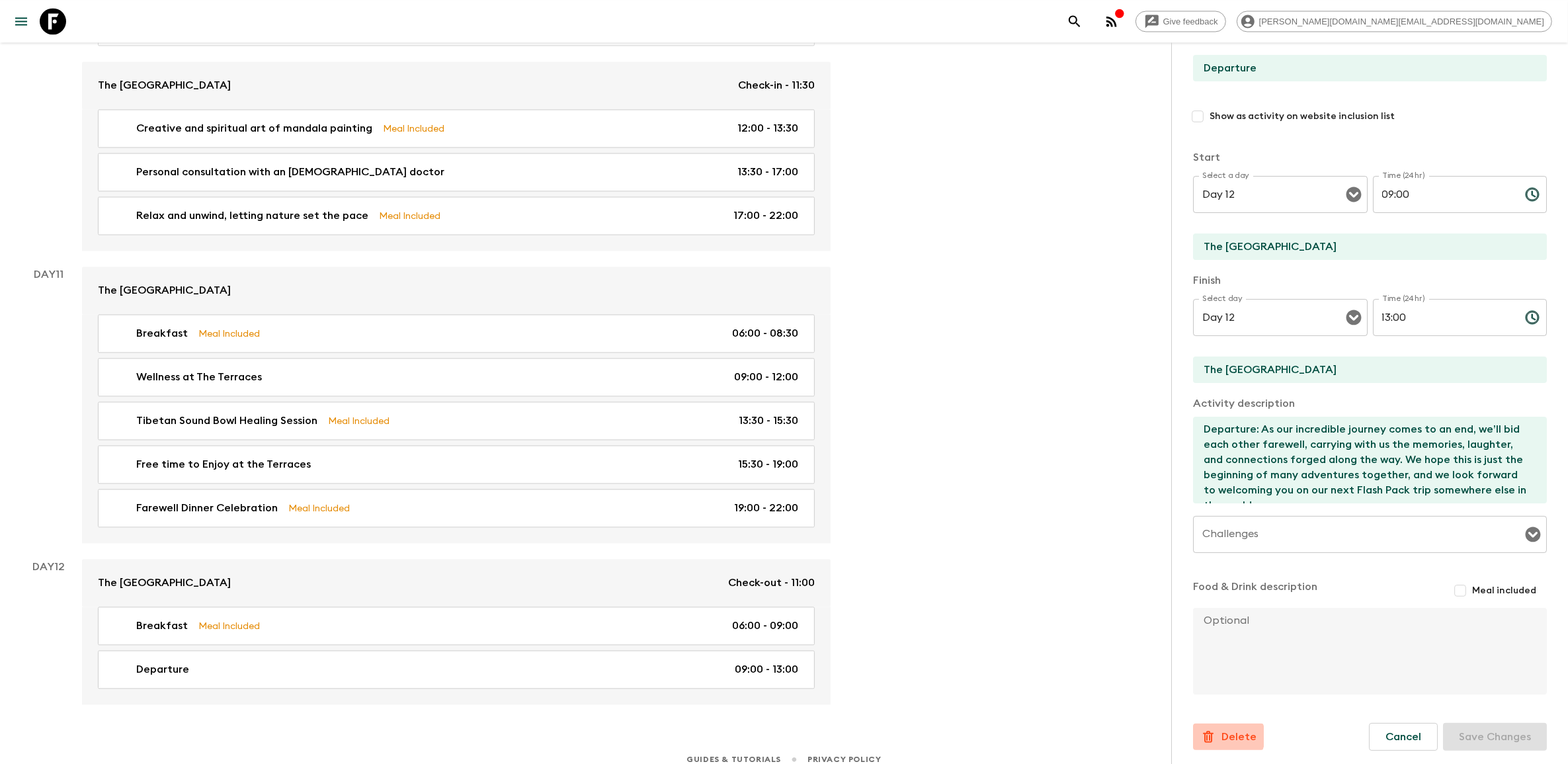
click at [393, 146] on p "Delete" at bounding box center [1238, 737] width 35 height 16
click at [393, 146] on button "Confirm" at bounding box center [1293, 750] width 67 height 24
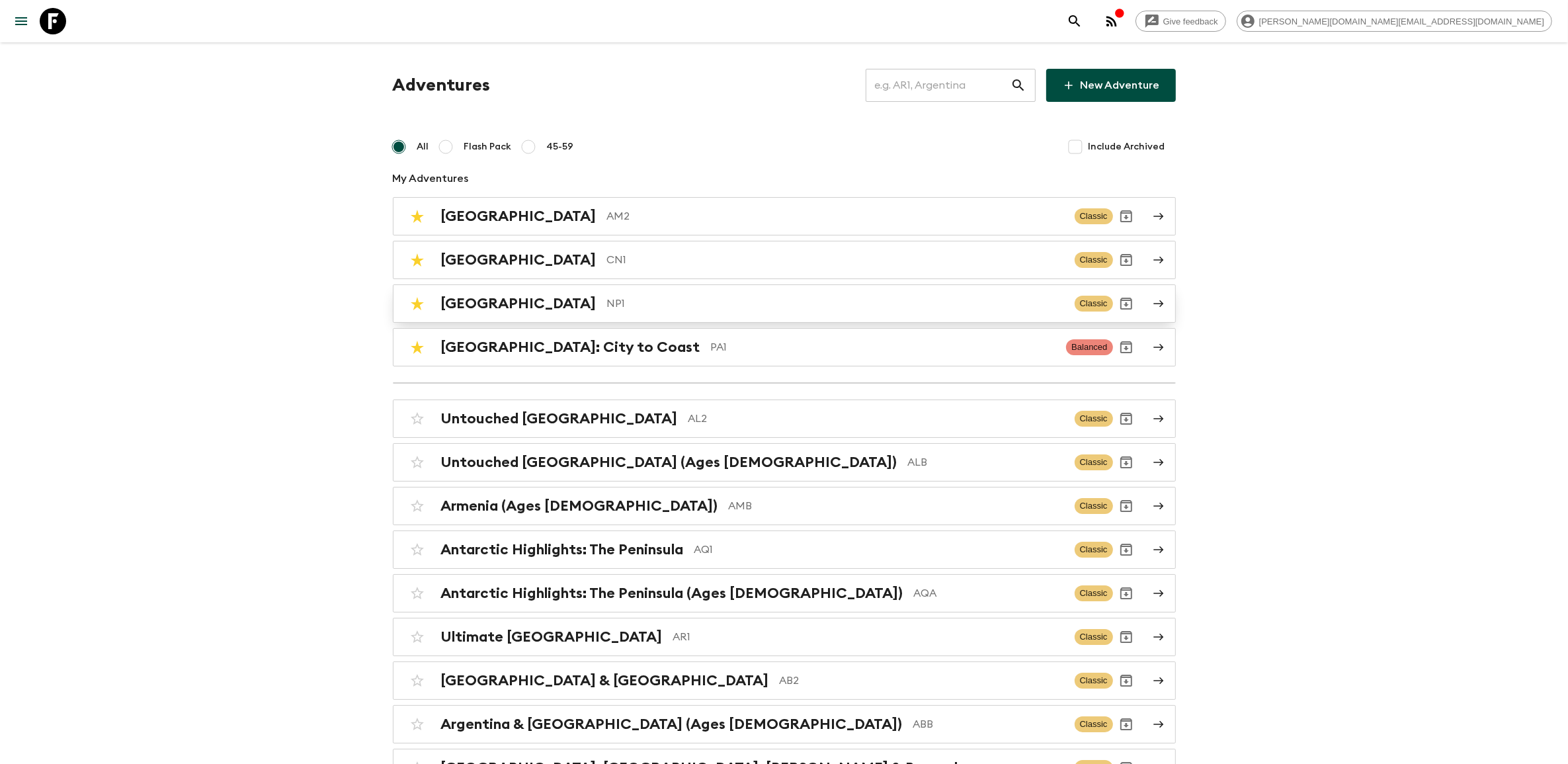
click at [607, 302] on p "NP1" at bounding box center [835, 303] width 457 height 16
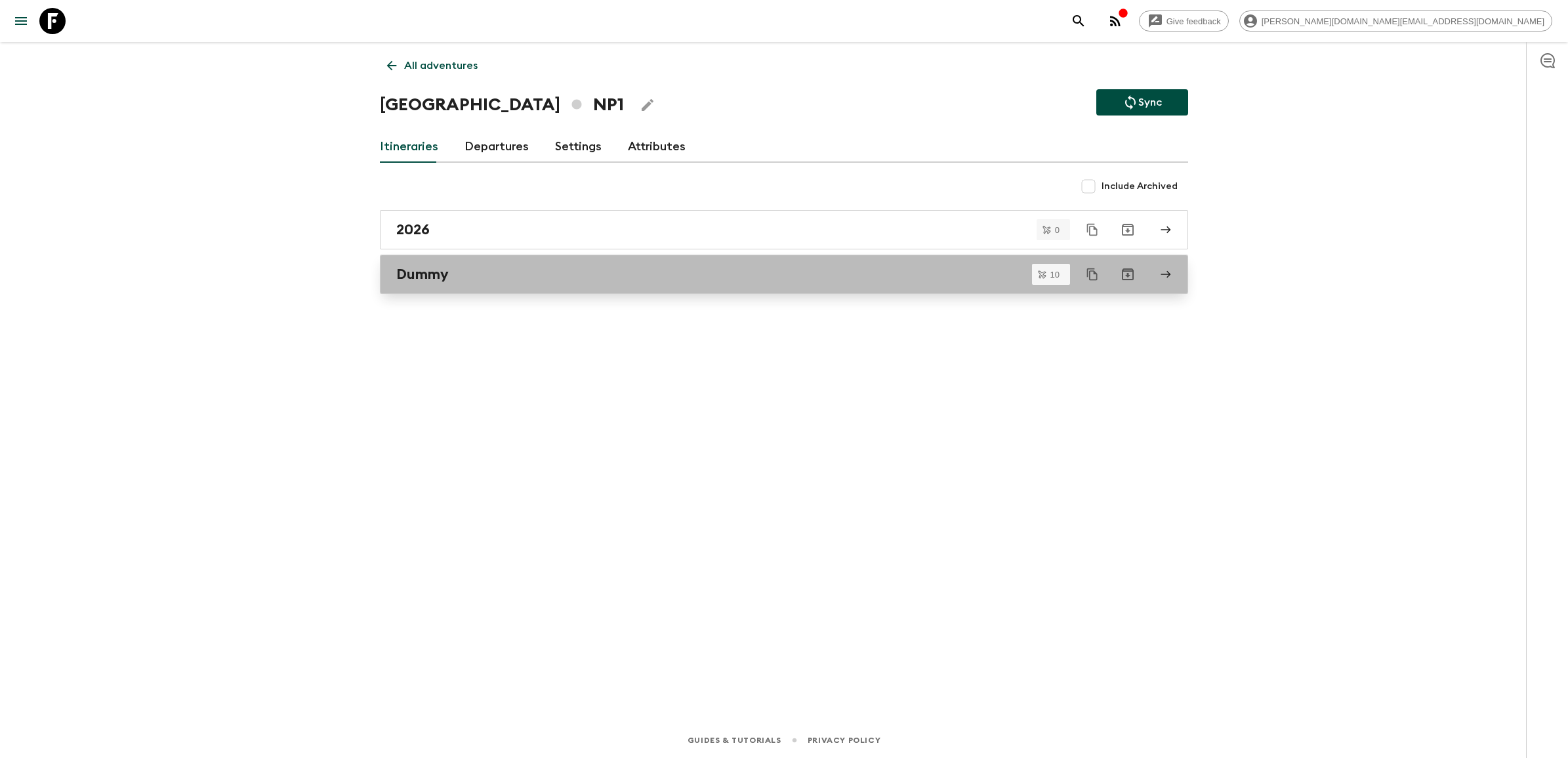
click at [581, 280] on div "Dummy" at bounding box center [772, 274] width 750 height 17
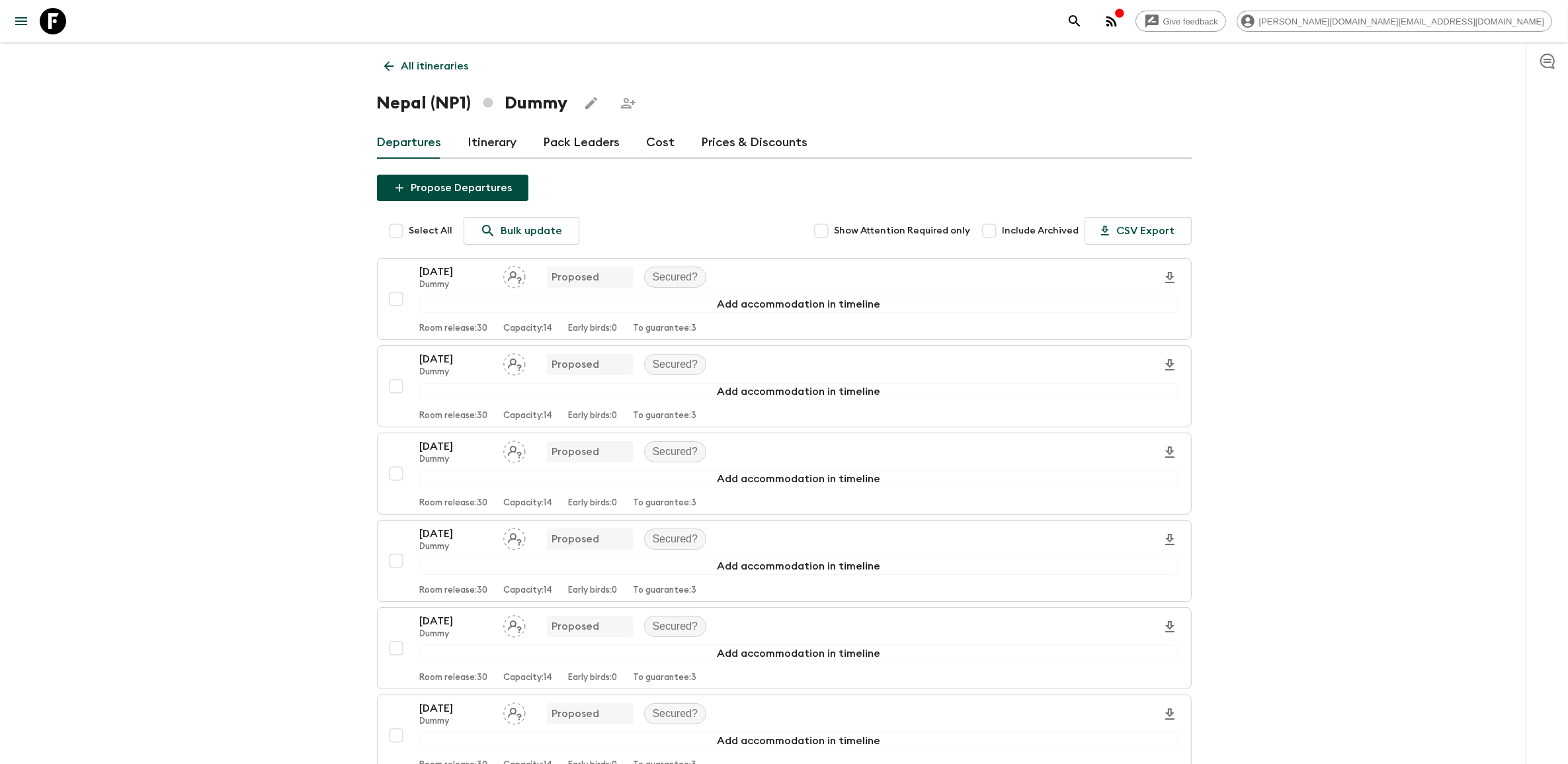
click at [400, 237] on input "Select All" at bounding box center [396, 231] width 26 height 26
checkbox input "true"
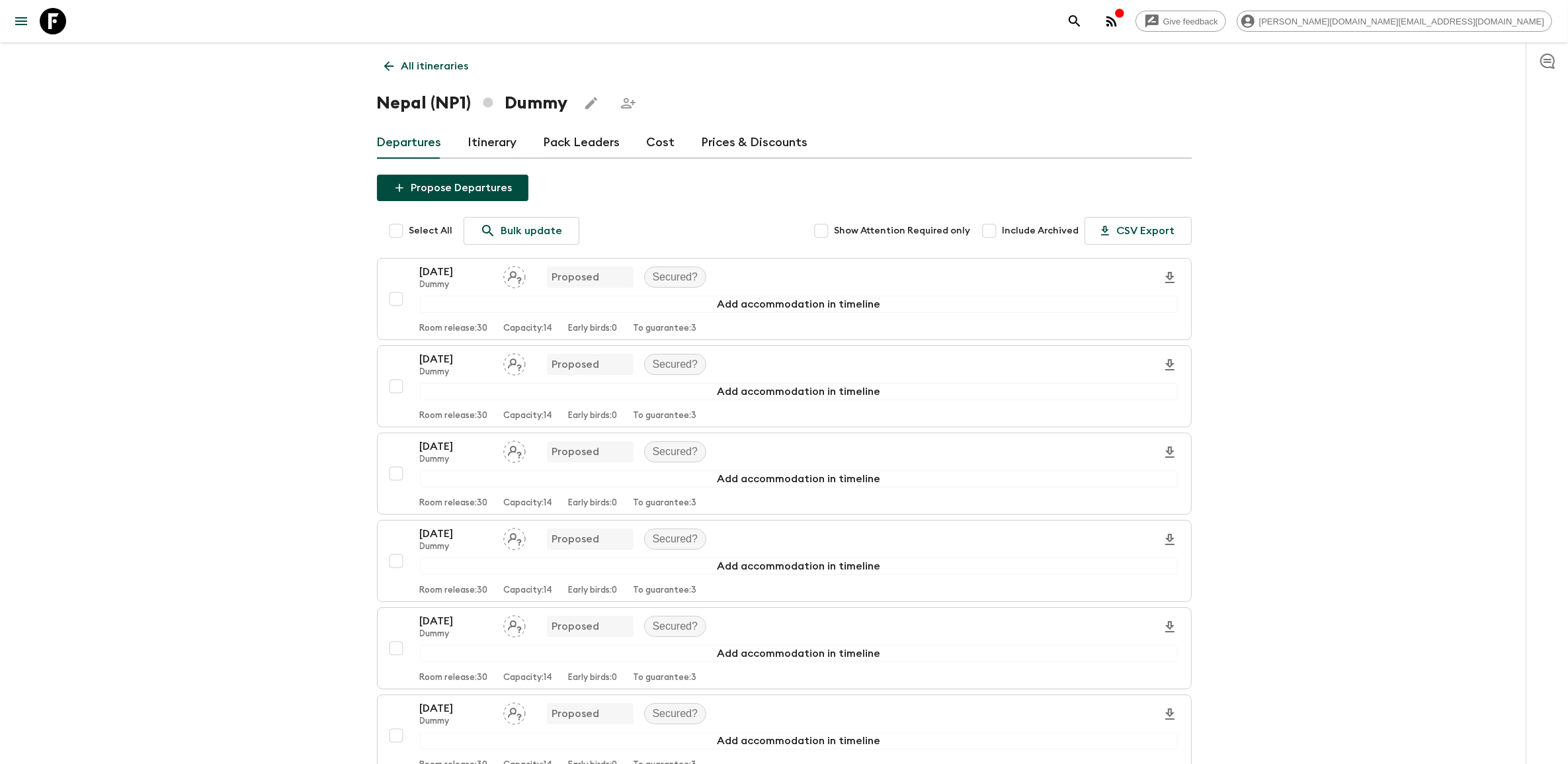
checkbox input "true"
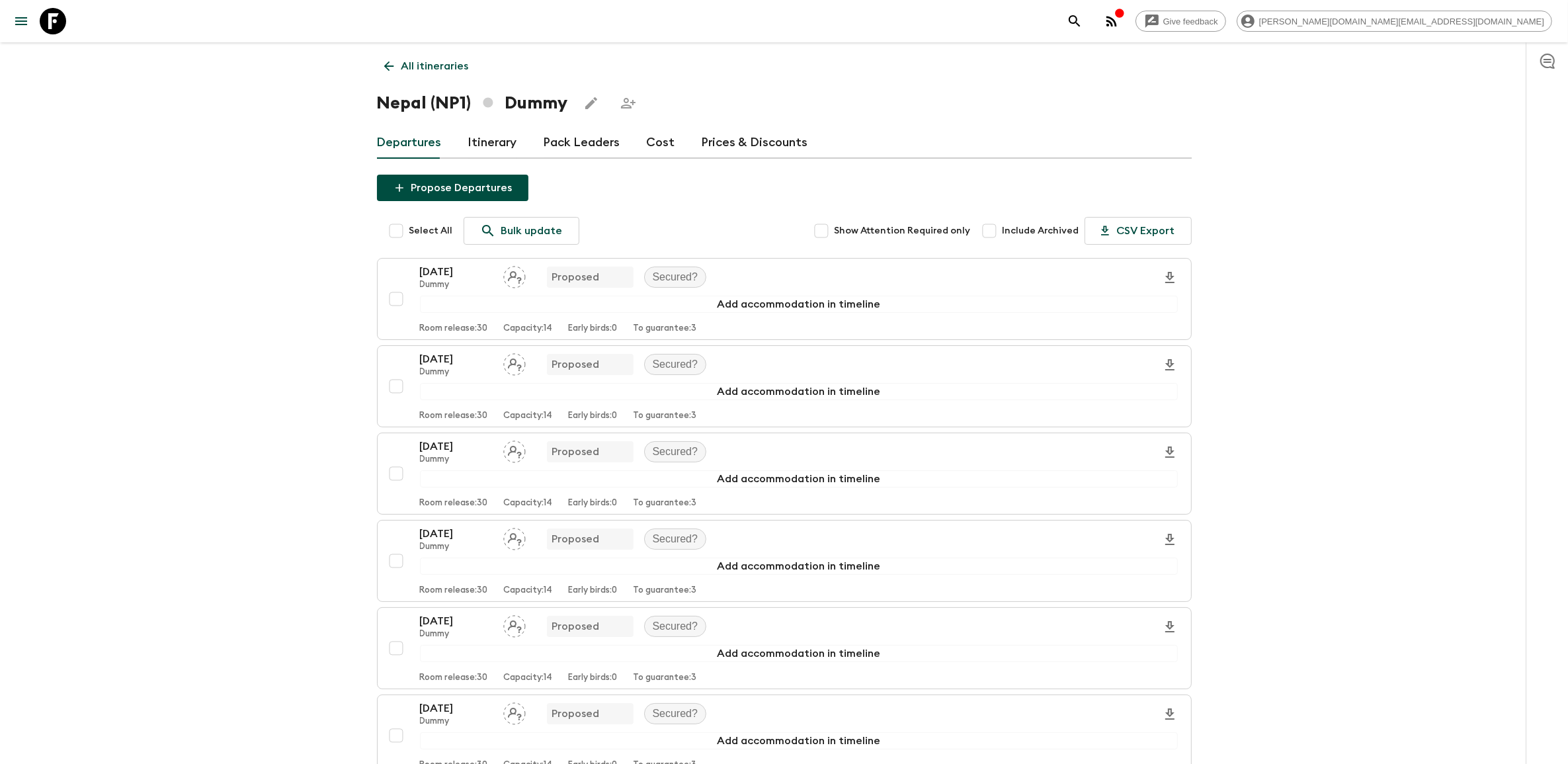
checkbox input "true"
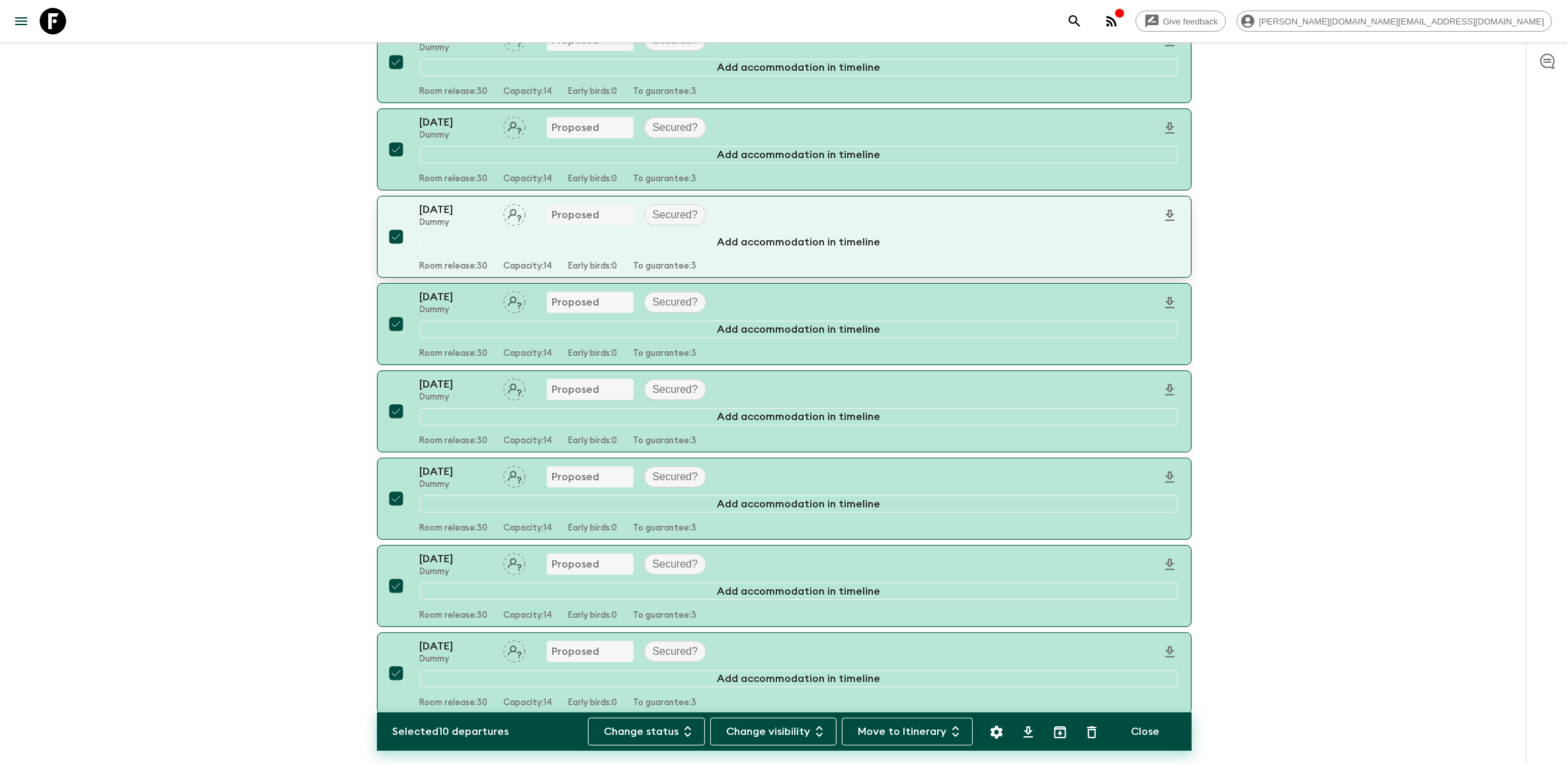
scroll to position [488, 0]
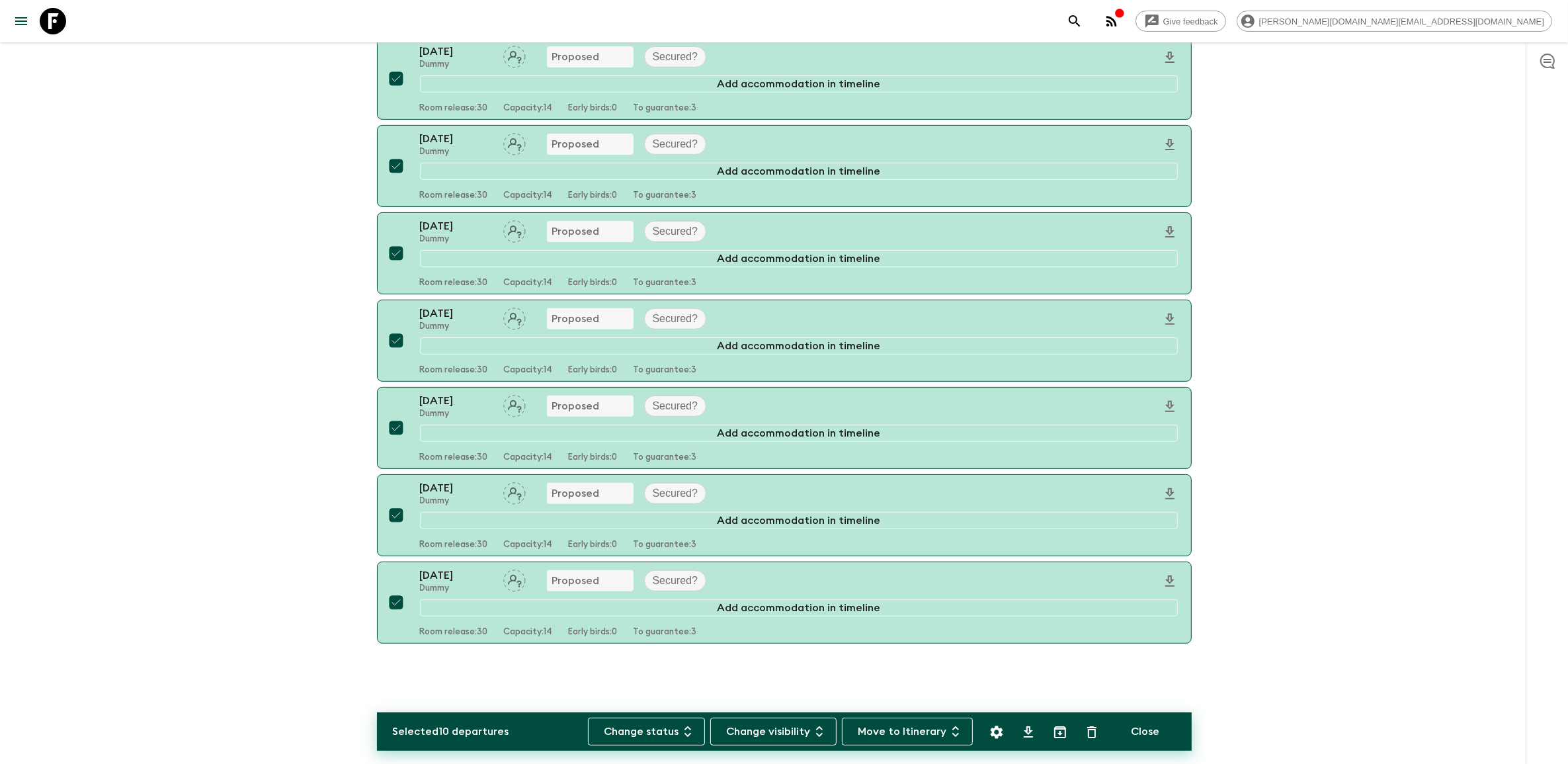
click at [923, 738] on button "Move to Itinerary" at bounding box center [907, 731] width 131 height 27
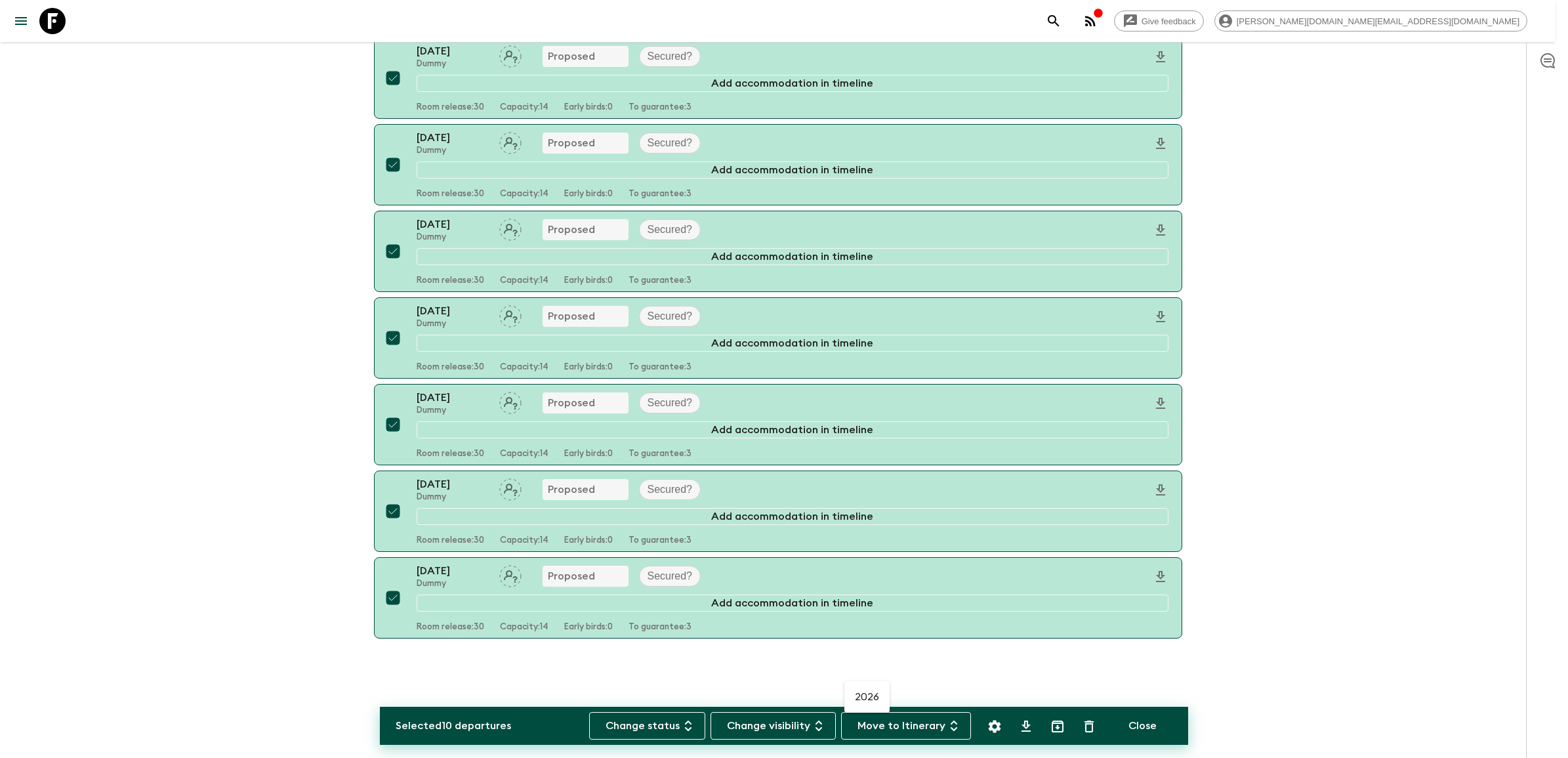
click at [1310, 582] on div at bounding box center [784, 379] width 1568 height 758
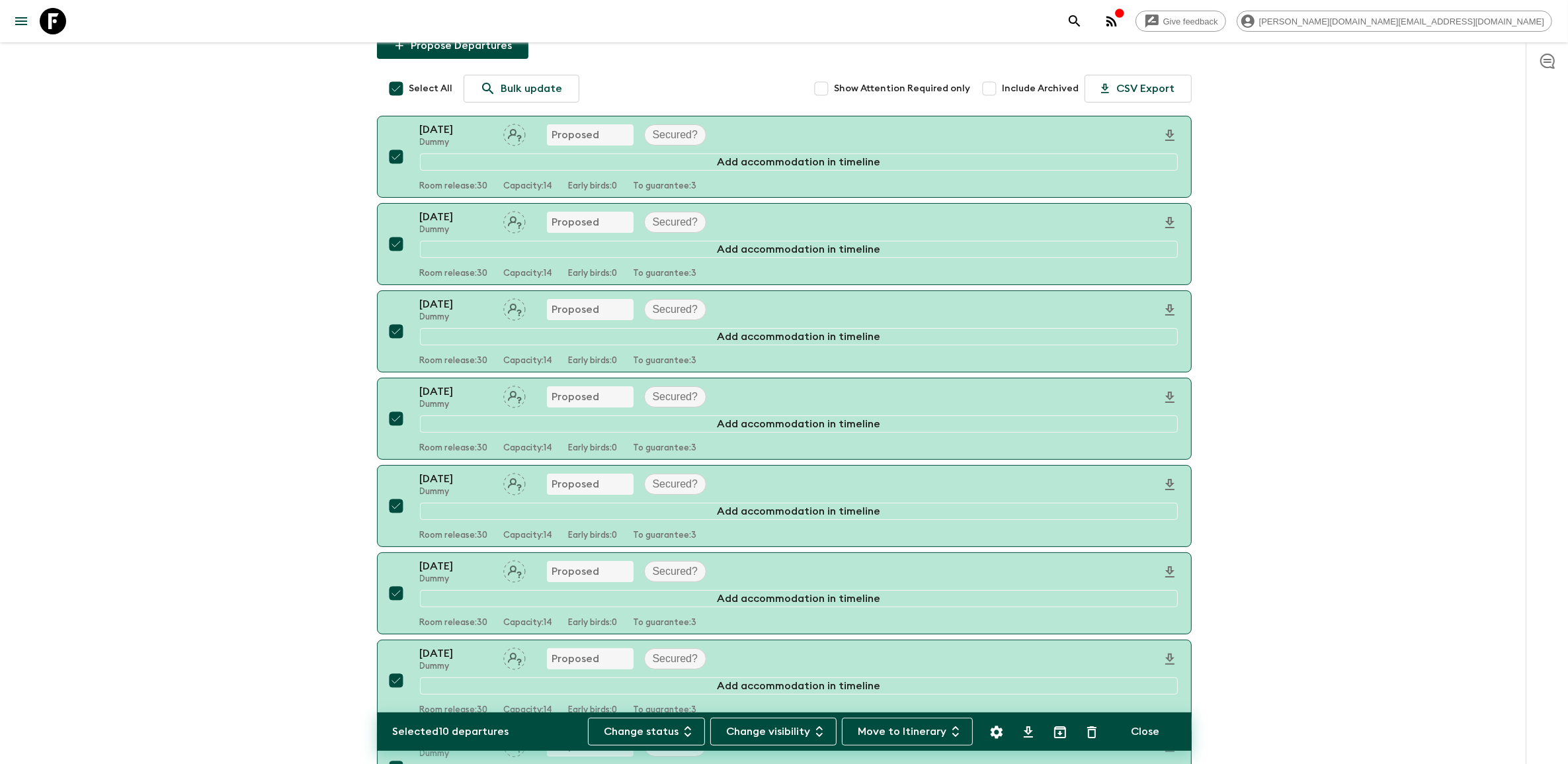
scroll to position [0, 0]
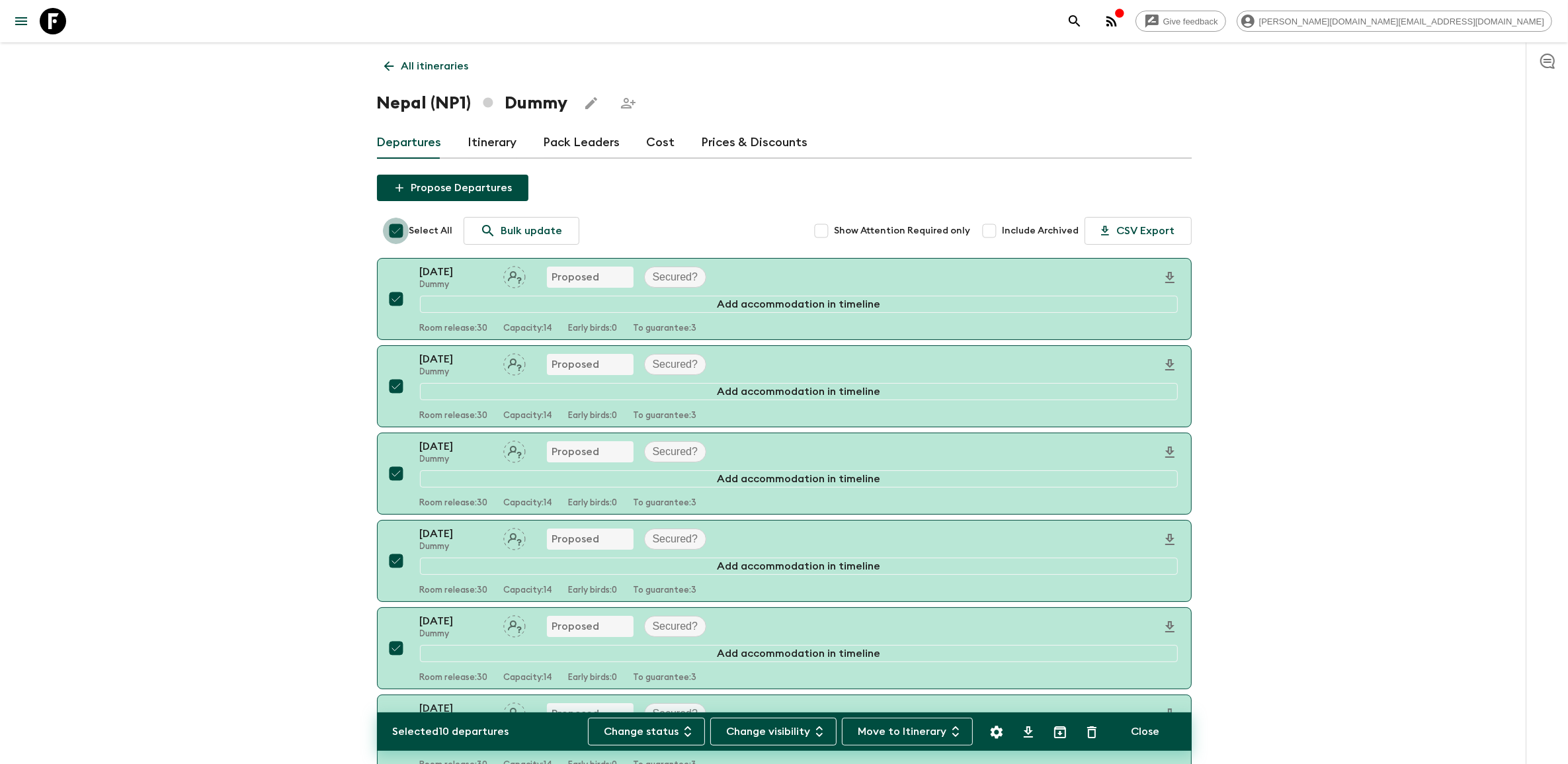
click at [390, 229] on input "Select All" at bounding box center [396, 231] width 26 height 26
checkbox input "false"
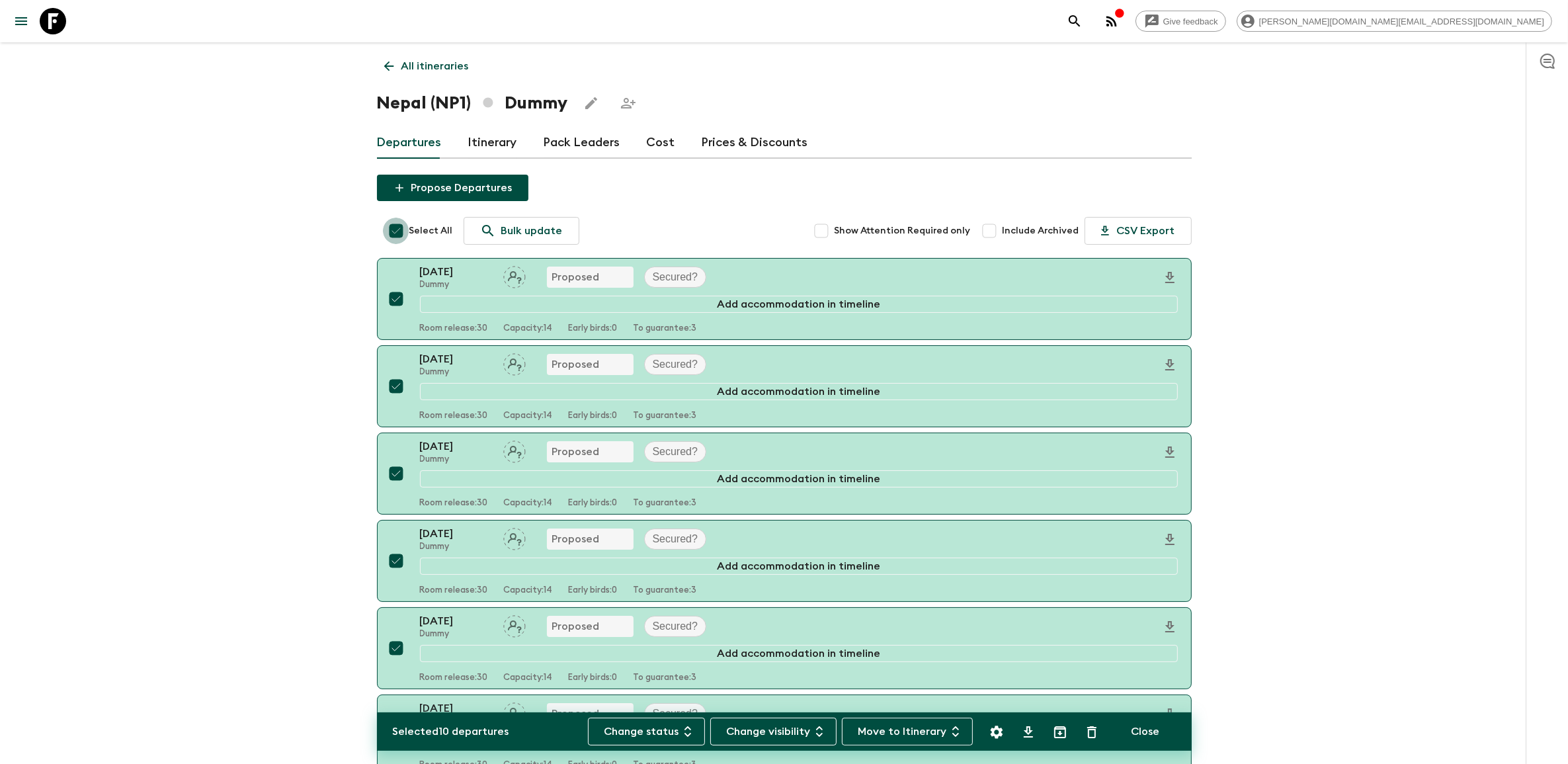
checkbox input "false"
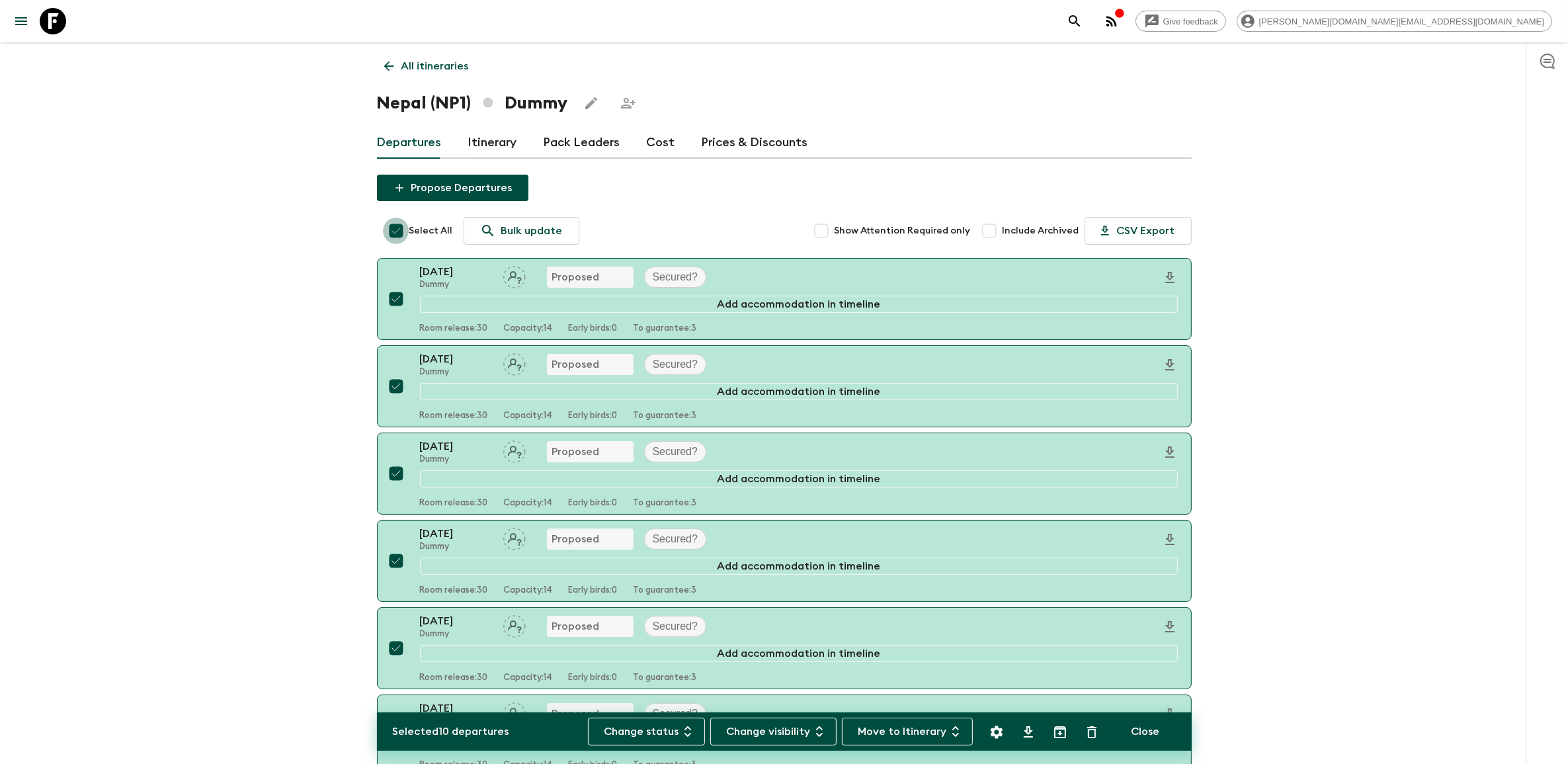
checkbox input "false"
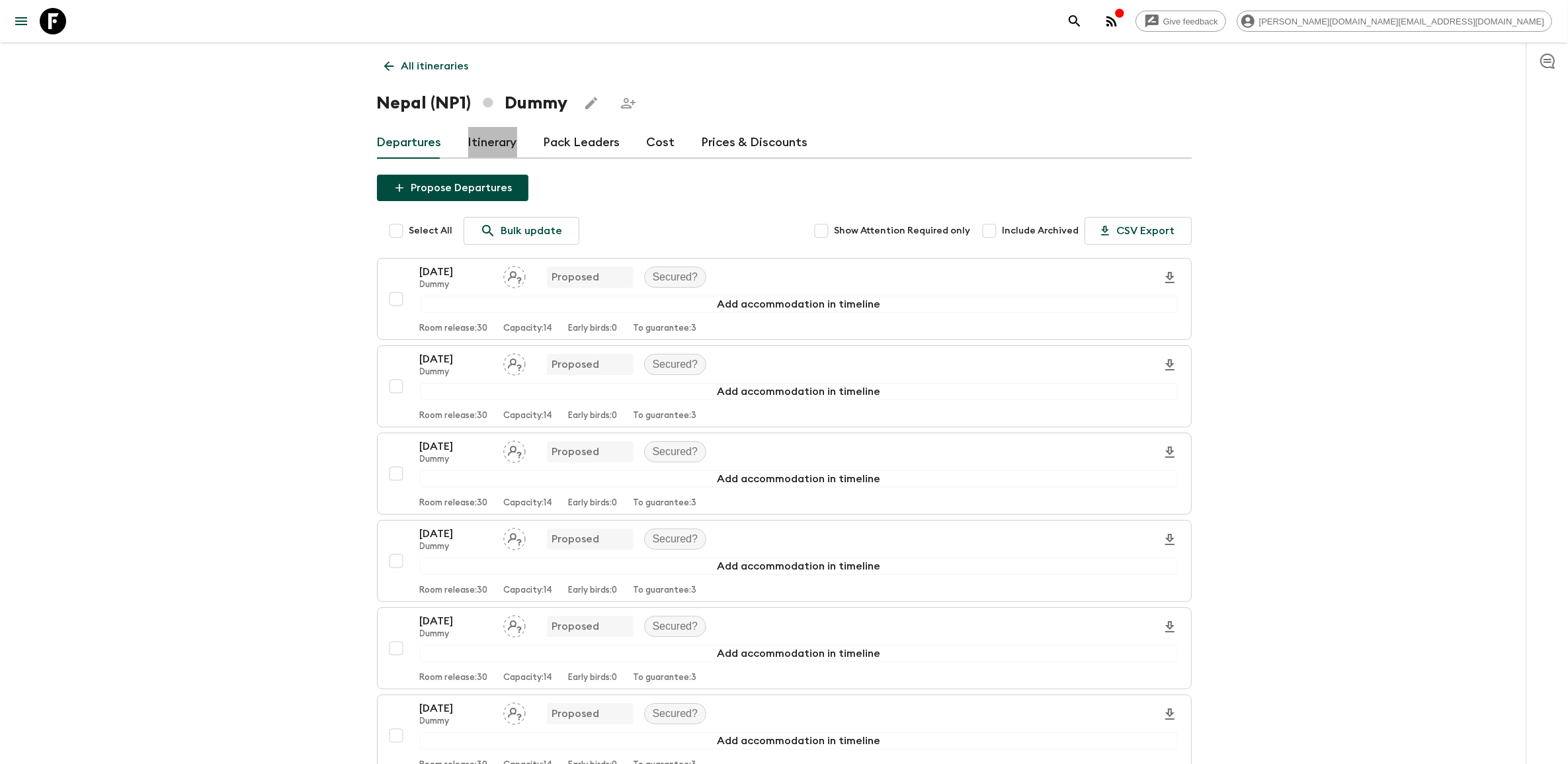
click at [498, 137] on link "Itinerary" at bounding box center [492, 143] width 49 height 32
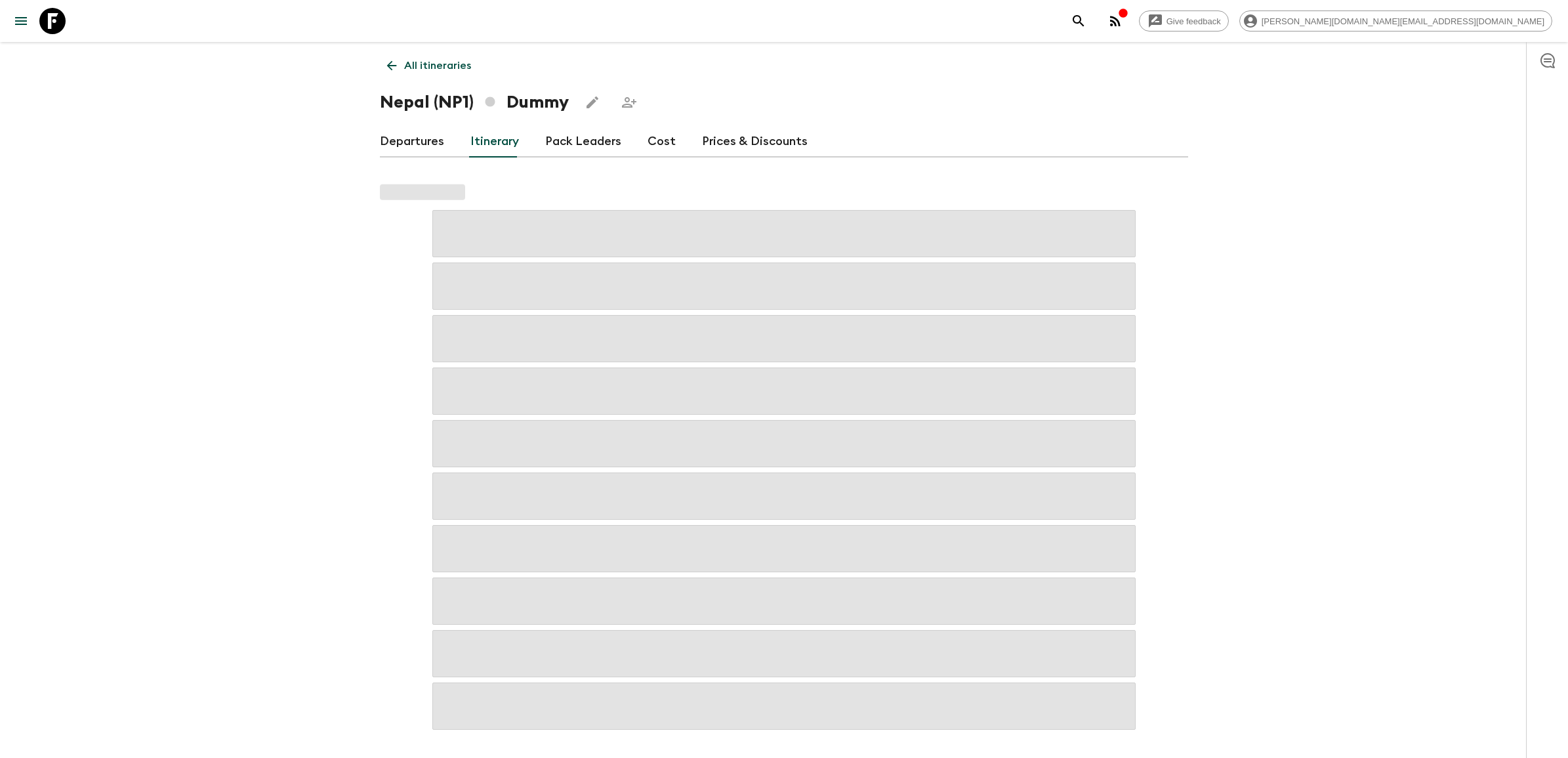
click at [387, 66] on icon at bounding box center [392, 66] width 10 height 10
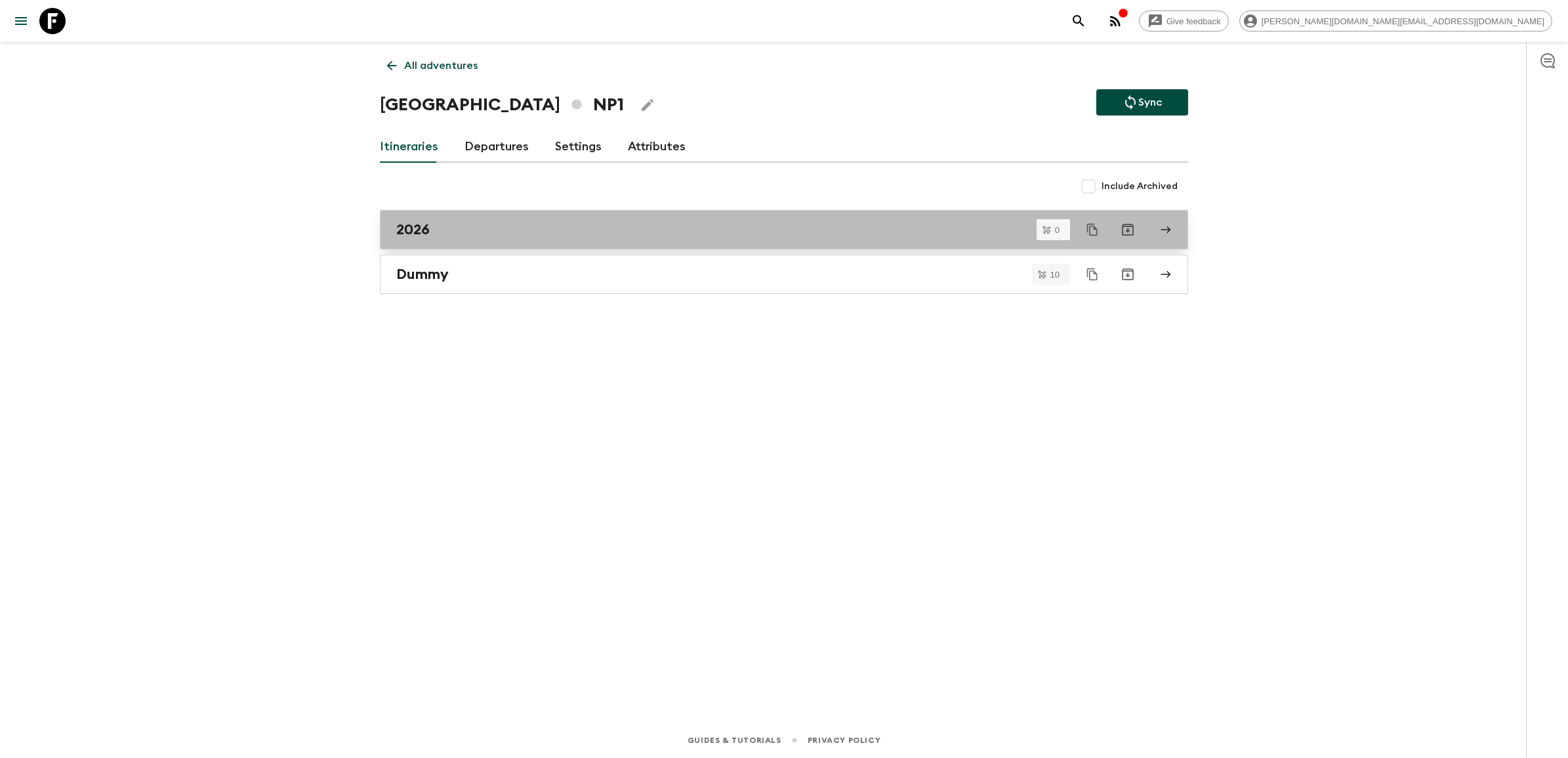
click at [480, 221] on div "2026" at bounding box center [772, 229] width 750 height 17
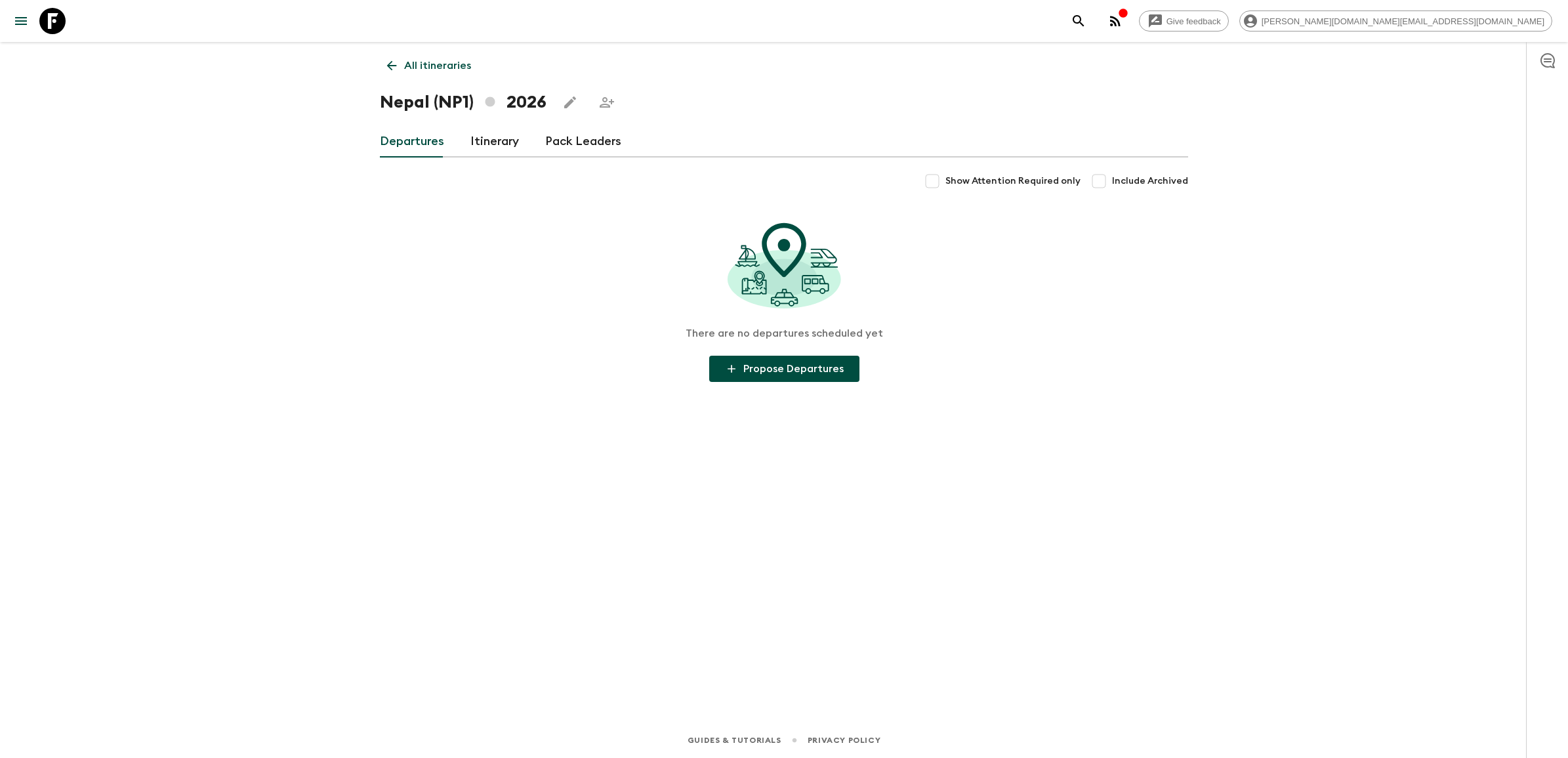
click at [477, 148] on link "Itinerary" at bounding box center [495, 142] width 49 height 32
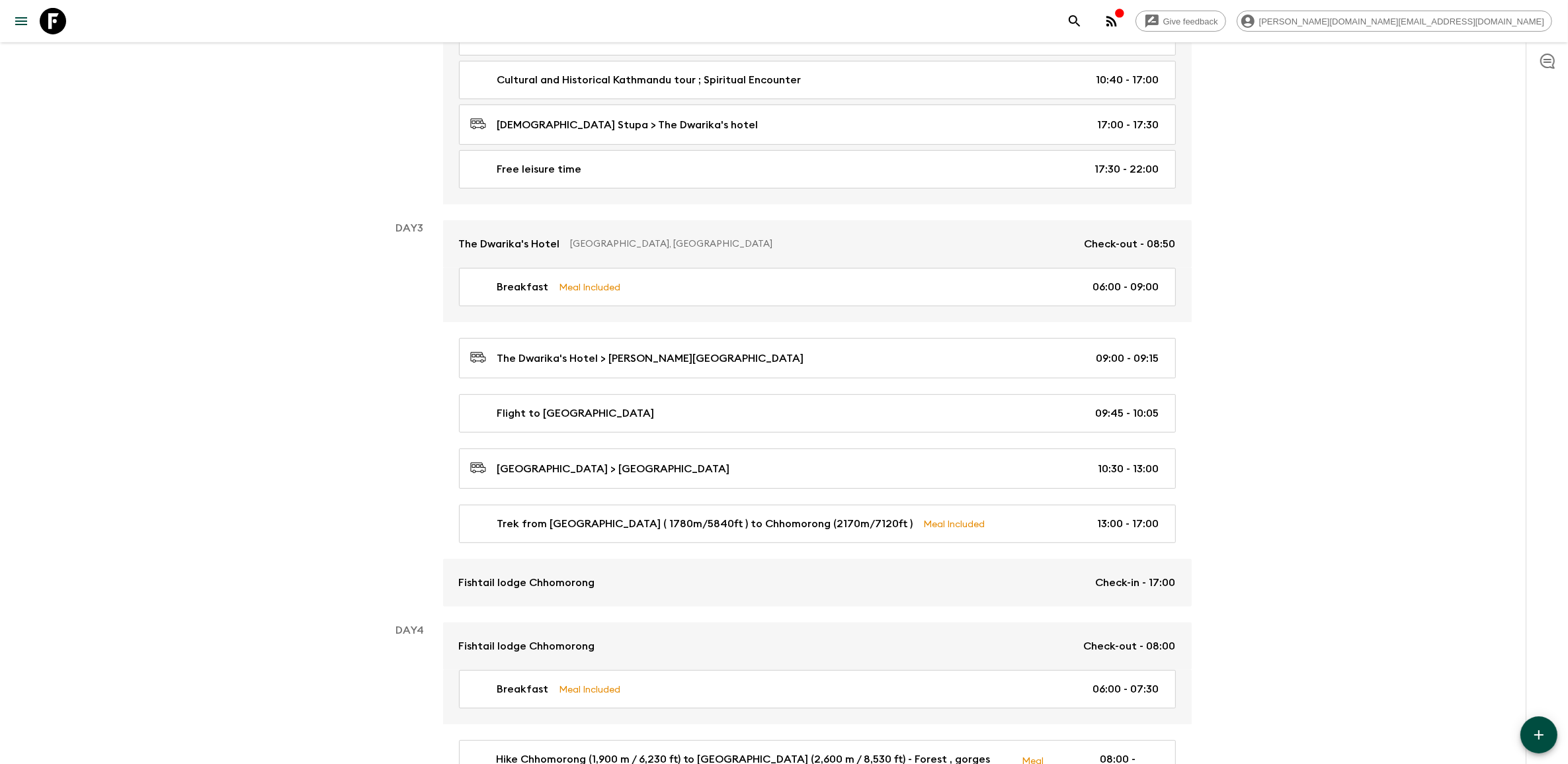
scroll to position [744, 0]
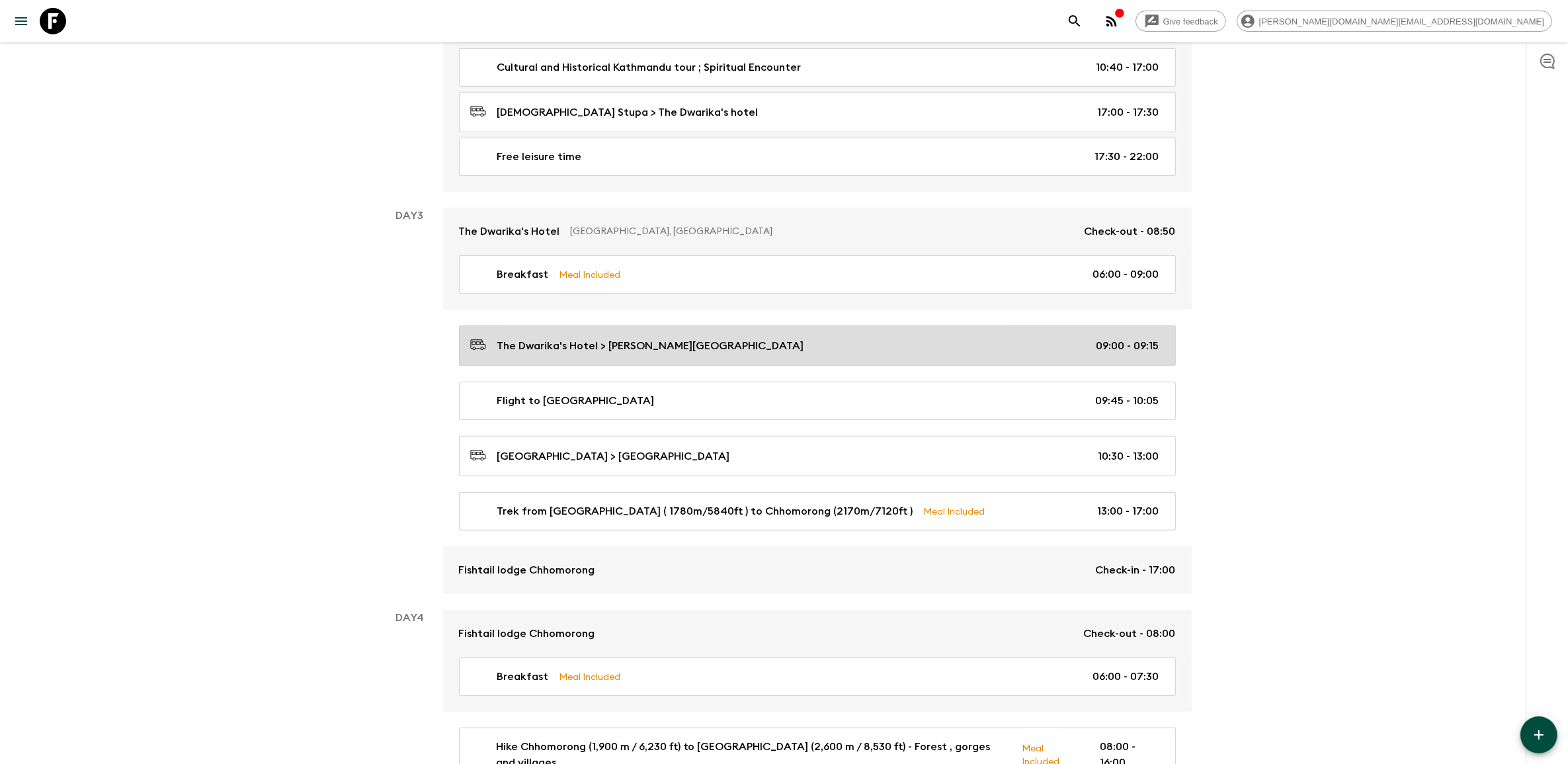
click at [728, 347] on p "The Dwarika's Hotel > [PERSON_NAME][GEOGRAPHIC_DATA]" at bounding box center [650, 345] width 306 height 16
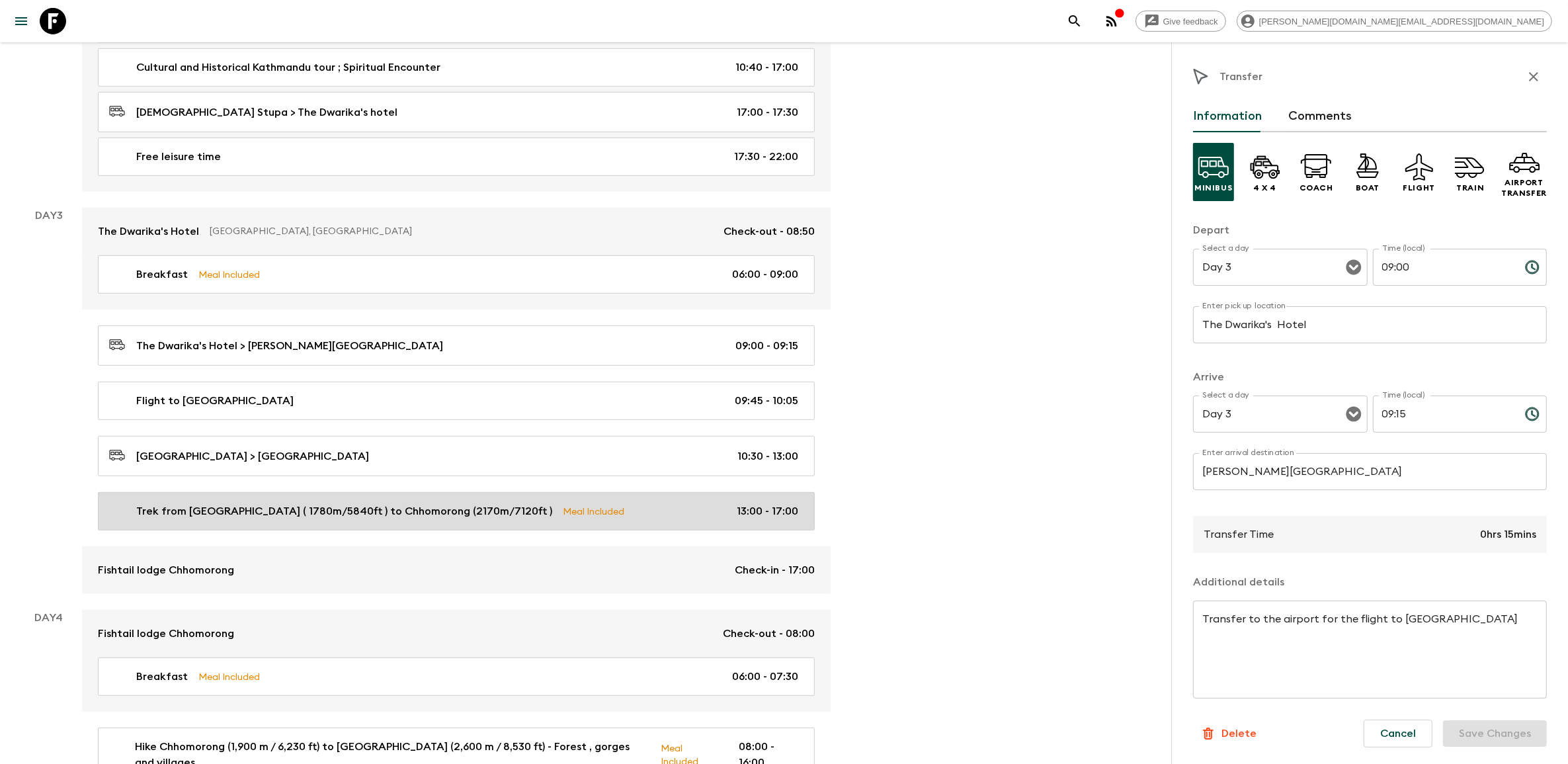
click at [568, 516] on div "Trek from Jhinu ( 1780m/5840ft ) to Chhomorong (2170m/7120ft ) Meal Included 13…" at bounding box center [454, 511] width 689 height 16
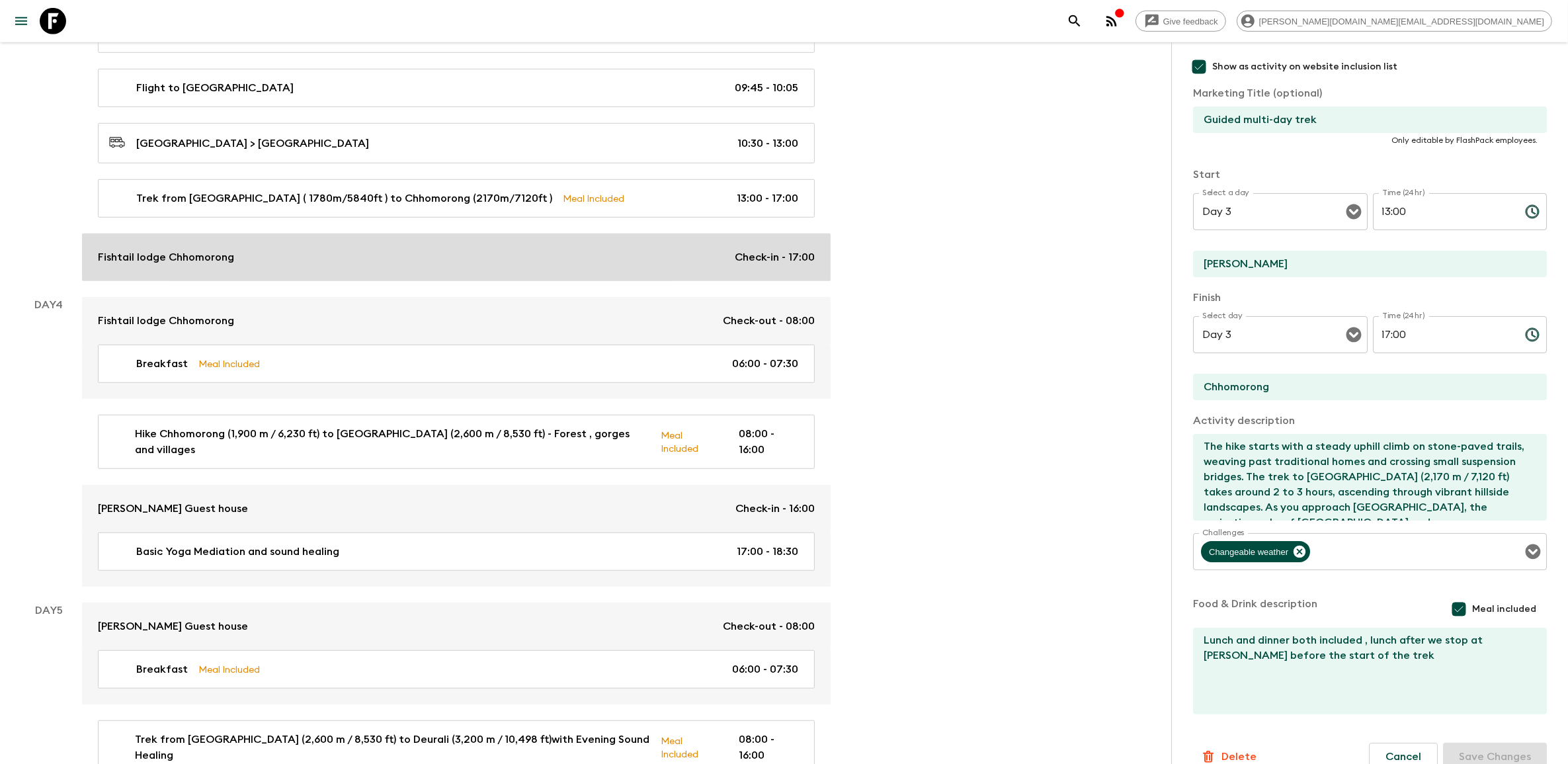
scroll to position [1074, 0]
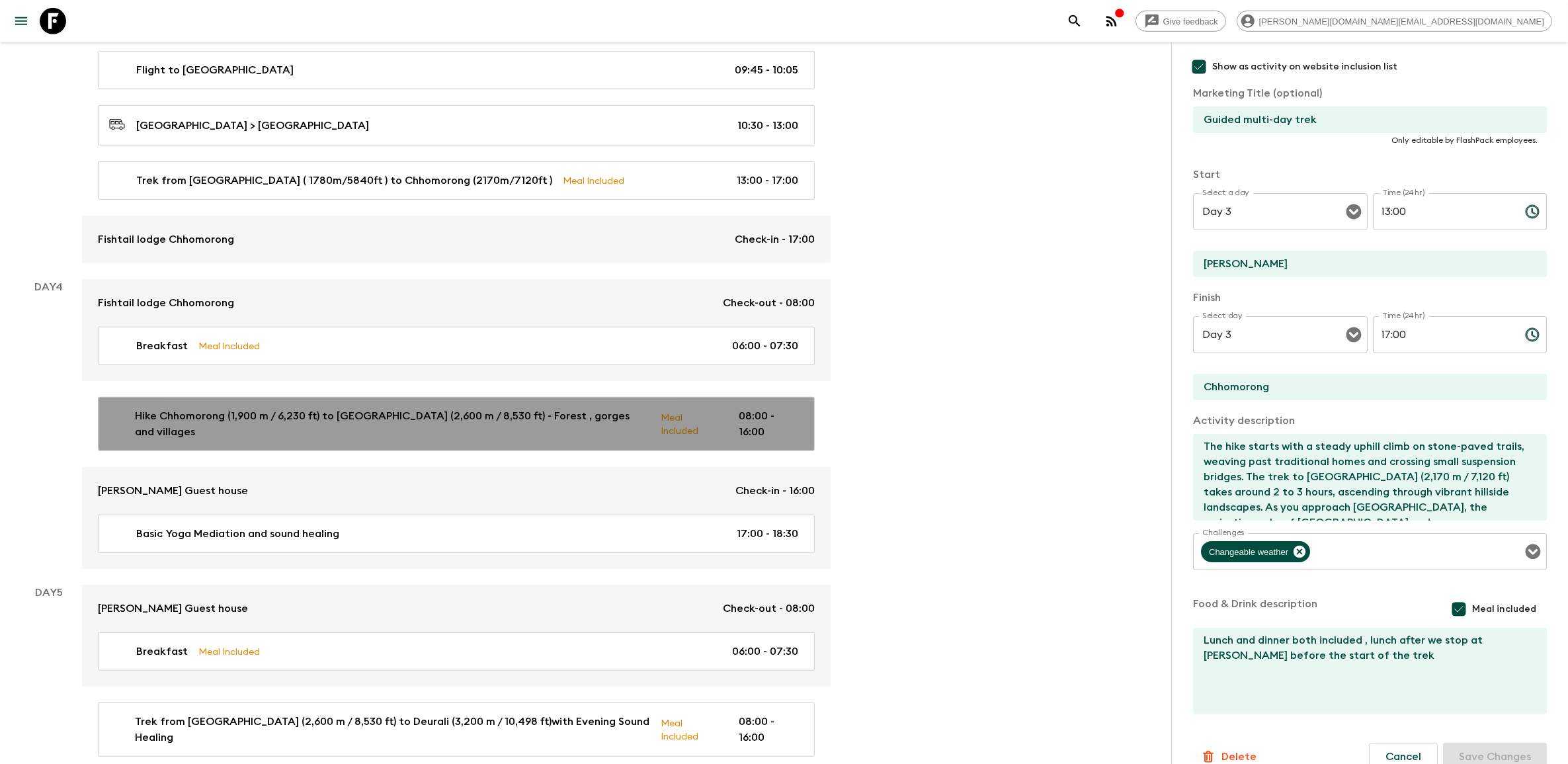
click at [487, 415] on link "Hike Chhomorong (1,900 m / 6,230 ft) to [PERSON_NAME] (2,600 m / 8,530 ft) - Fo…" at bounding box center [456, 424] width 717 height 54
type input "Hike Chhomorong (1,900 m / 6,230 ft) to [GEOGRAPHIC_DATA] (2,600 m / 8,530 ft) …"
checkbox input "false"
type input "Chhomorong (1,900 m / 6,230 ft)"
type input "[PERSON_NAME] (2,600 m / 8,530 ft)"
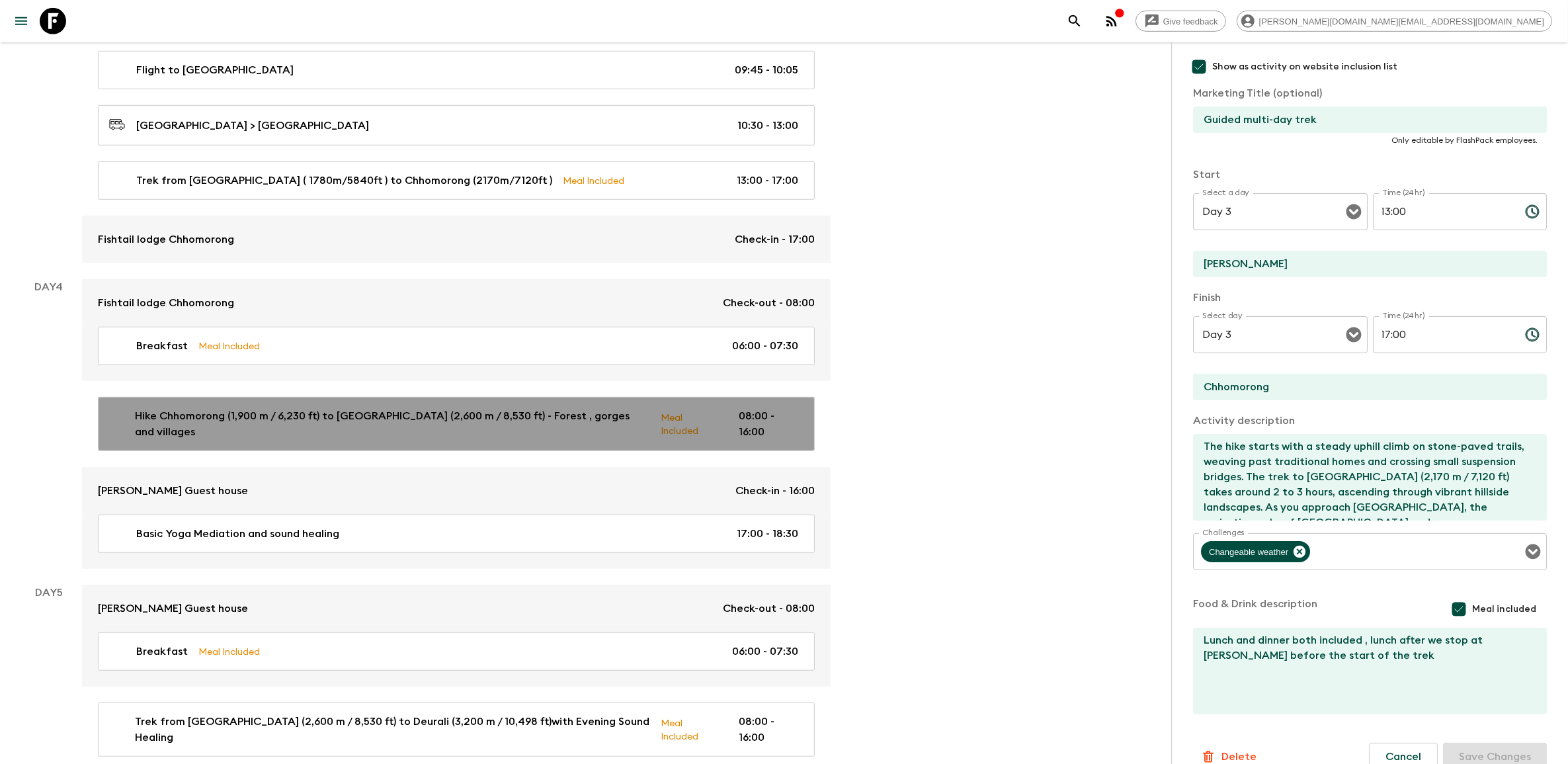
type textarea "Lor : 2Ipsum dolorsita co adi eli seddo ei Temporinc (3,268 u / 5,873 la), etdo…"
type textarea "Lunch stop at bamboo or upper sinwa Dinner at [PERSON_NAME][GEOGRAPHIC_DATA]"
type input "Day 4"
type input "08:00"
type input "Day 4"
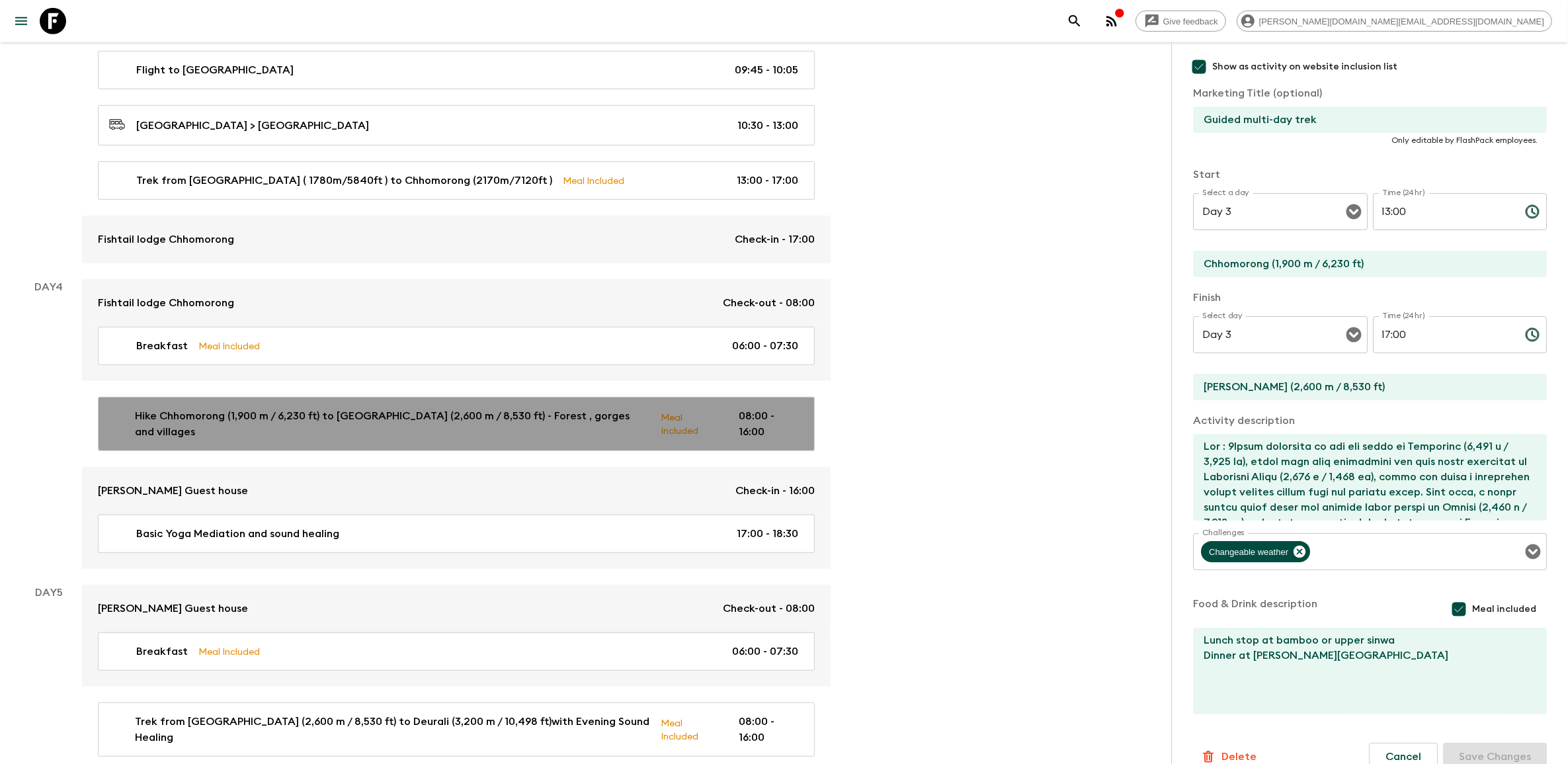
type input "16:00"
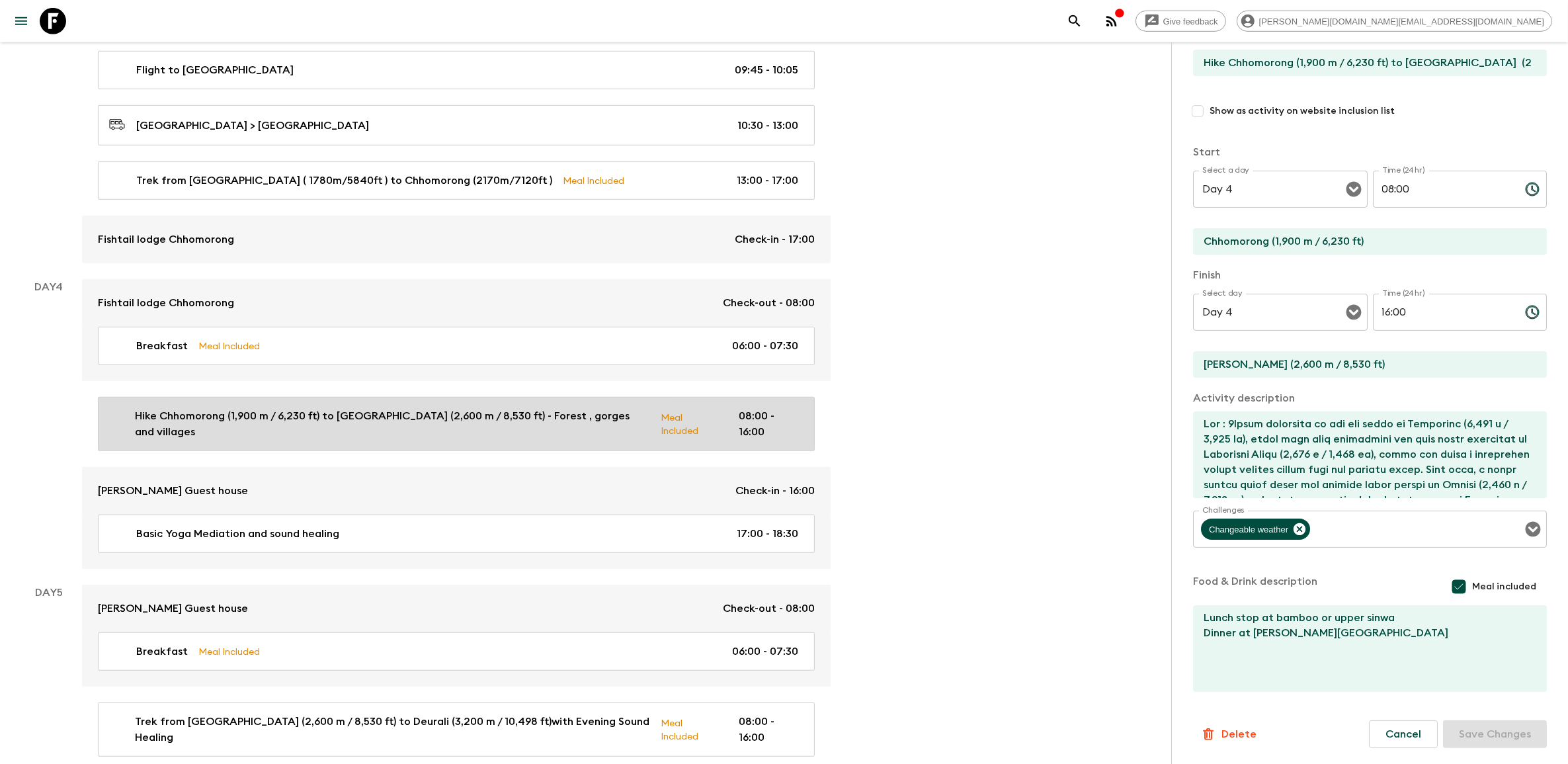
scroll to position [117, 0]
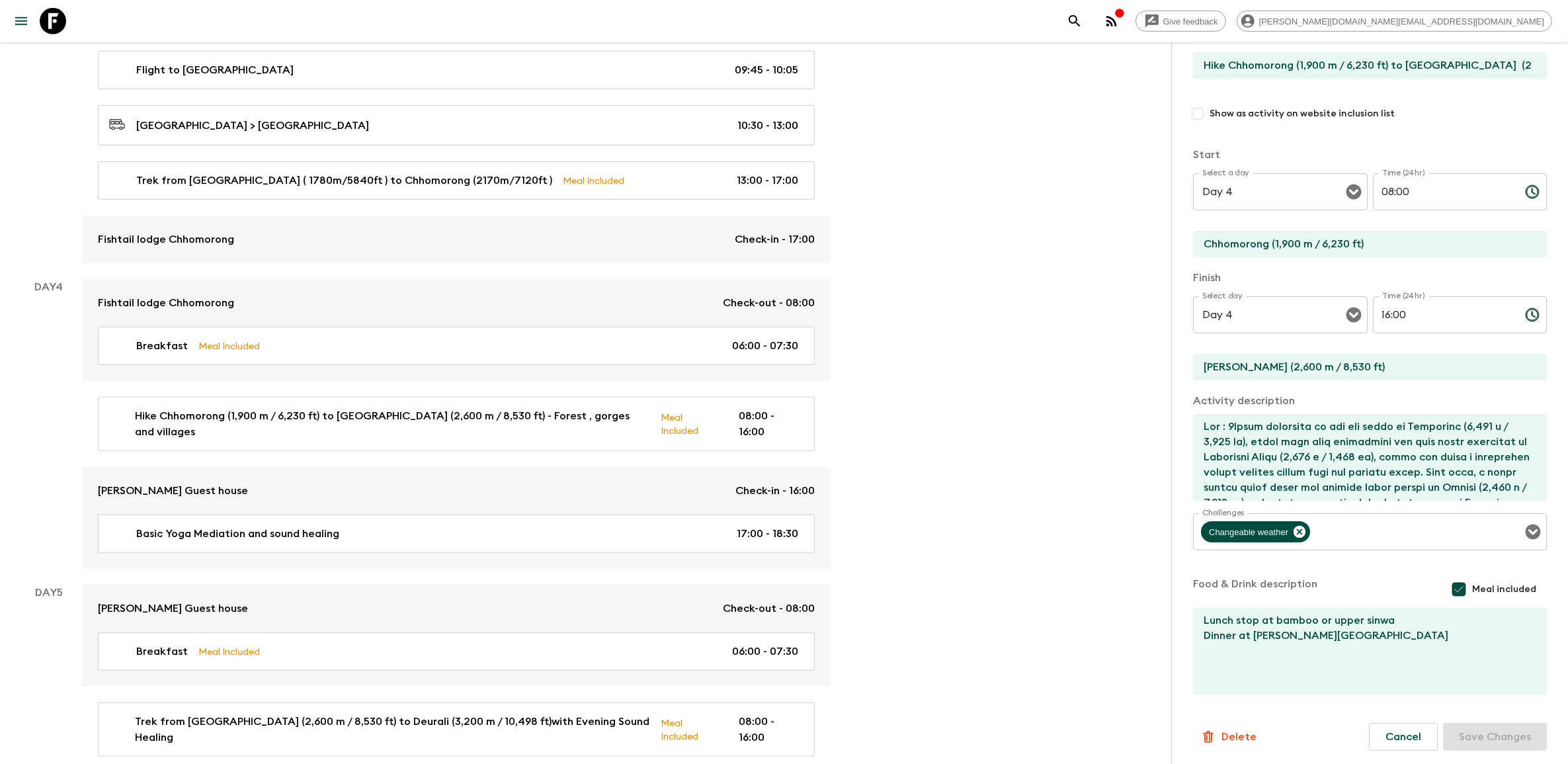
click at [1203, 630] on textarea "Lunch stop at bamboo or upper sinwa Dinner at [PERSON_NAME][GEOGRAPHIC_DATA]" at bounding box center [1364, 651] width 343 height 87
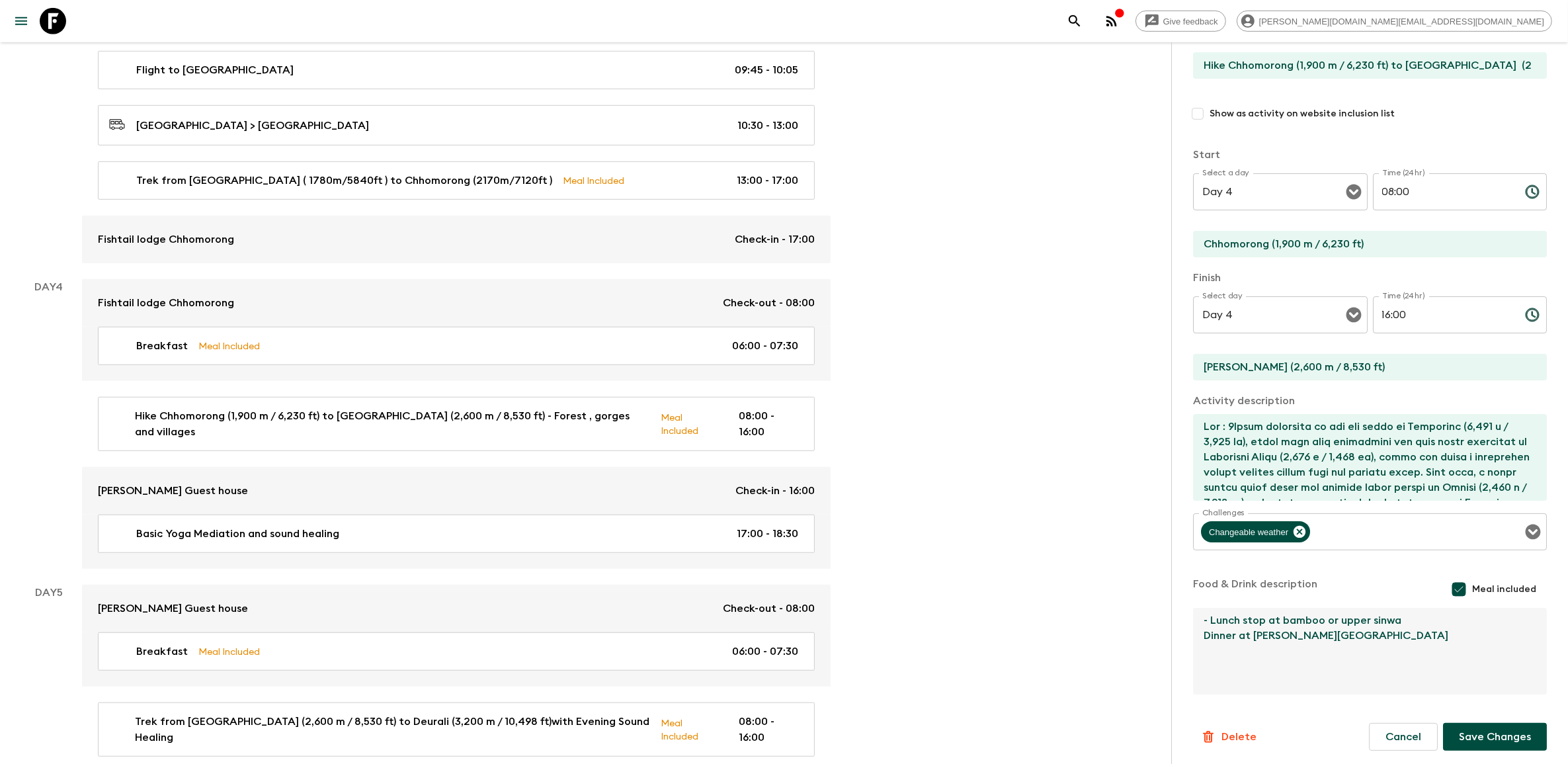
click at [1201, 648] on textarea "- Lunch stop at bamboo or upper sinwa Dinner at [PERSON_NAME][GEOGRAPHIC_DATA]" at bounding box center [1364, 651] width 343 height 87
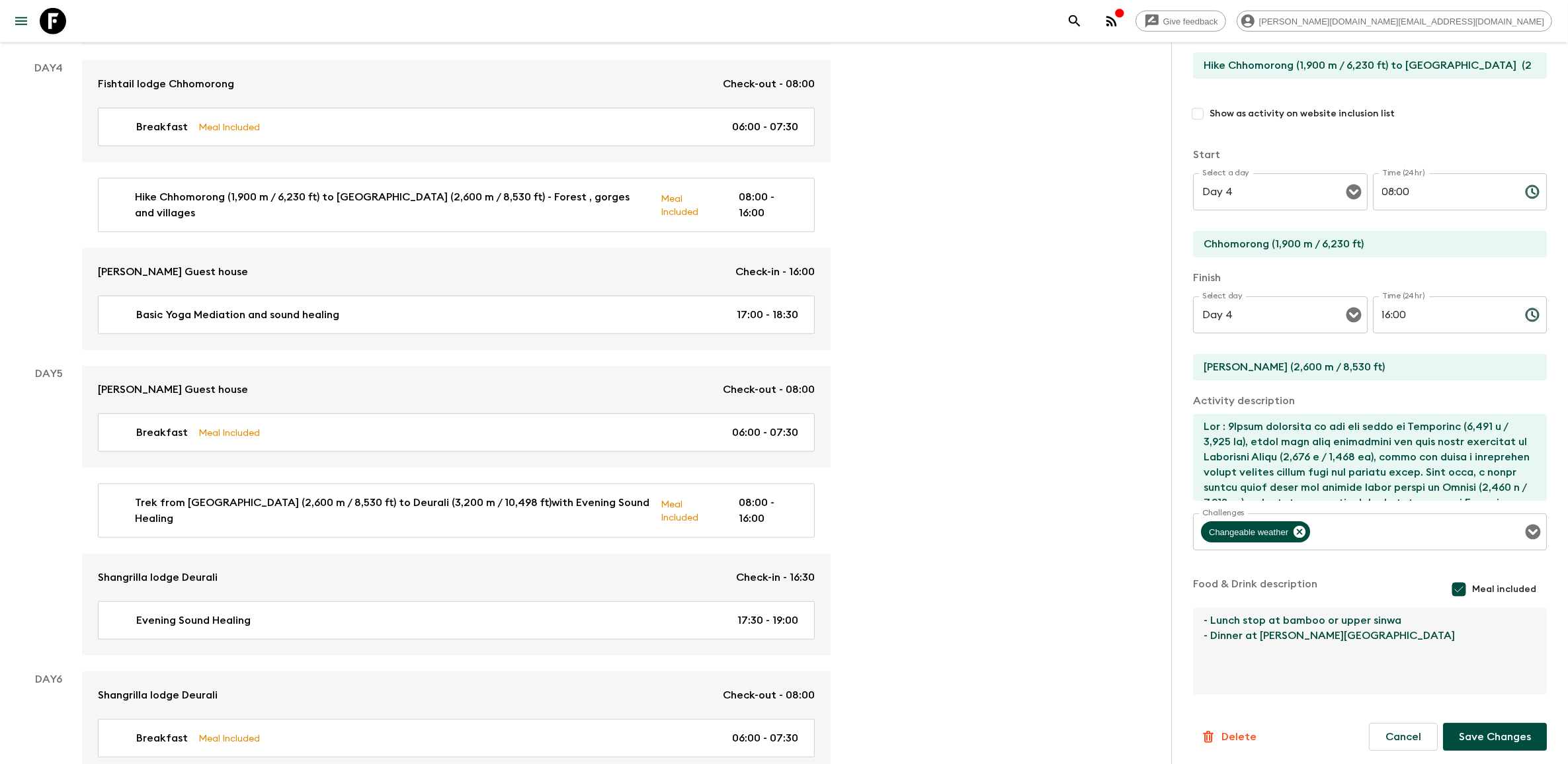
scroll to position [1322, 0]
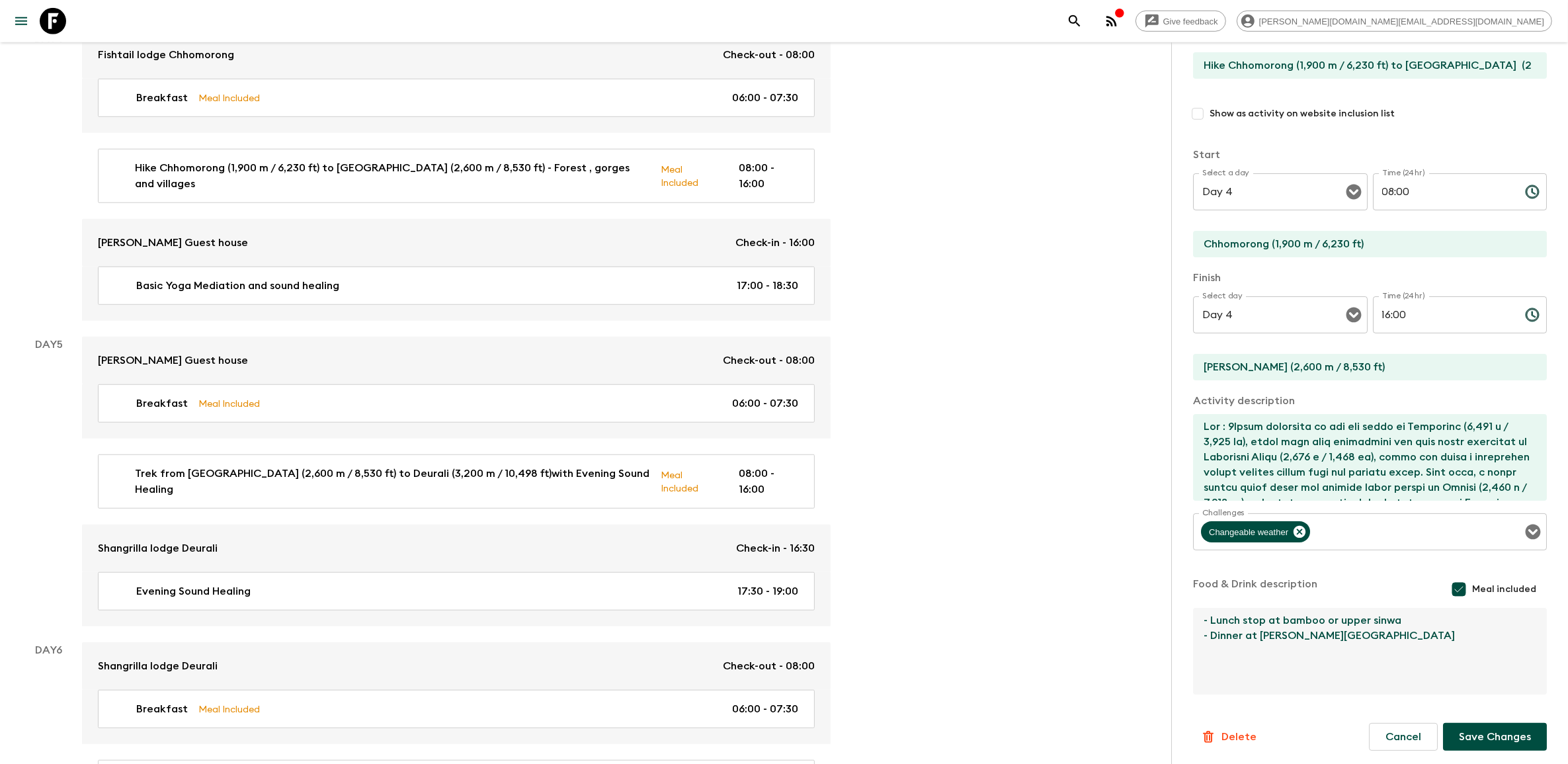
type textarea "- Lunch stop at bamboo or upper sinwa - Dinner at [PERSON_NAME][GEOGRAPHIC_DATA]"
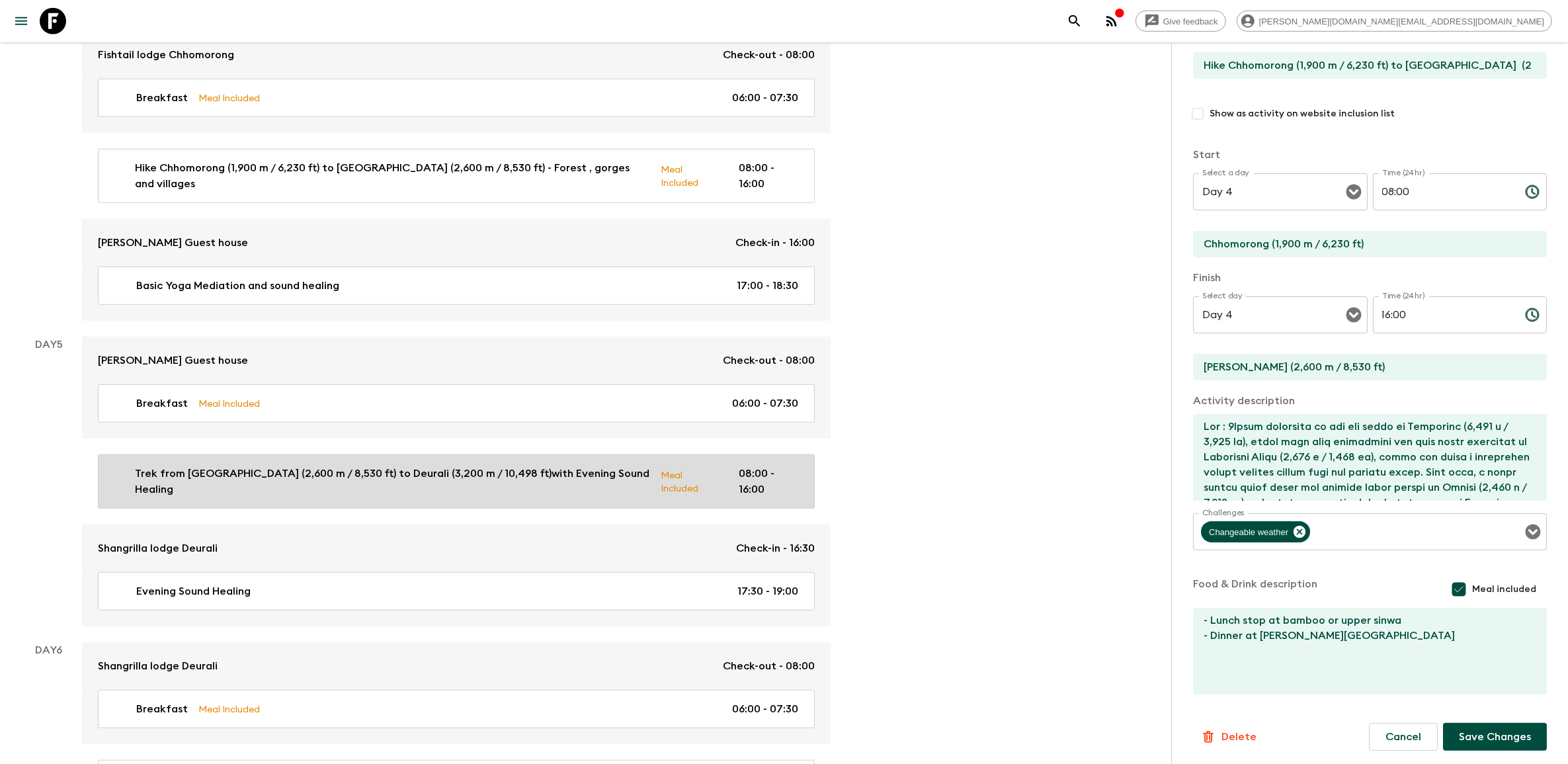
click at [572, 466] on p "Trek from [GEOGRAPHIC_DATA] (2,600 m / 8,530 ft) to Deurali (3,200 m / 10,498 f…" at bounding box center [392, 482] width 515 height 32
type input "Trek from [GEOGRAPHIC_DATA] (2,600 m / 8,530 ft) to Deurali (3,200 m / 10,498 f…"
type input "[PERSON_NAME]"
type input "Deurali"
type textarea "Lorem i dolorsit ametc ad Elits (3,014 d / 0,535 ei), tempo inci utla etdo magn…"
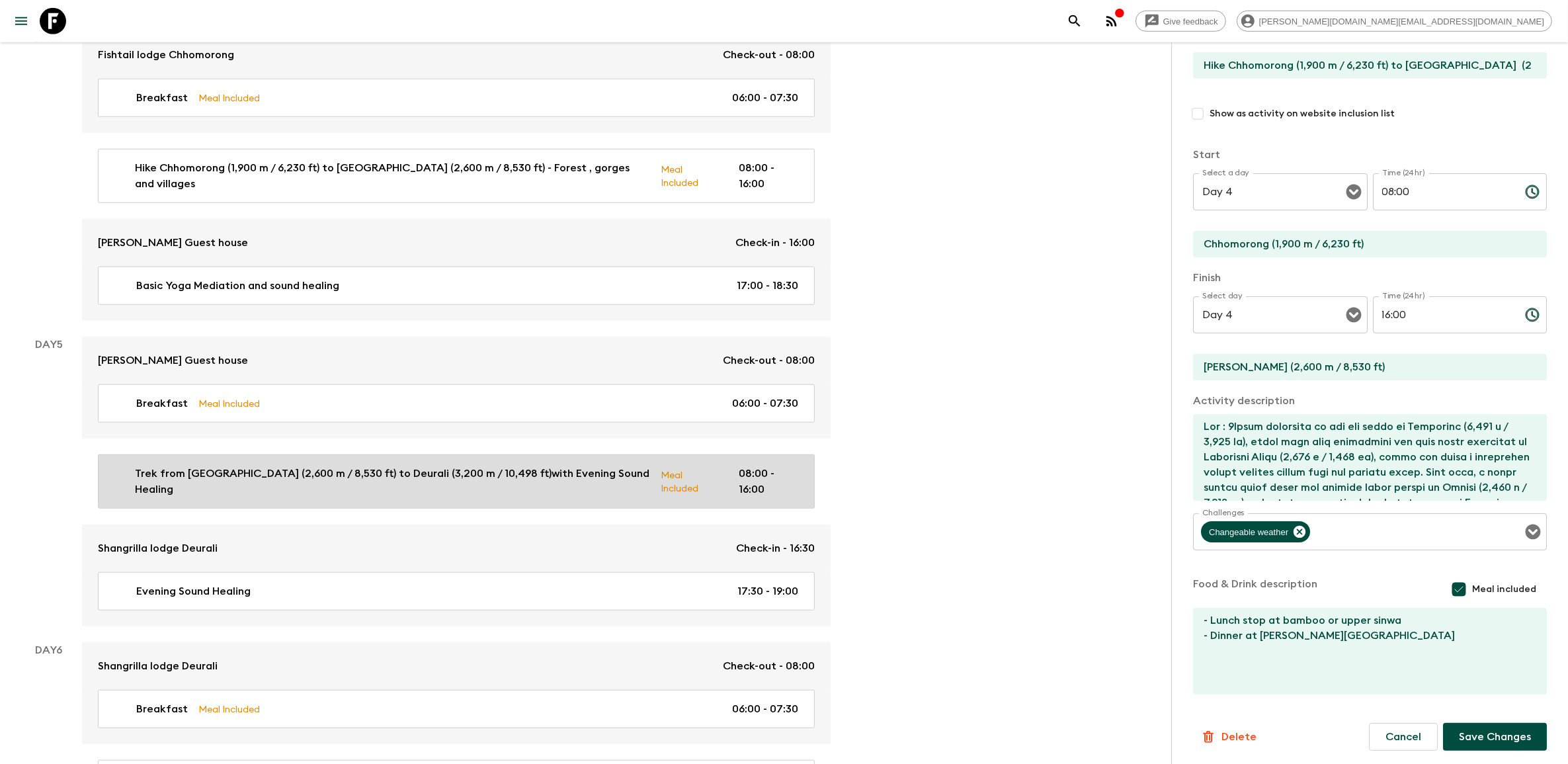
type textarea "Lunch at Himalaya Dinner at [GEOGRAPHIC_DATA]"
type input "Day 5"
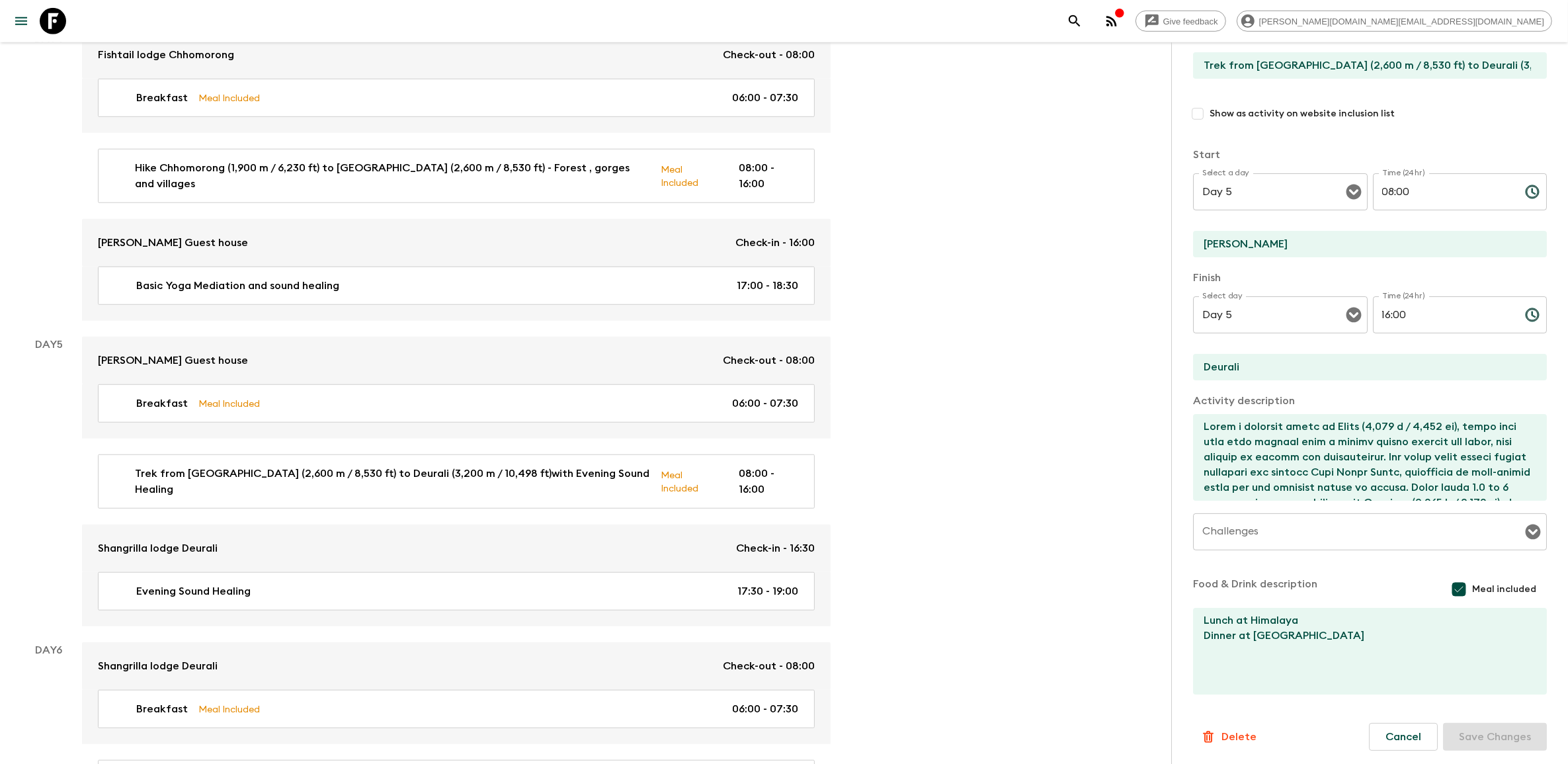
click at [1201, 625] on textarea "Lunch at Himalaya Dinner at [GEOGRAPHIC_DATA]" at bounding box center [1364, 651] width 343 height 87
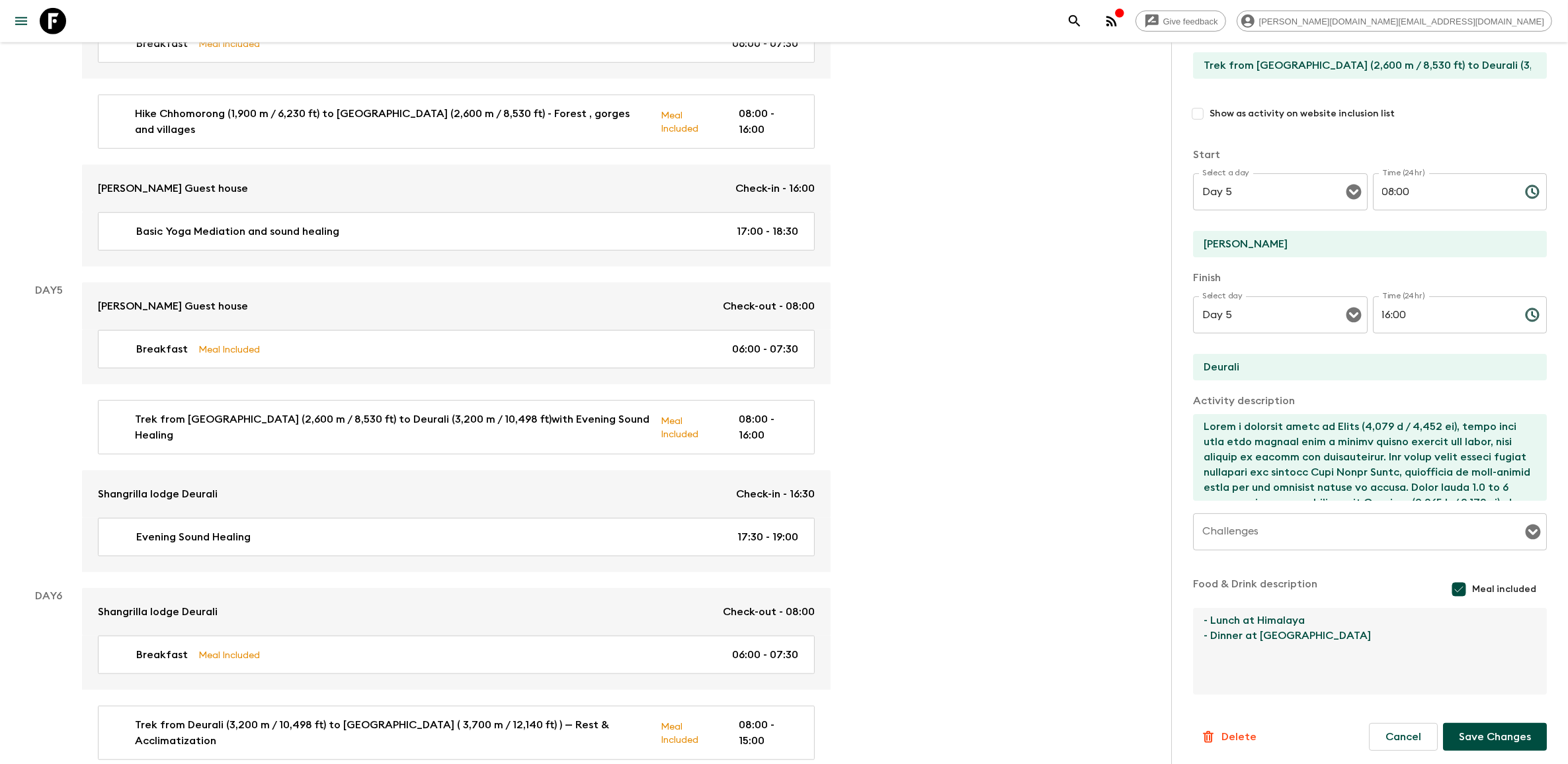
scroll to position [1405, 0]
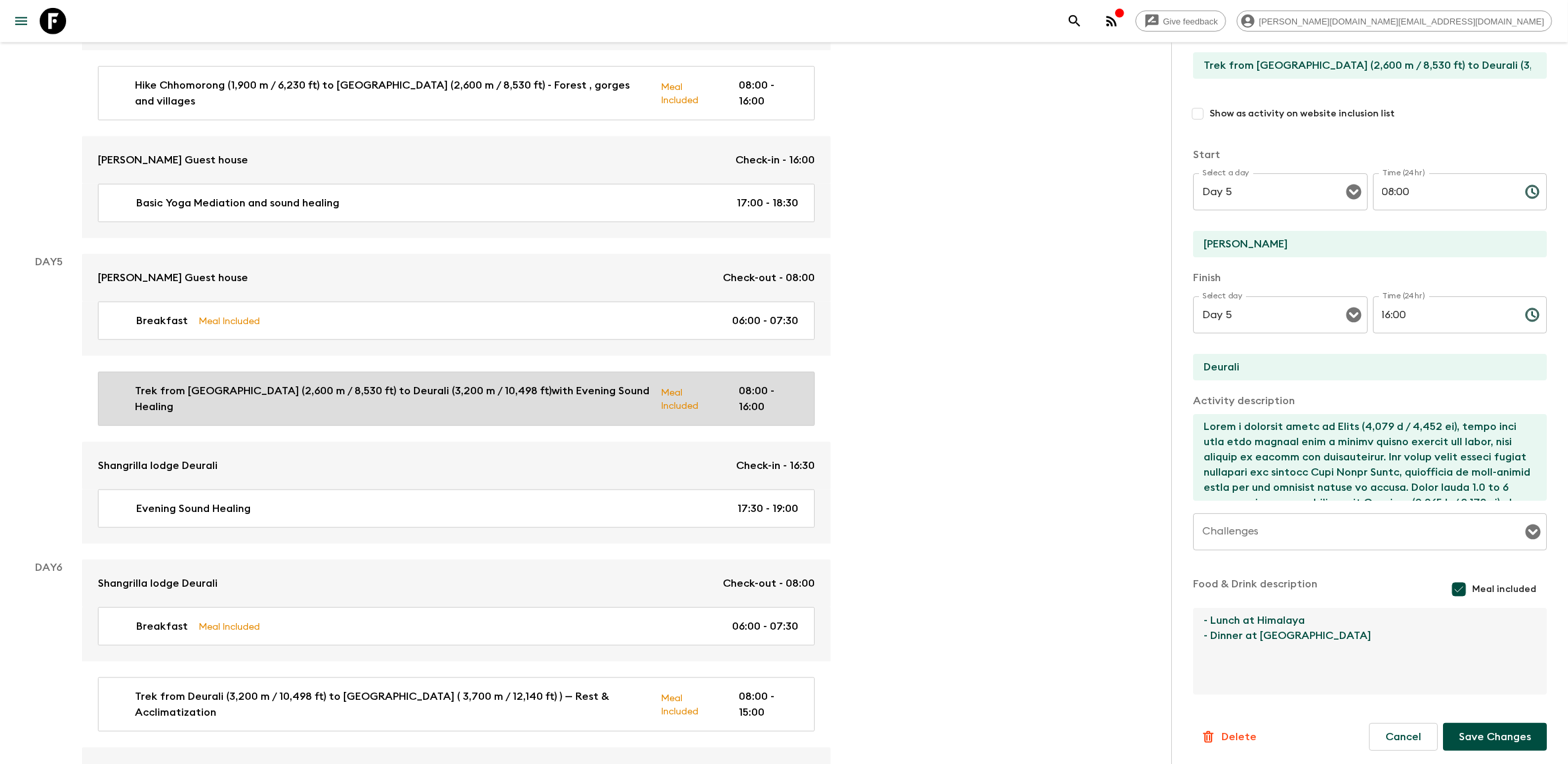
type textarea "- Lunch at Himalaya - Dinner at [GEOGRAPHIC_DATA]"
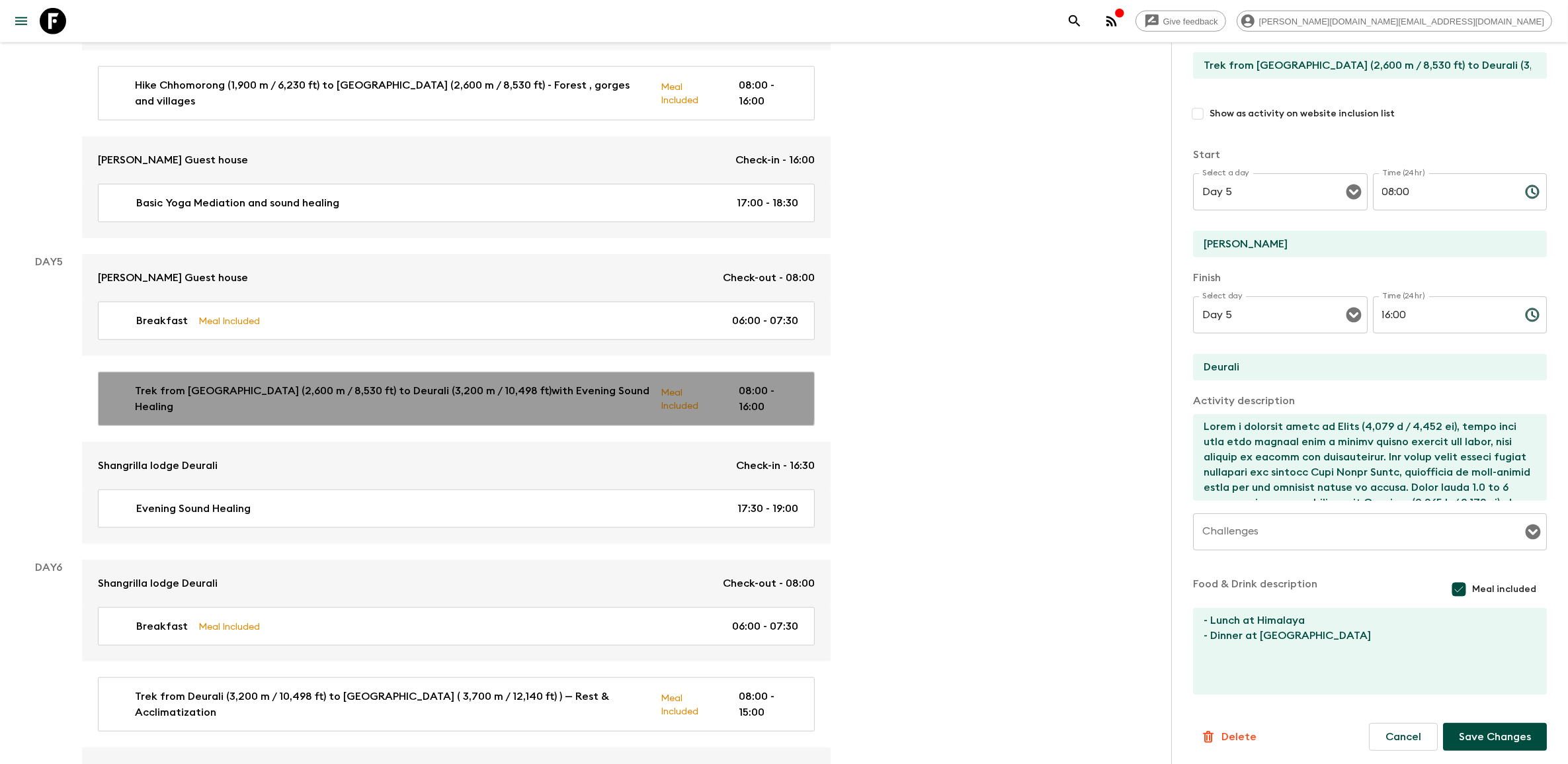
click at [382, 383] on p "Trek from [GEOGRAPHIC_DATA] (2,600 m / 8,530 ft) to Deurali (3,200 m / 10,498 f…" at bounding box center [392, 399] width 515 height 32
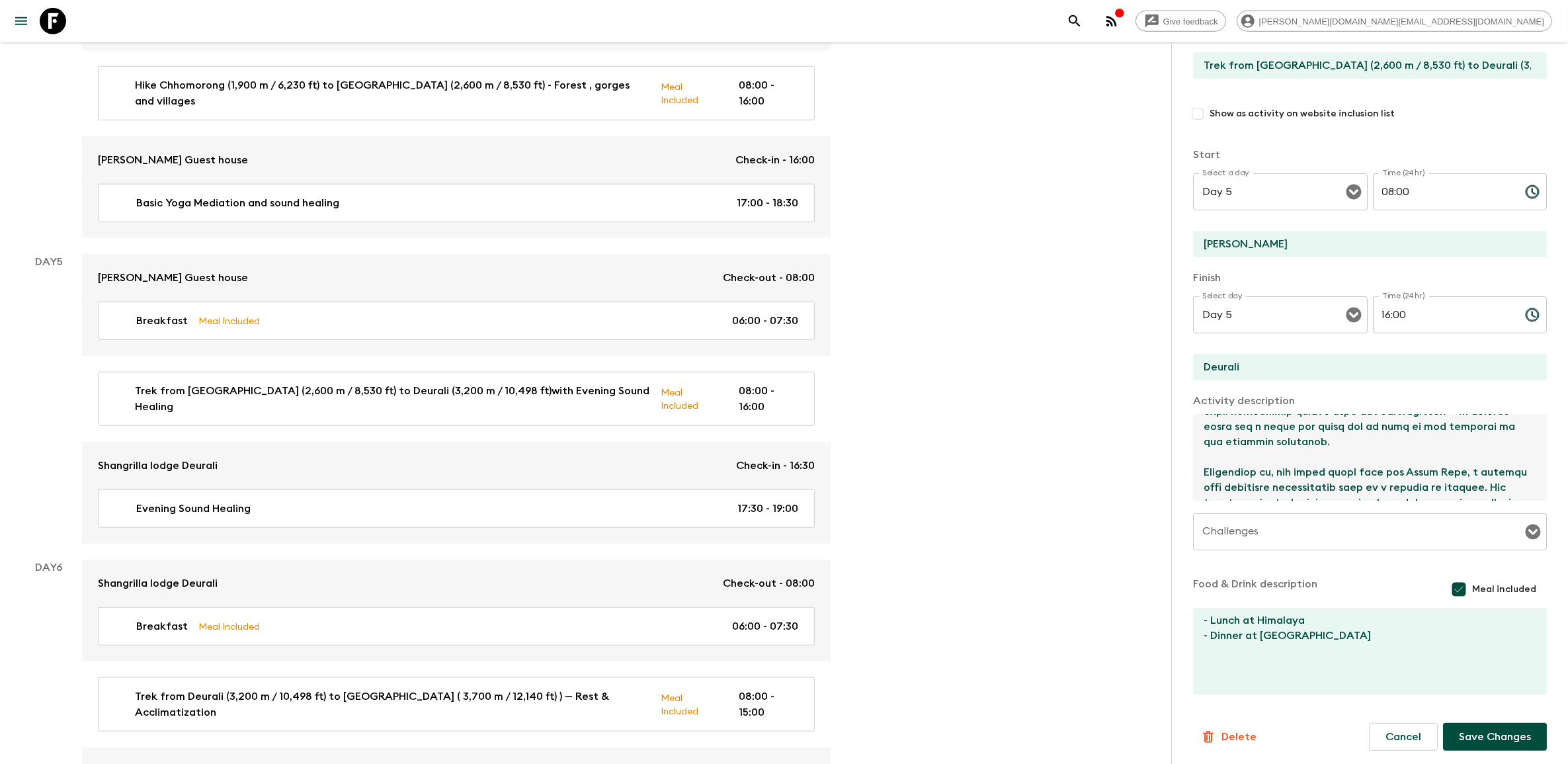
scroll to position [130, 0]
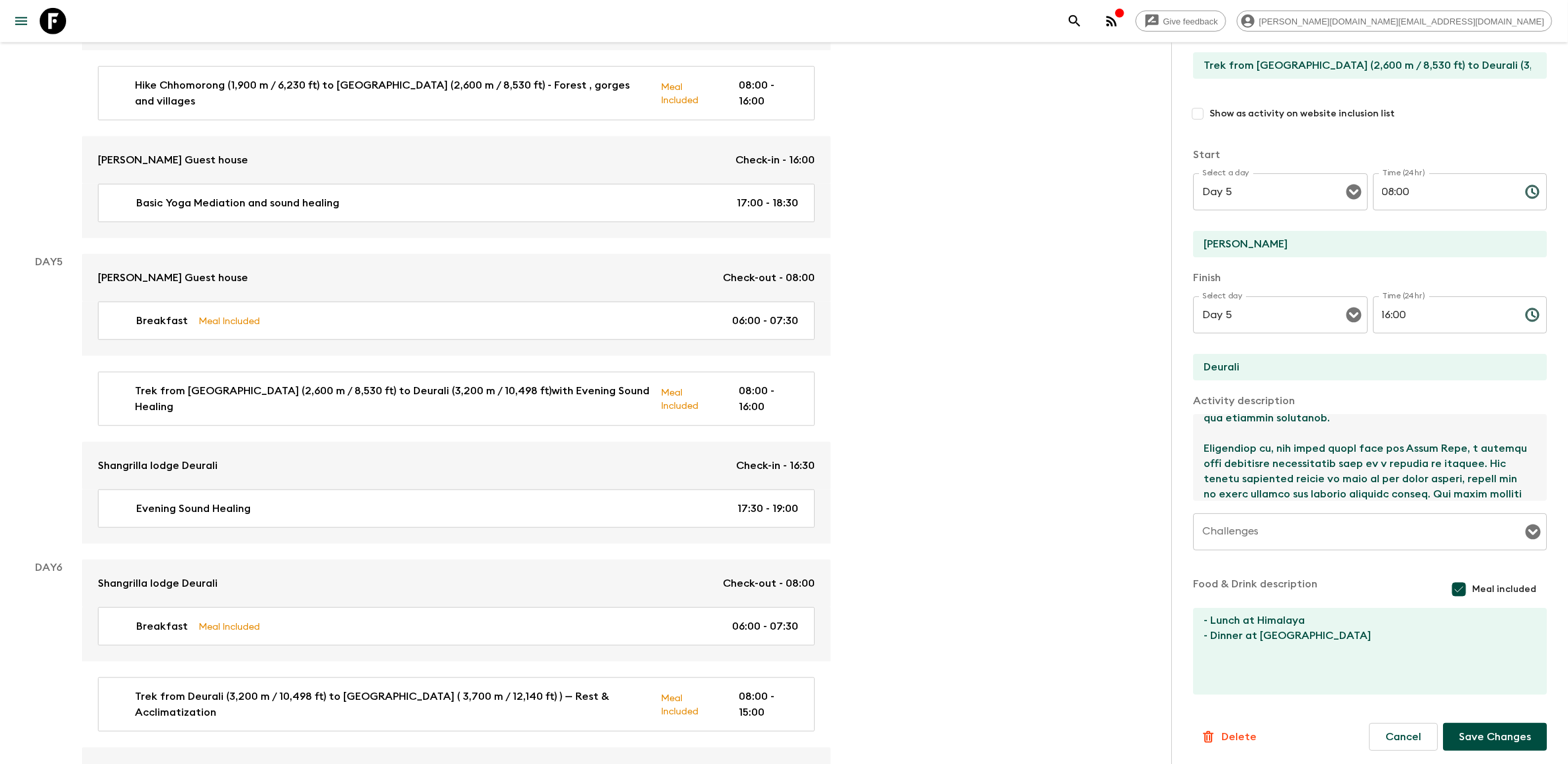
click at [1204, 454] on textarea at bounding box center [1364, 457] width 343 height 87
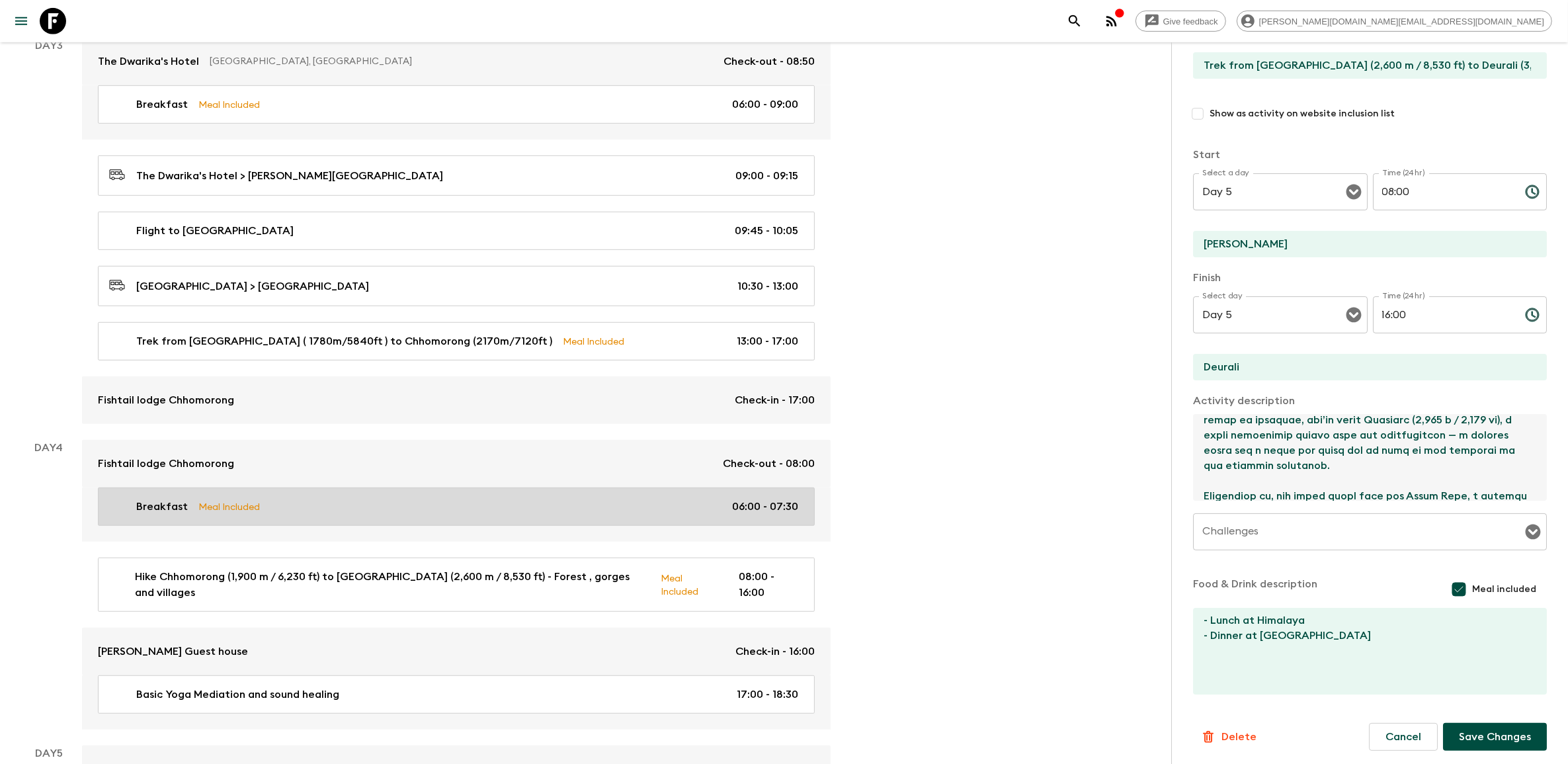
scroll to position [909, 0]
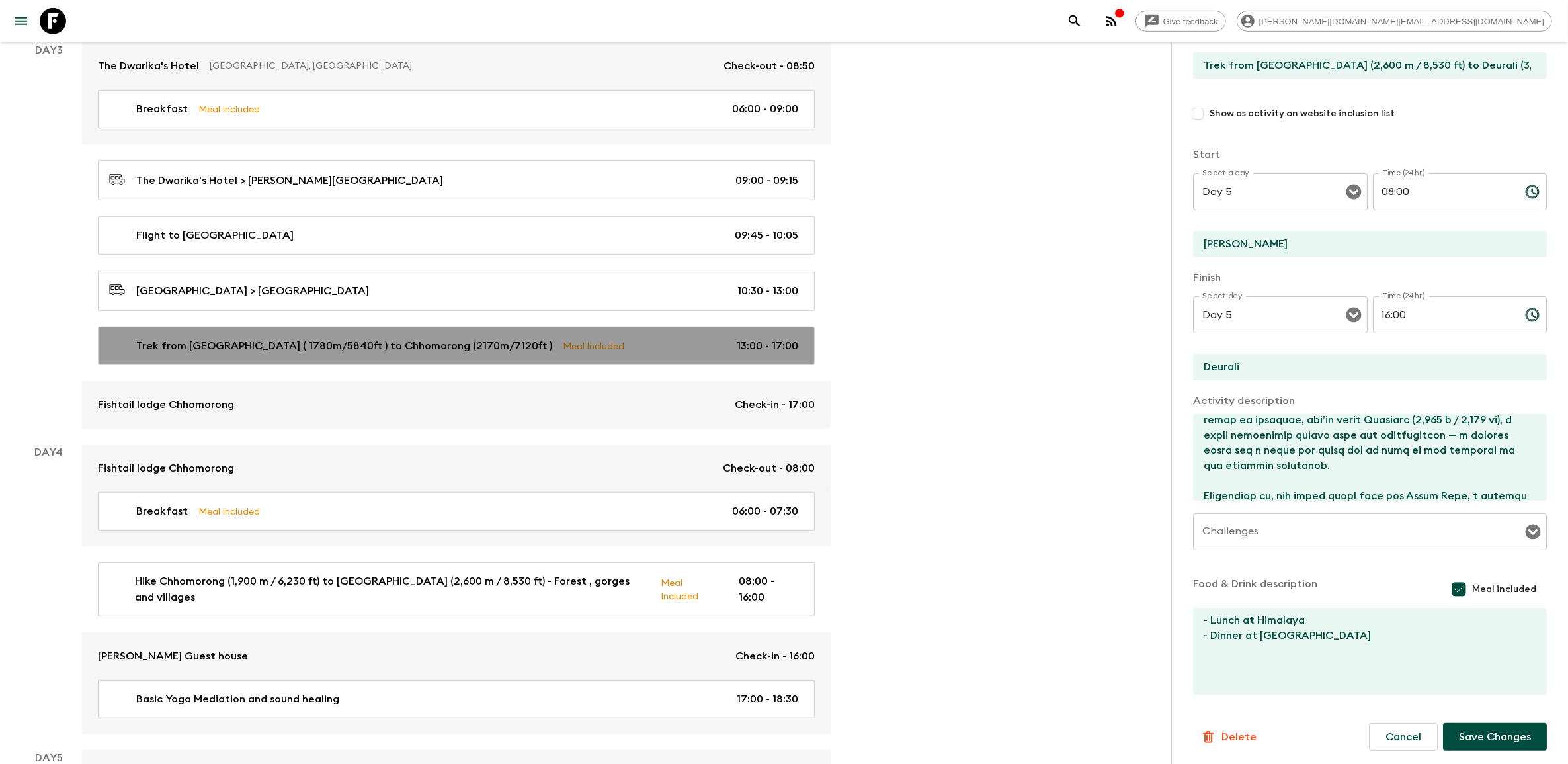
click at [577, 349] on div "Trek from Jhinu ( 1780m/5840ft ) to Chhomorong (2170m/7120ft ) Meal Included 13…" at bounding box center [454, 345] width 689 height 16
type input "Trek from [GEOGRAPHIC_DATA] ( 1780m/5840ft ) to Chhomorong (2170m/7120ft )"
checkbox input "true"
type input "[PERSON_NAME]"
type input "Chhomorong"
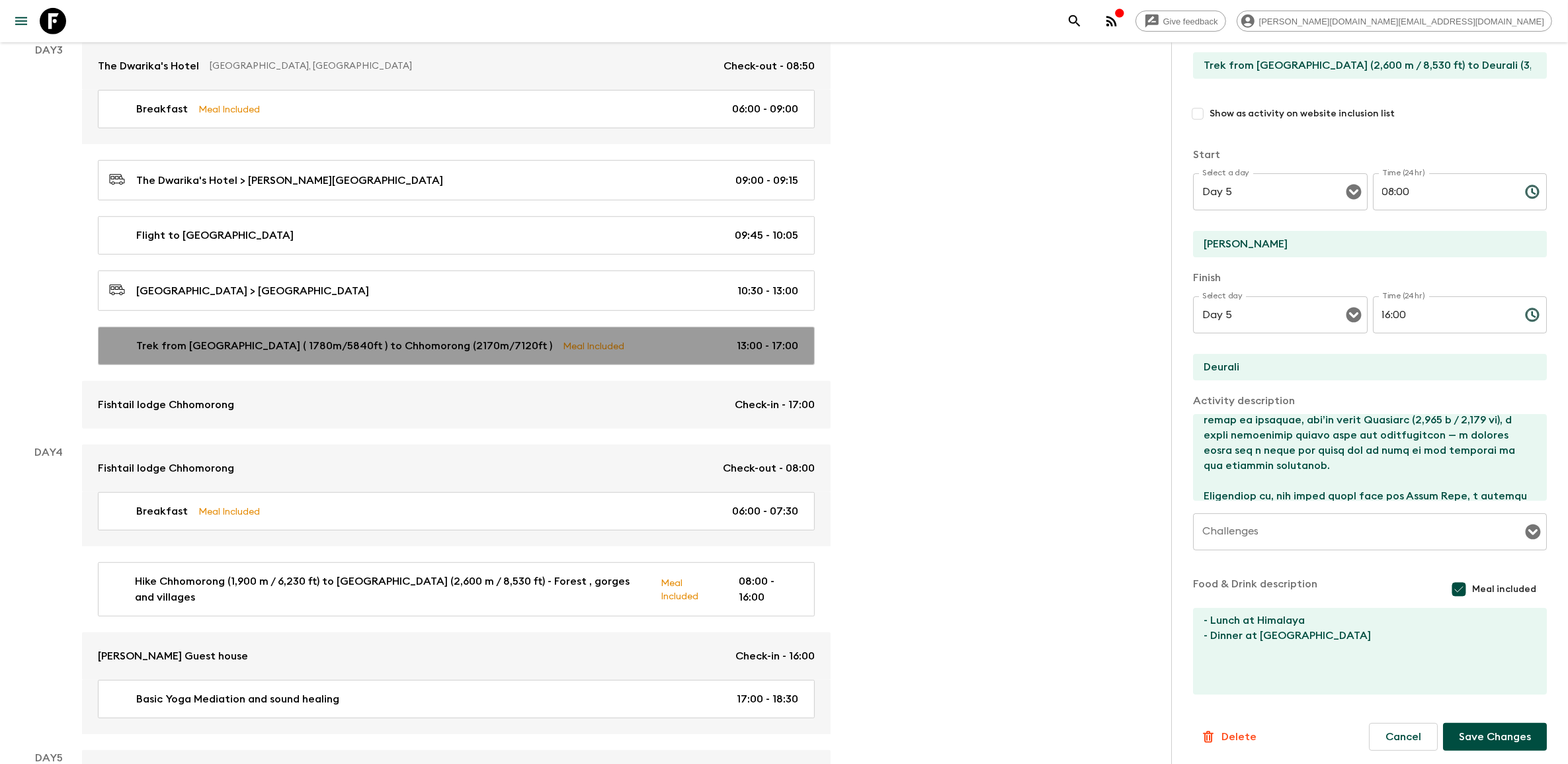
type textarea "The hike starts with a steady uphill climb on stone-paved trails, weaving past …"
type textarea "Lunch and dinner both included , lunch after we stop at [PERSON_NAME] before th…"
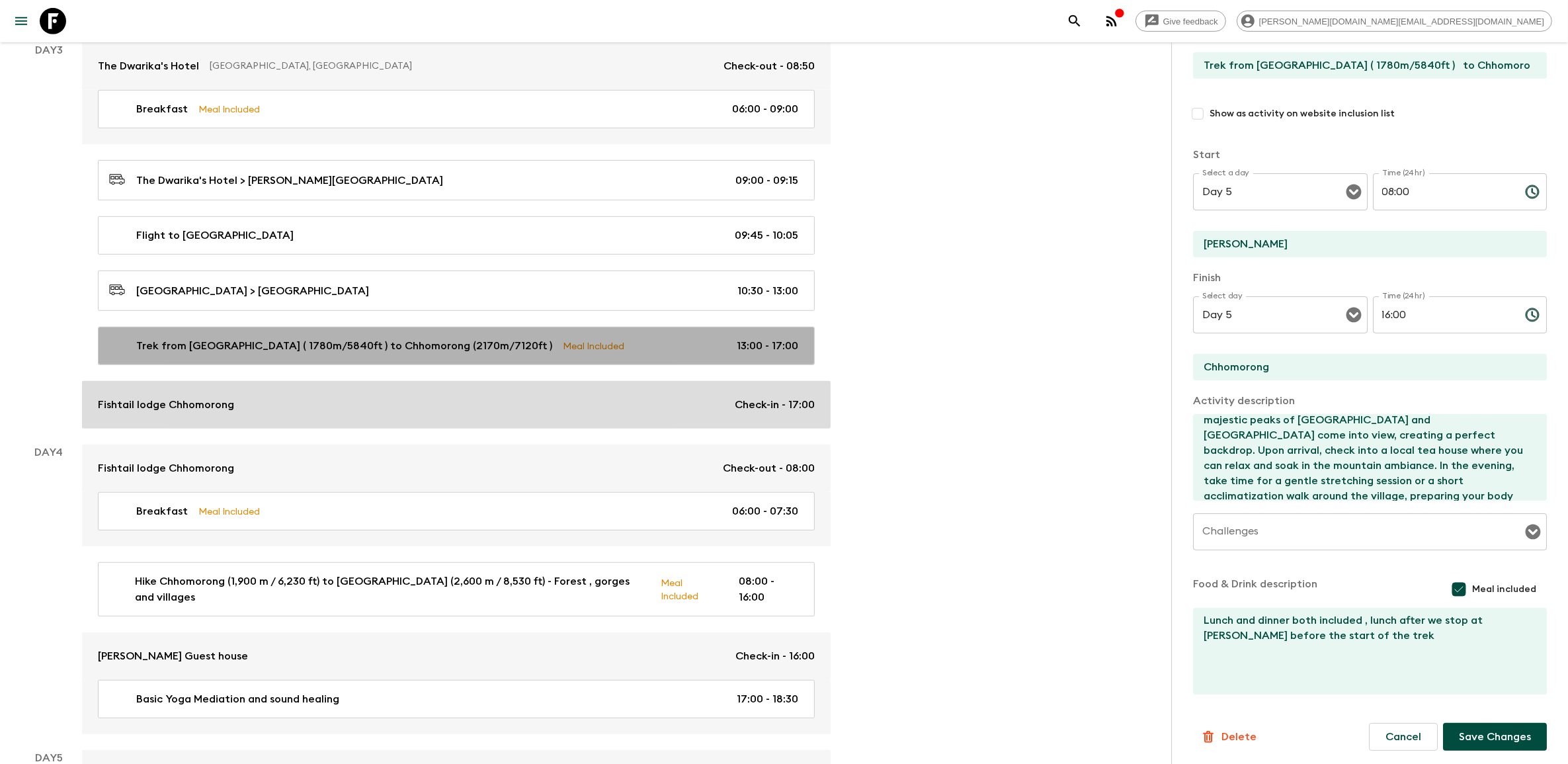
type input "Day 3"
type input "13:00"
type input "Day 3"
type input "17:00"
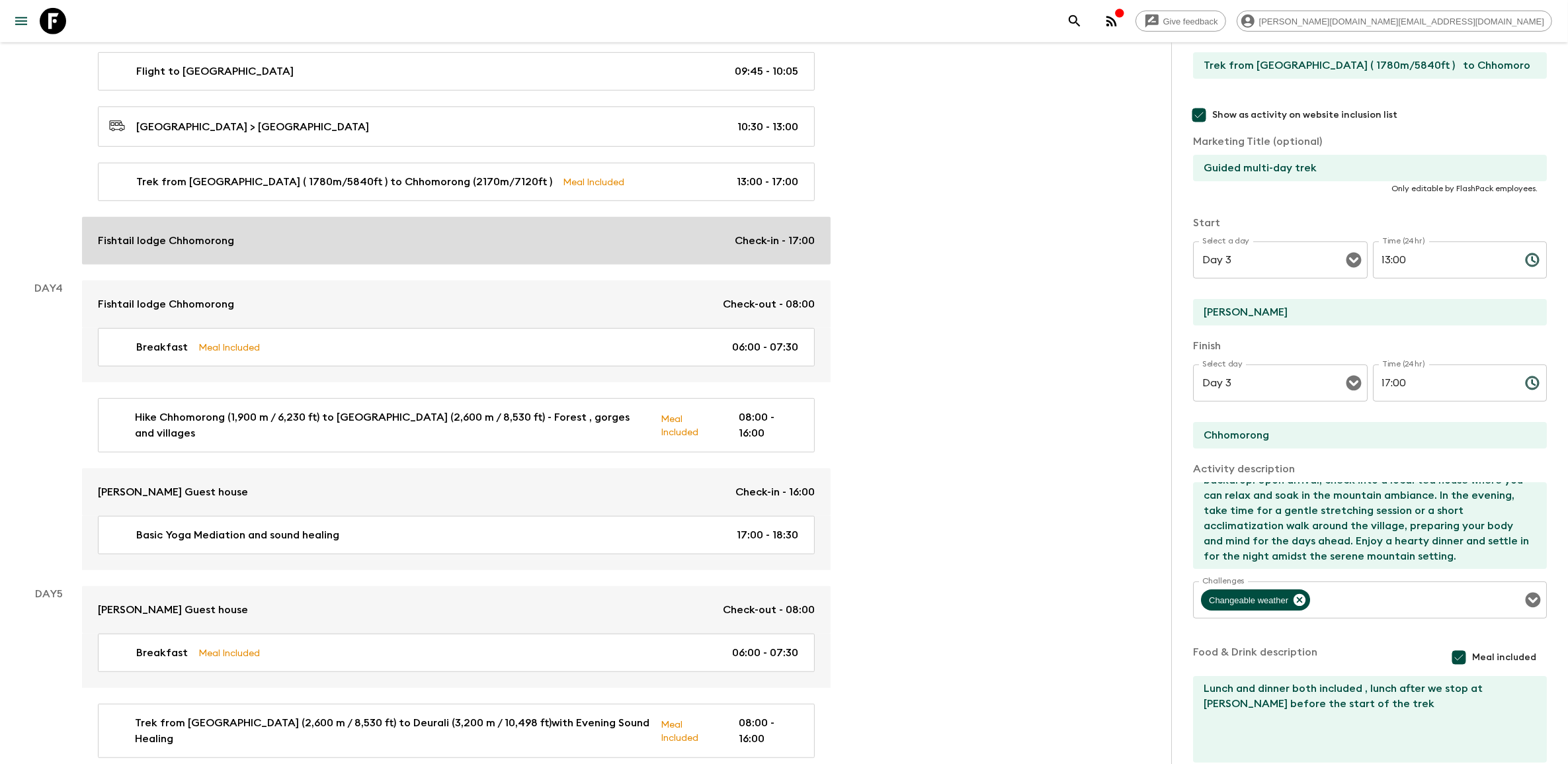
scroll to position [1074, 0]
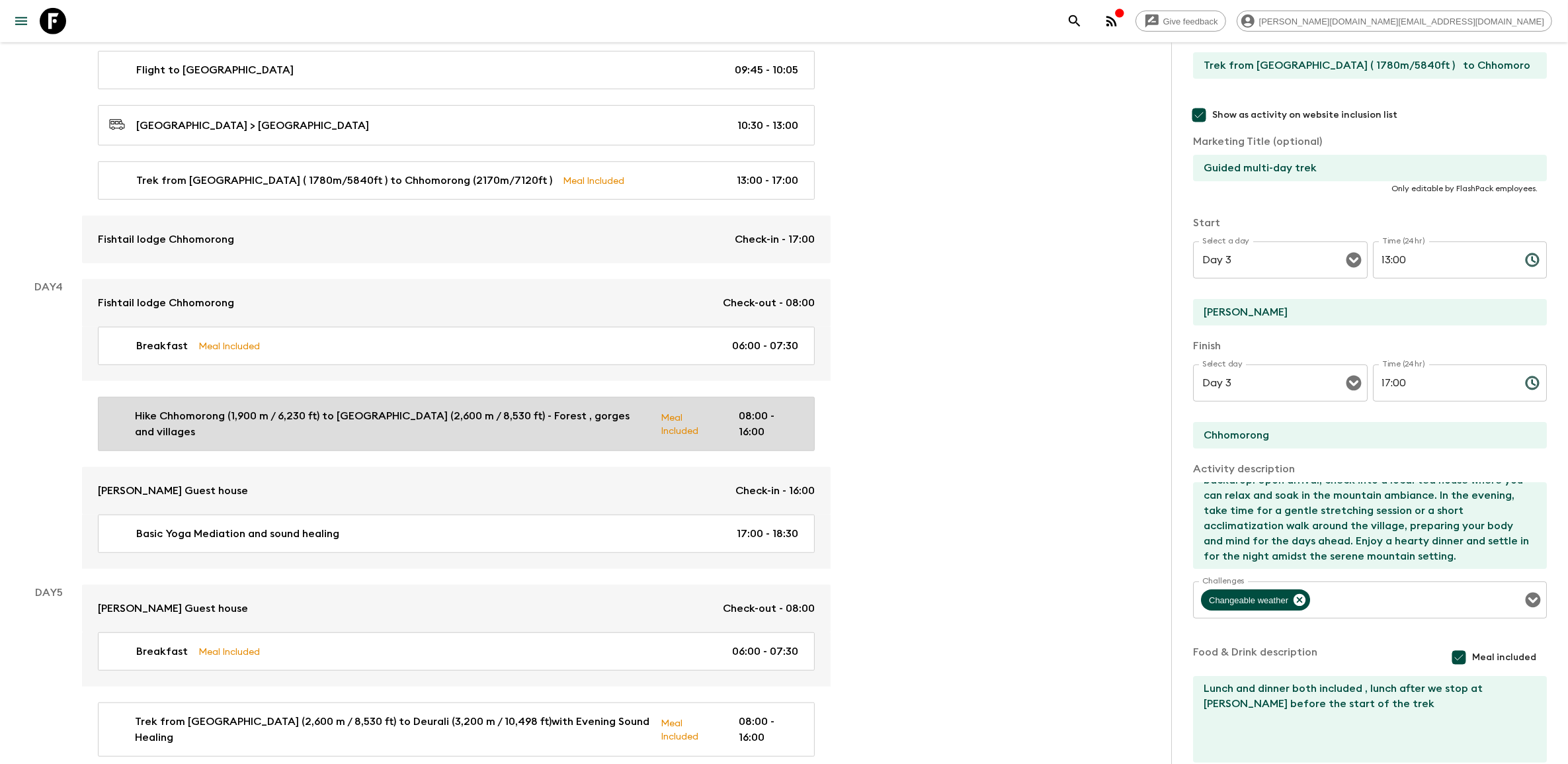
click at [486, 420] on p "Hike Chhomorong (1,900 m / 6,230 ft) to [GEOGRAPHIC_DATA] (2,600 m / 8,530 ft) …" at bounding box center [392, 424] width 515 height 32
type input "Hike Chhomorong (1,900 m / 6,230 ft) to [GEOGRAPHIC_DATA] (2,600 m / 8,530 ft) …"
checkbox input "false"
type input "Chhomorong (1,900 m / 6,230 ft)"
type input "[PERSON_NAME] (2,600 m / 8,530 ft)"
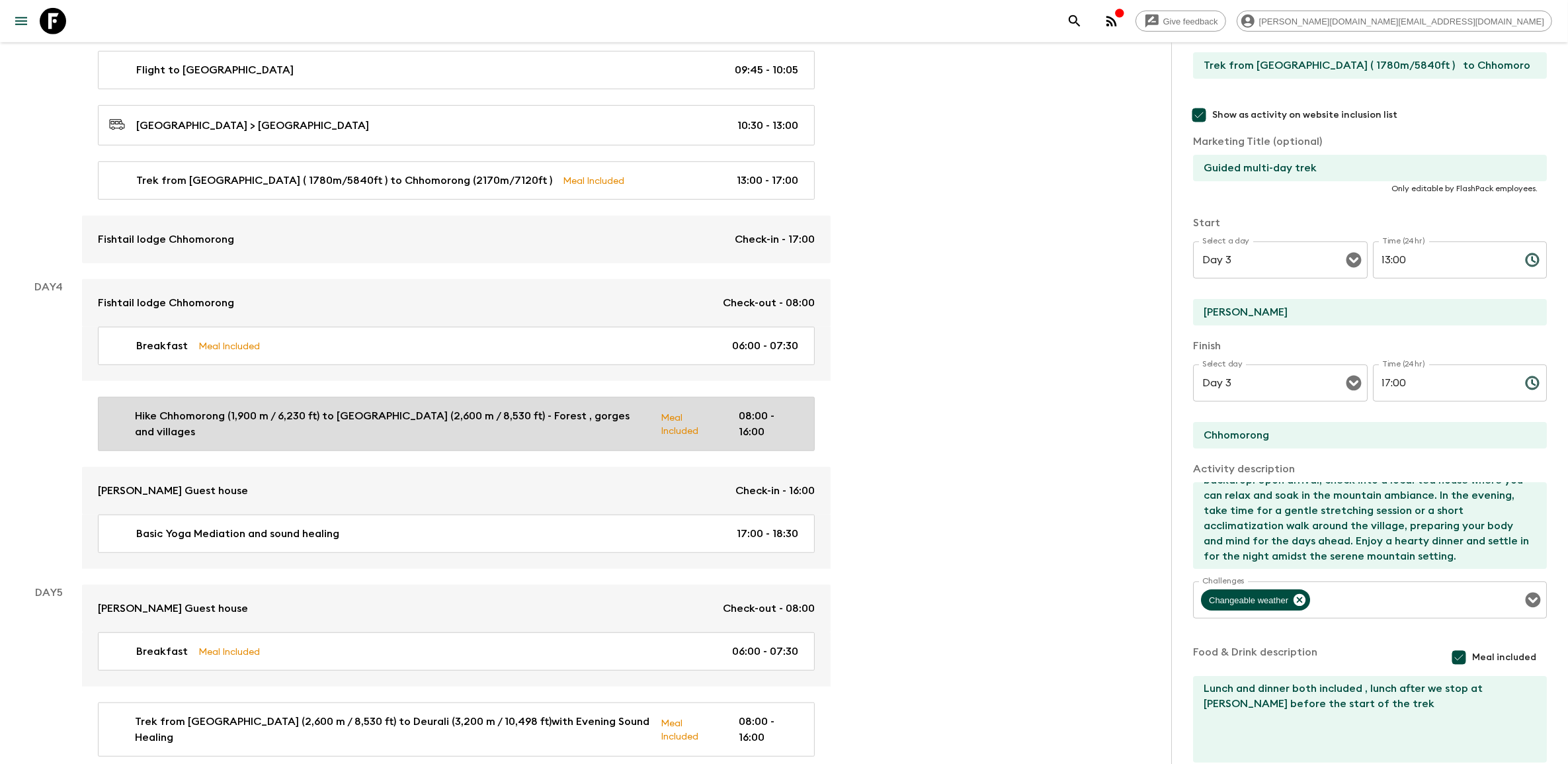
type textarea "Lor : 2Ipsum dolorsita co adi eli seddo ei Temporinc (3,268 u / 5,873 la), etdo…"
type textarea "Lunch stop at bamboo or upper sinwa Dinner at [PERSON_NAME][GEOGRAPHIC_DATA]"
type input "Day 4"
type input "08:00"
type input "Day 4"
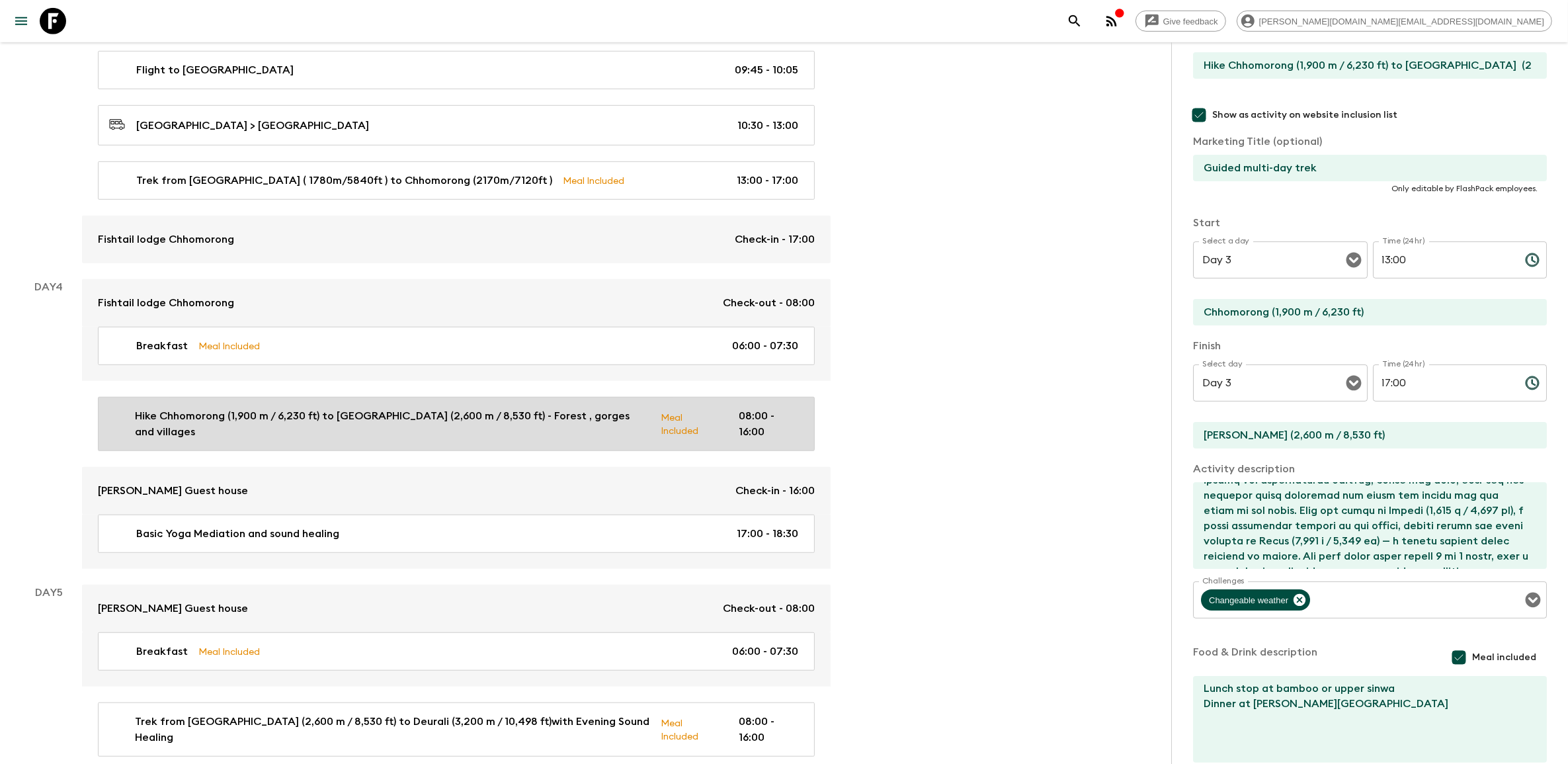
type input "16:00"
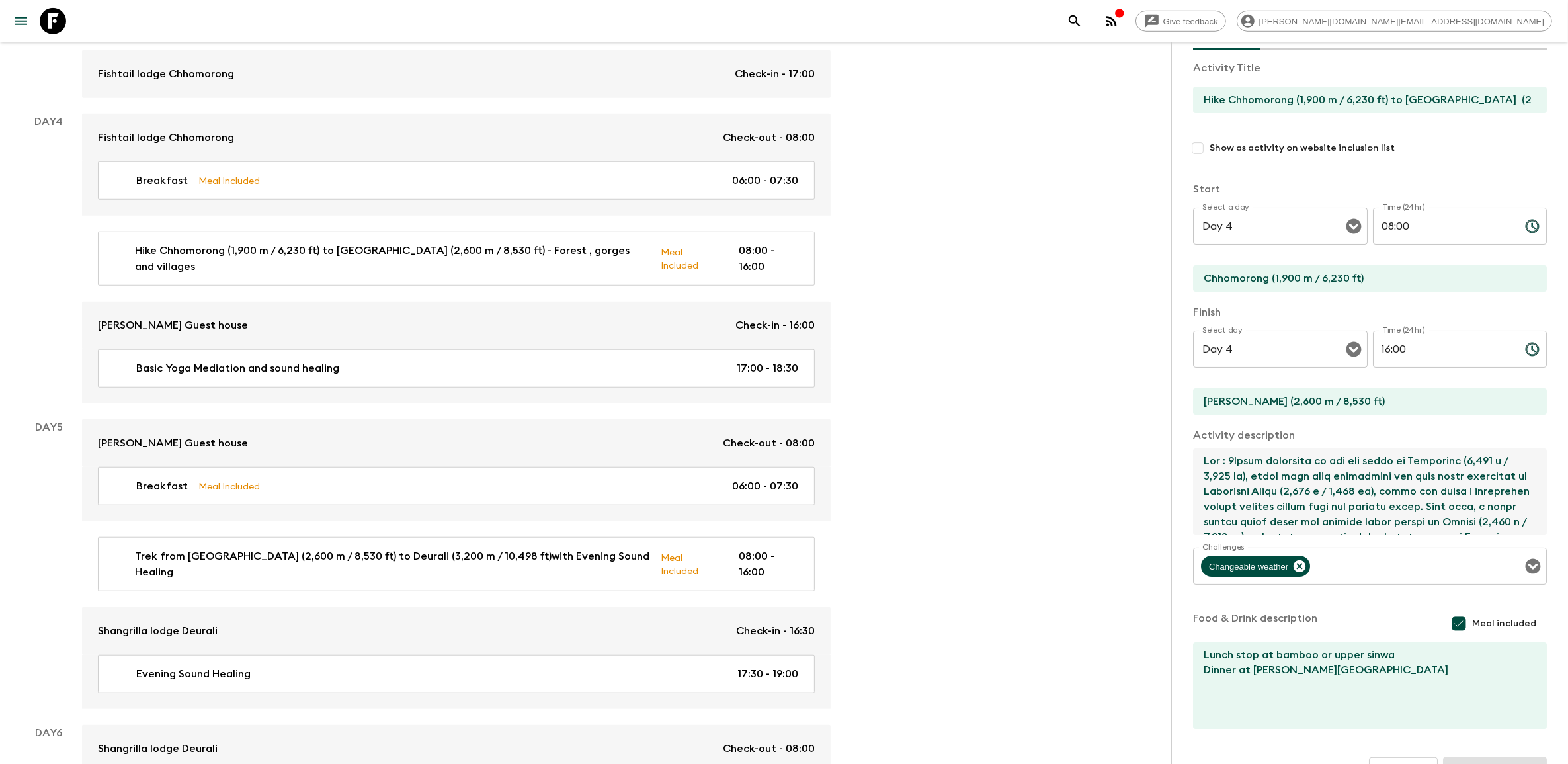
drag, startPoint x: 1428, startPoint y: 479, endPoint x: 1205, endPoint y: 460, distance: 223.8
click at [1205, 460] on textarea at bounding box center [1364, 491] width 343 height 87
click at [1253, 464] on textarea at bounding box center [1364, 491] width 343 height 87
click at [1240, 457] on textarea at bounding box center [1364, 491] width 343 height 87
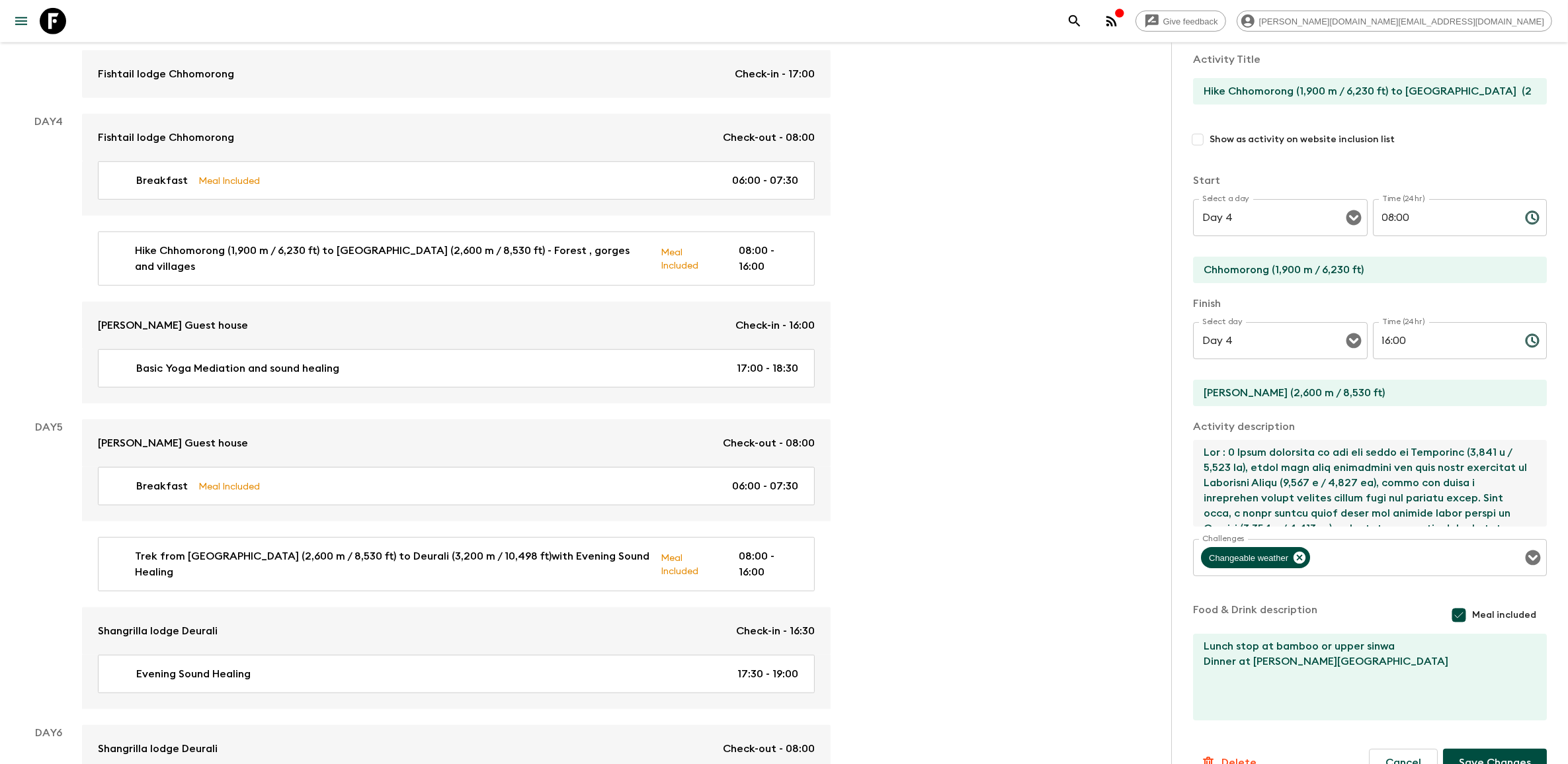
scroll to position [117, 0]
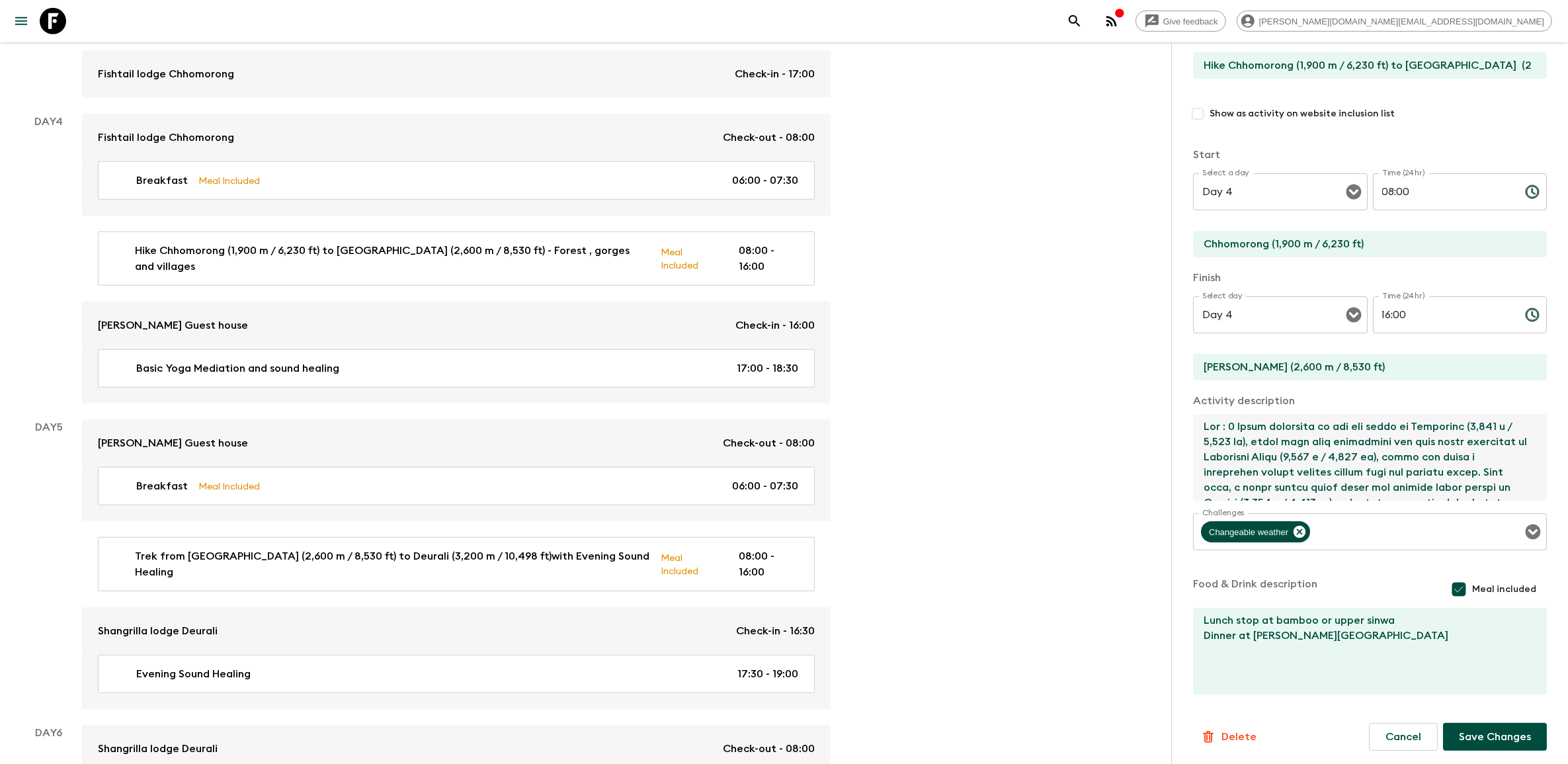
type textarea "Lor : 6 Ipsum dolorsita co adi eli seddo ei Temporinc (8,803 u / 3,683 la), etd…"
click at [1488, 733] on button "Save Changes" at bounding box center [1494, 736] width 104 height 27
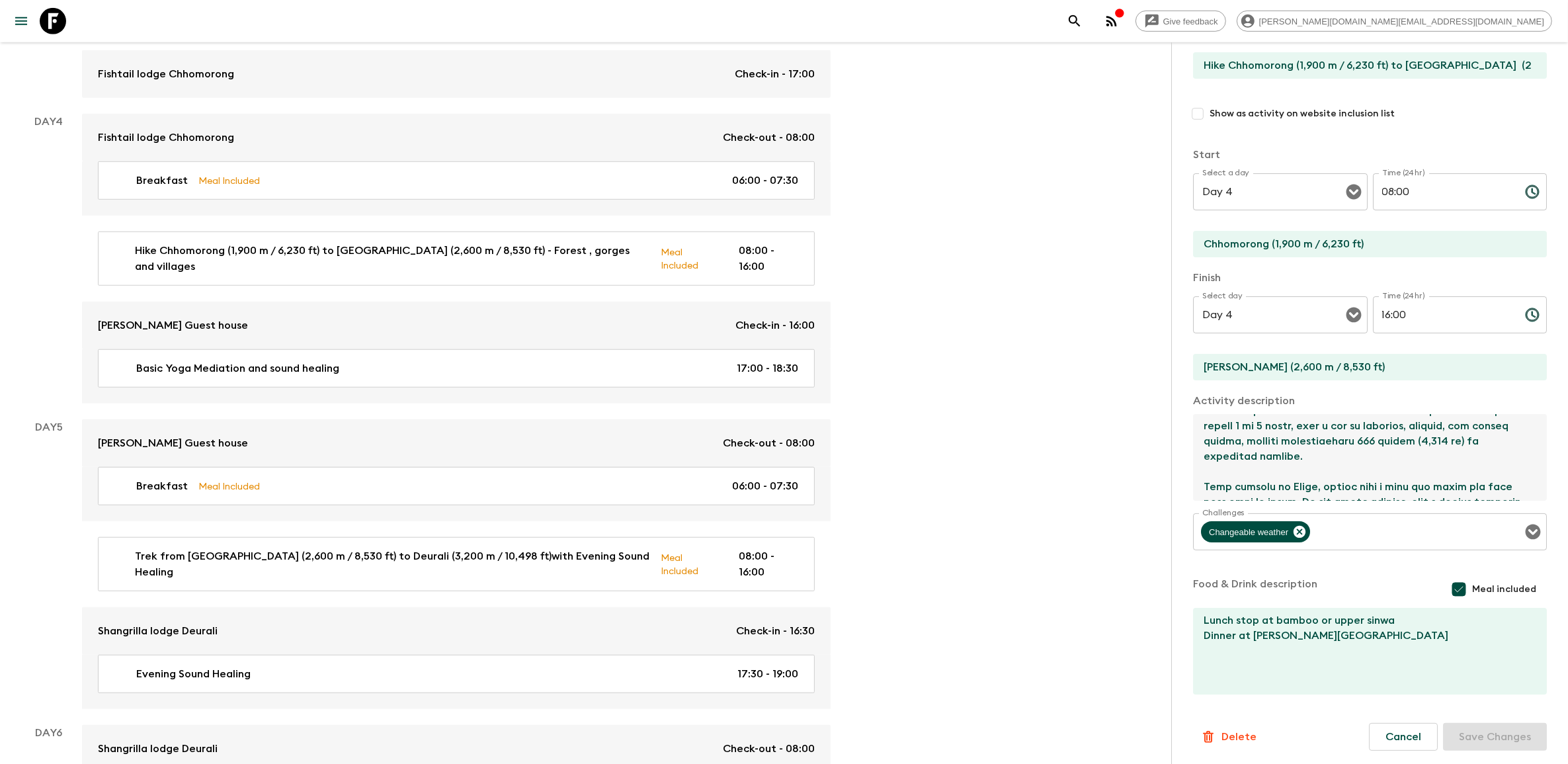
click at [65, 21] on icon at bounding box center [53, 21] width 26 height 26
